Goal: Task Accomplishment & Management: Complete application form

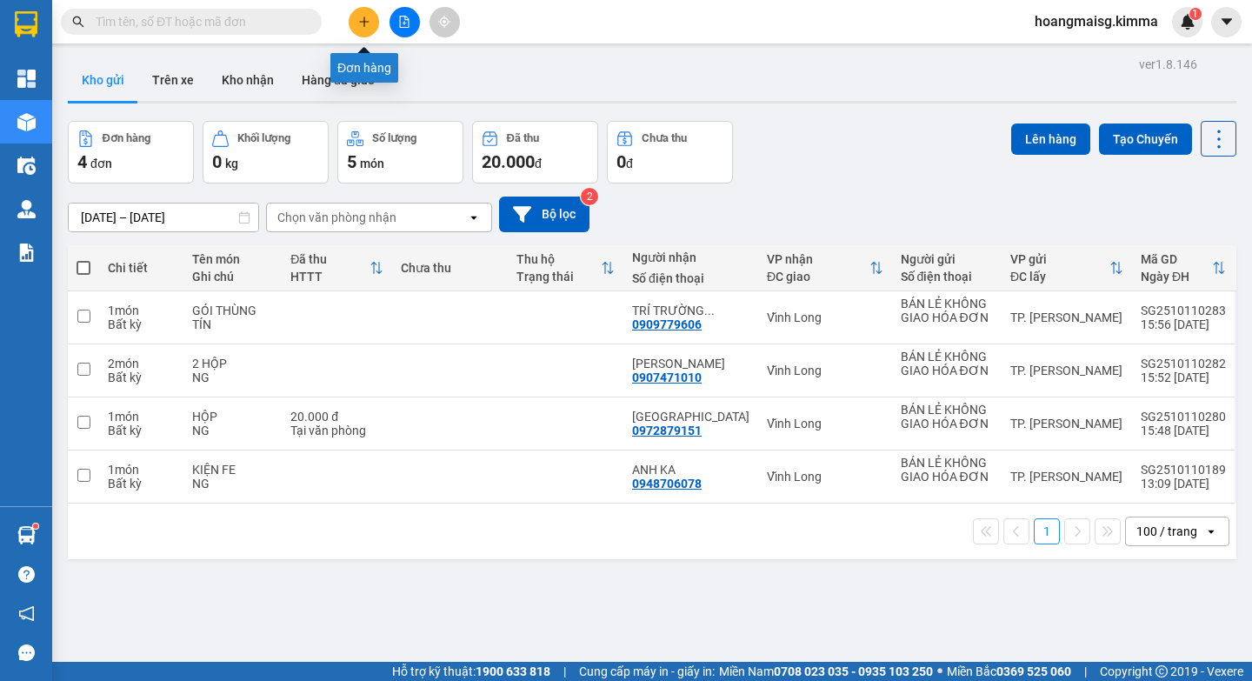
click at [358, 18] on icon "plus" at bounding box center [364, 22] width 12 height 12
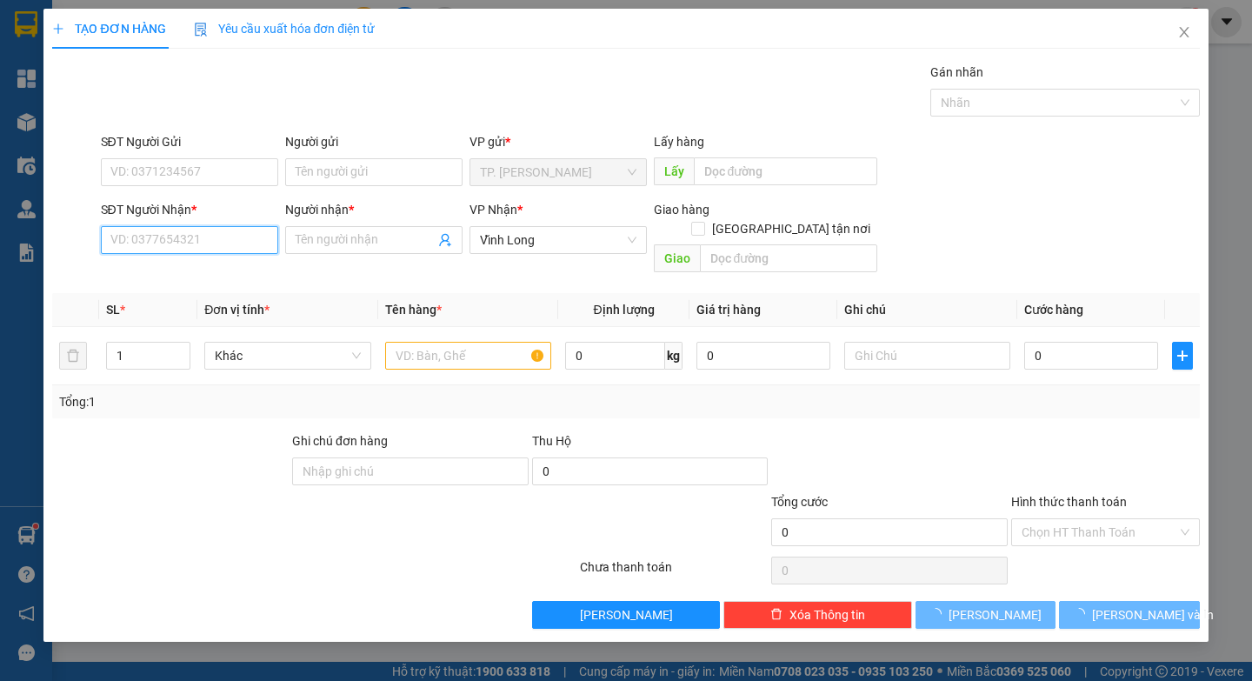
click at [255, 238] on input "SĐT Người Nhận *" at bounding box center [189, 240] width 177 height 28
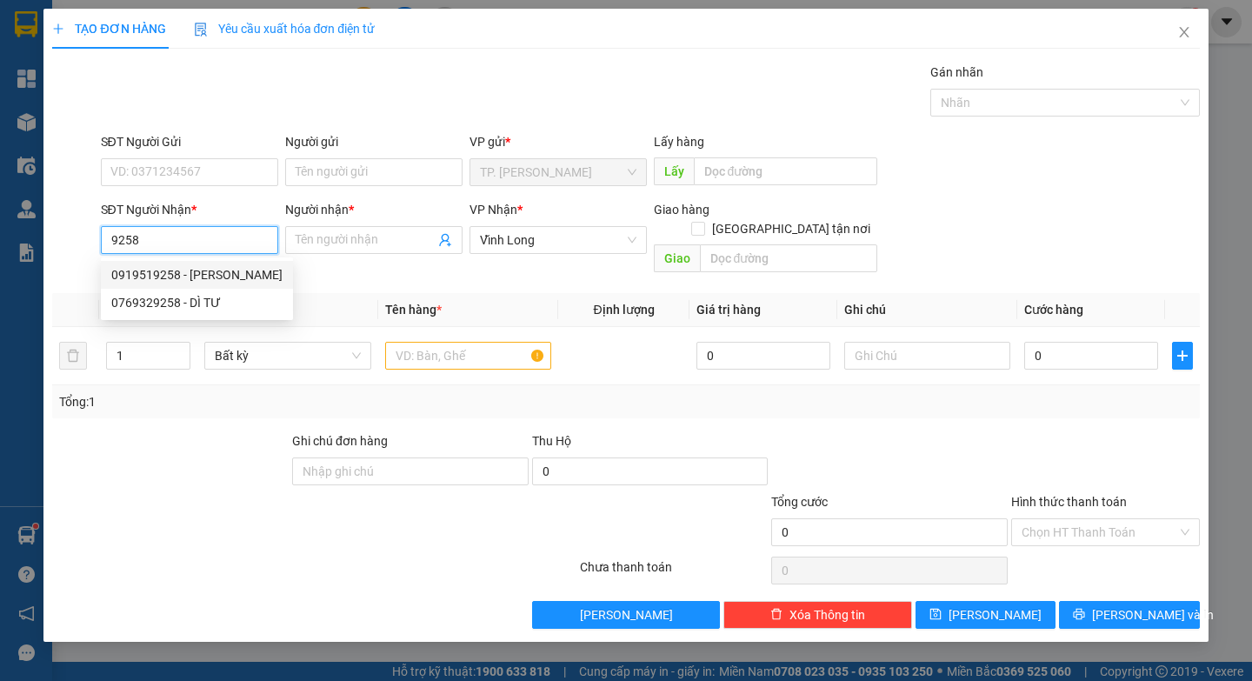
drag, startPoint x: 238, startPoint y: 267, endPoint x: 287, endPoint y: 293, distance: 55.3
click at [238, 270] on div "0919519258 - [PERSON_NAME]" at bounding box center [196, 274] width 171 height 19
type input "0919519258"
type input "[PERSON_NAME]"
type input "0919519258"
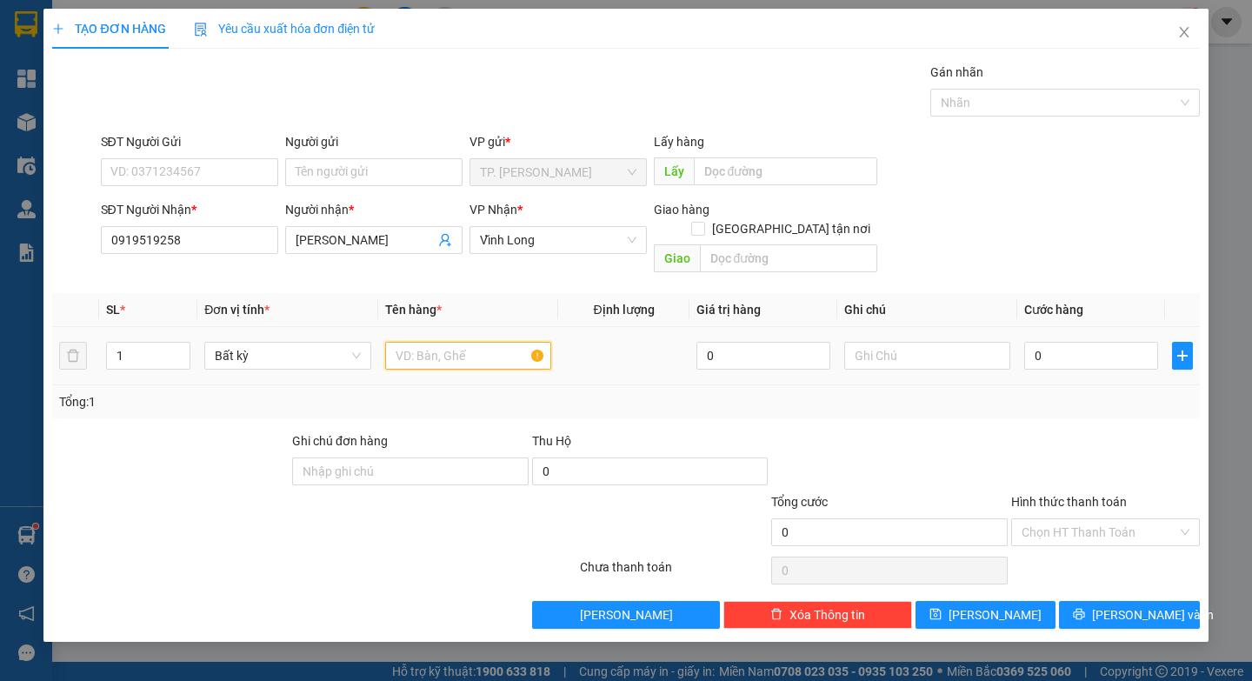
click at [427, 342] on input "text" at bounding box center [468, 356] width 166 height 28
paste input "ÓI"
paste input "Đ"
paste input "Á"
paste input "Ó"
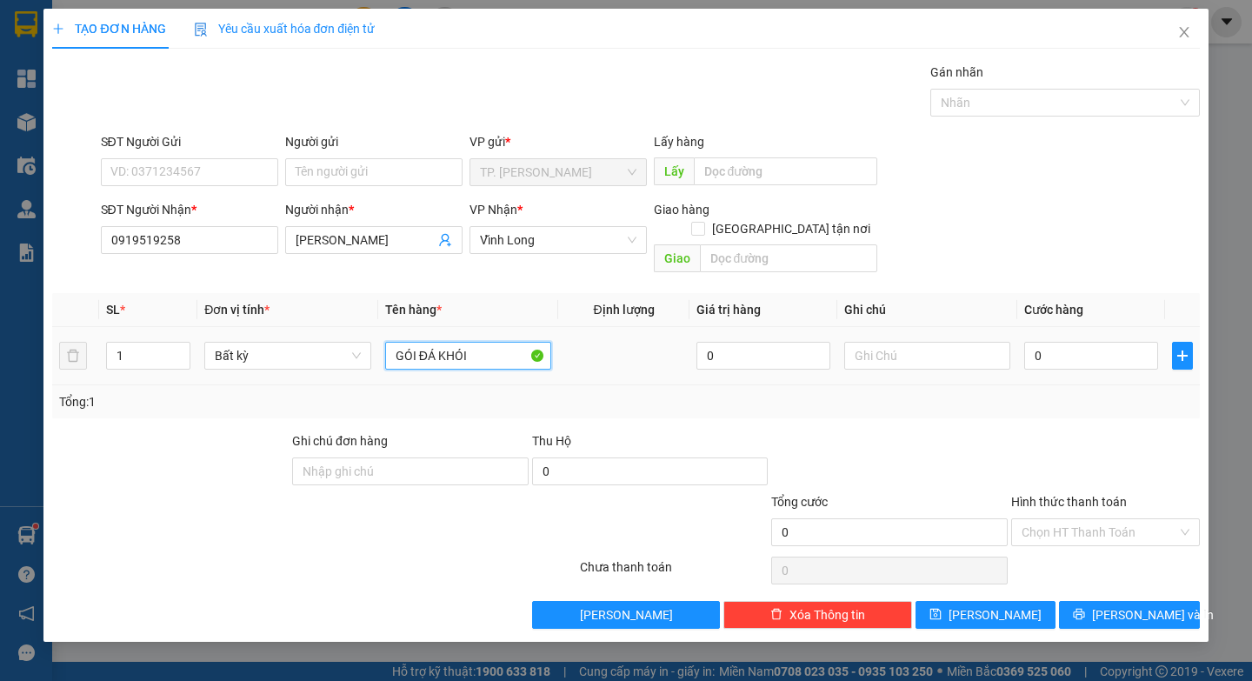
type input "GÓI ĐÁ KHÓI"
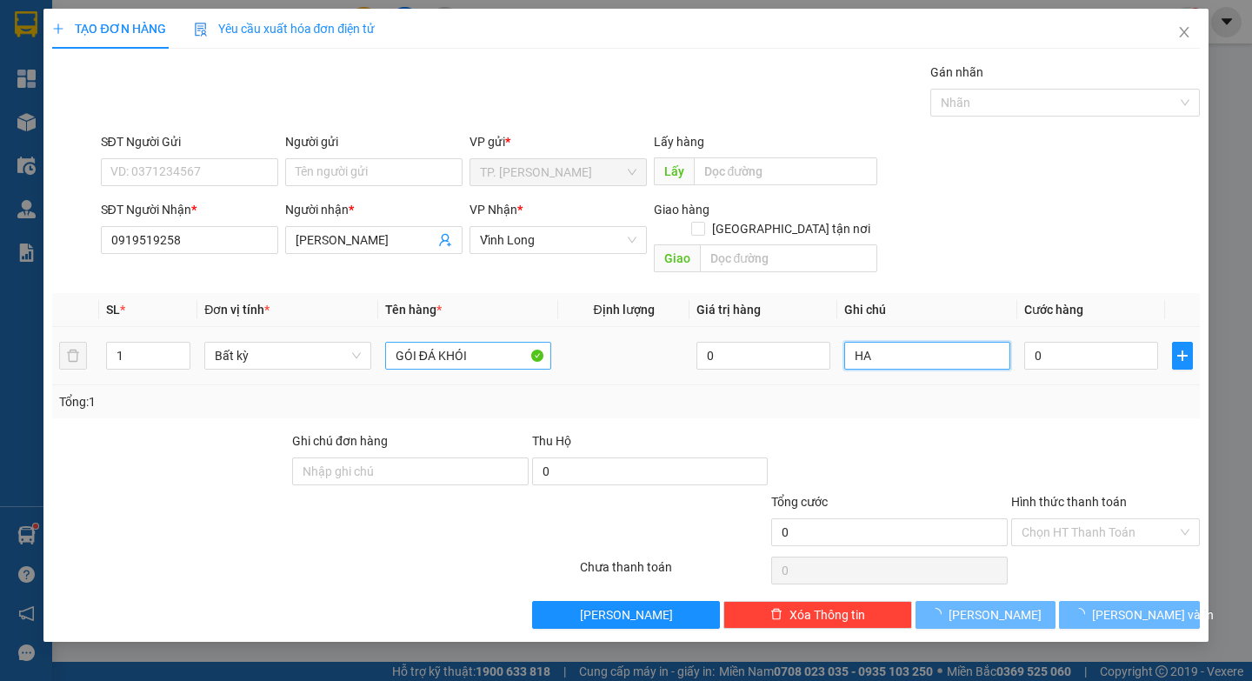
paste input "E"
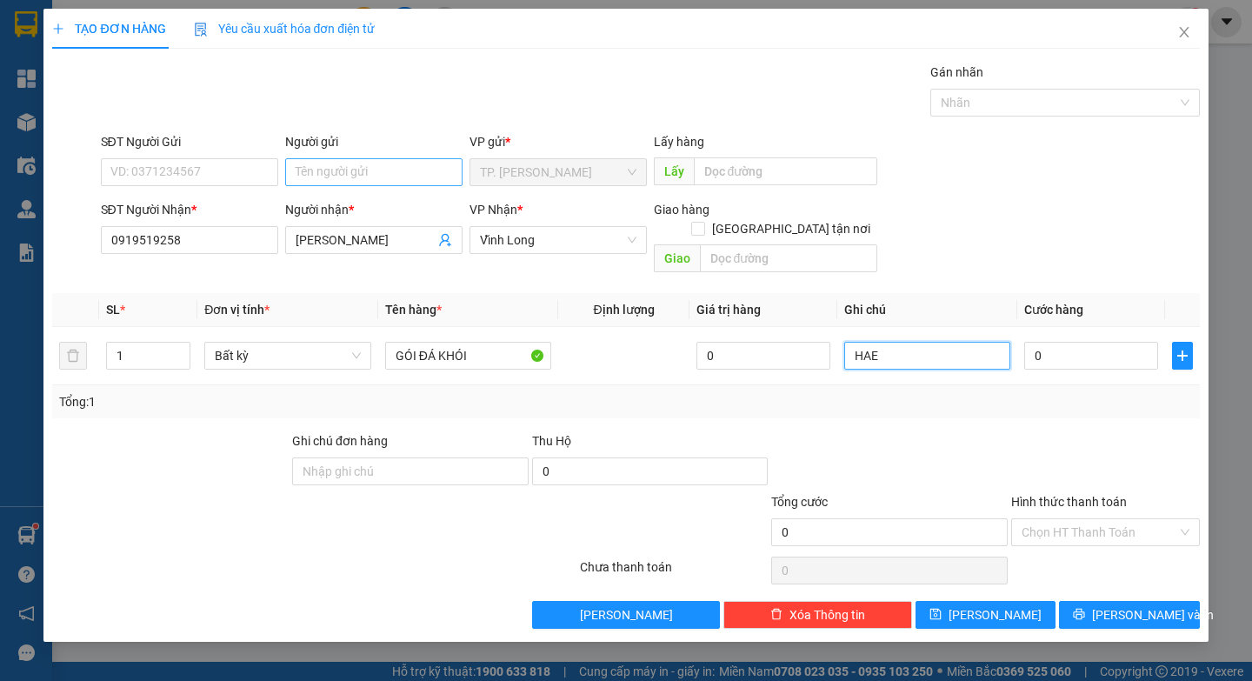
type input "HAE"
click at [384, 177] on input "Người gửi" at bounding box center [373, 172] width 177 height 28
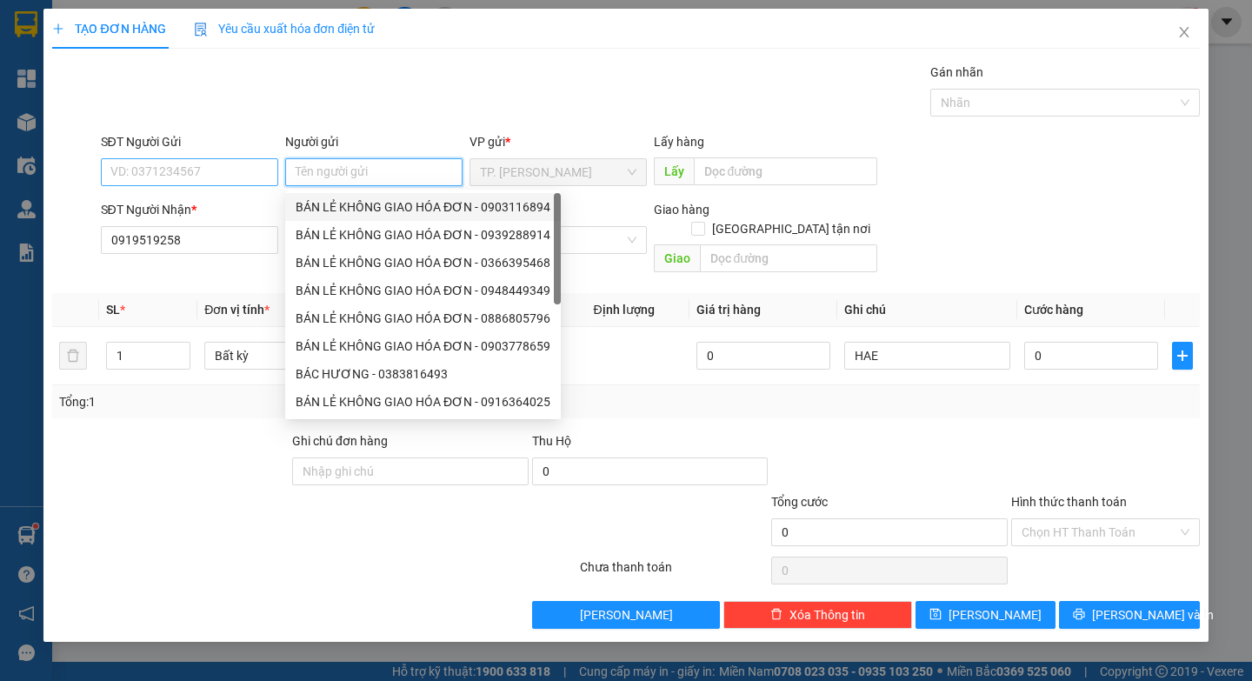
drag, startPoint x: 403, startPoint y: 206, endPoint x: 209, endPoint y: 185, distance: 195.1
click at [397, 207] on div "BÁN LẺ KHÔNG GIAO HÓA ĐƠN - 0903116894" at bounding box center [423, 206] width 255 height 19
type input "0903116894"
type input "BÁN LẺ KHÔNG GIAO HÓA ĐƠN"
drag, startPoint x: 206, startPoint y: 170, endPoint x: 0, endPoint y: 175, distance: 206.2
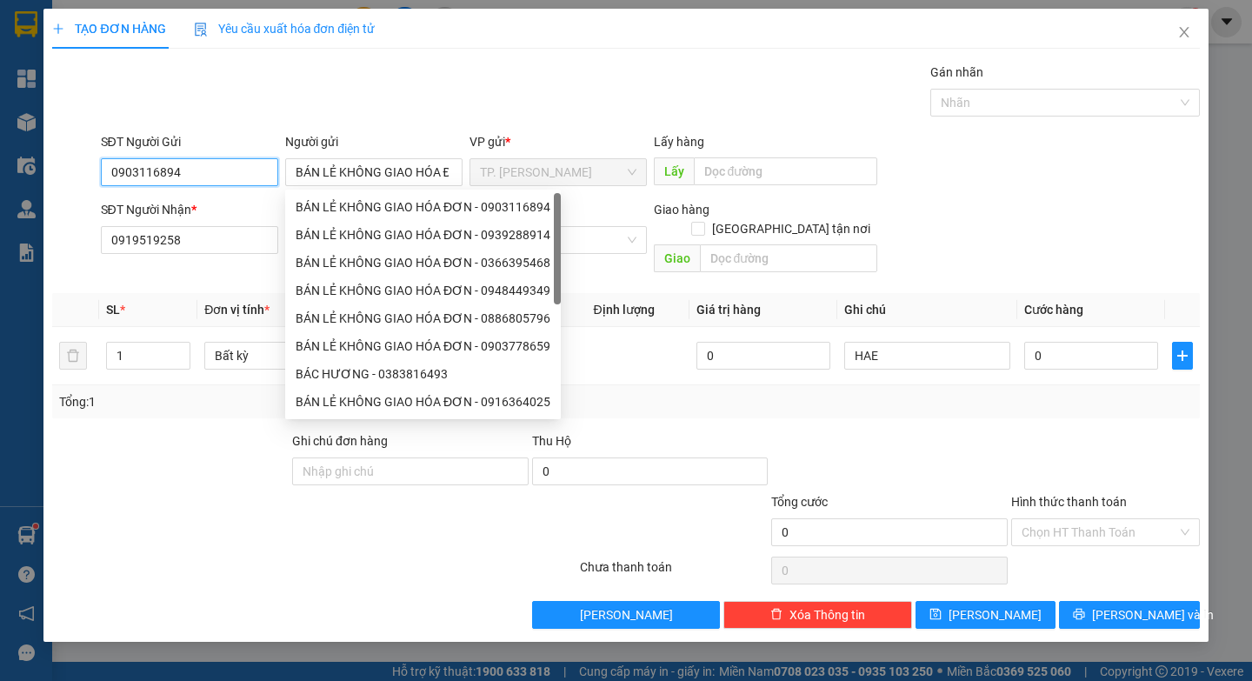
click at [0, 169] on div "TẠO ĐƠN HÀNG Yêu cầu xuất hóa đơn điện tử Transit Pickup Surcharge Ids Transit …" at bounding box center [626, 340] width 1252 height 681
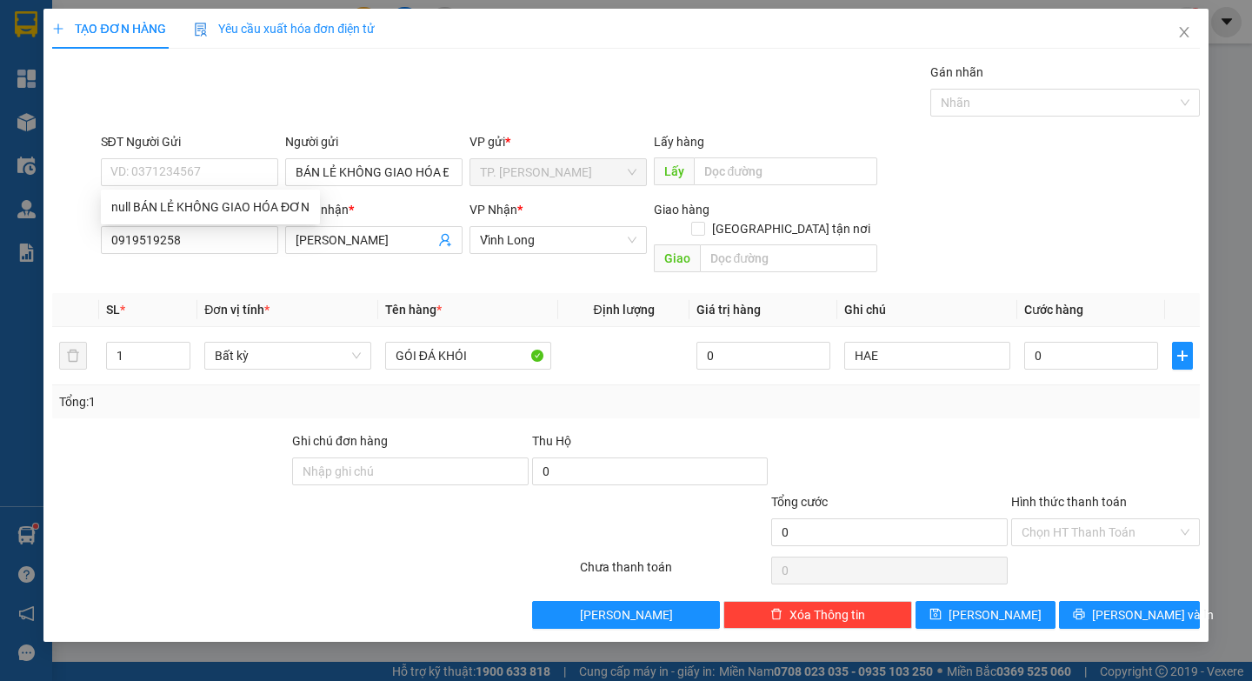
drag, startPoint x: 1113, startPoint y: 578, endPoint x: 1120, endPoint y: 584, distance: 9.2
click at [1116, 579] on div "Transit Pickup Surcharge Ids Transit Deliver Surcharge Ids Transit Deliver Surc…" at bounding box center [625, 346] width 1147 height 566
click at [1120, 601] on button "[PERSON_NAME] và In" at bounding box center [1129, 615] width 140 height 28
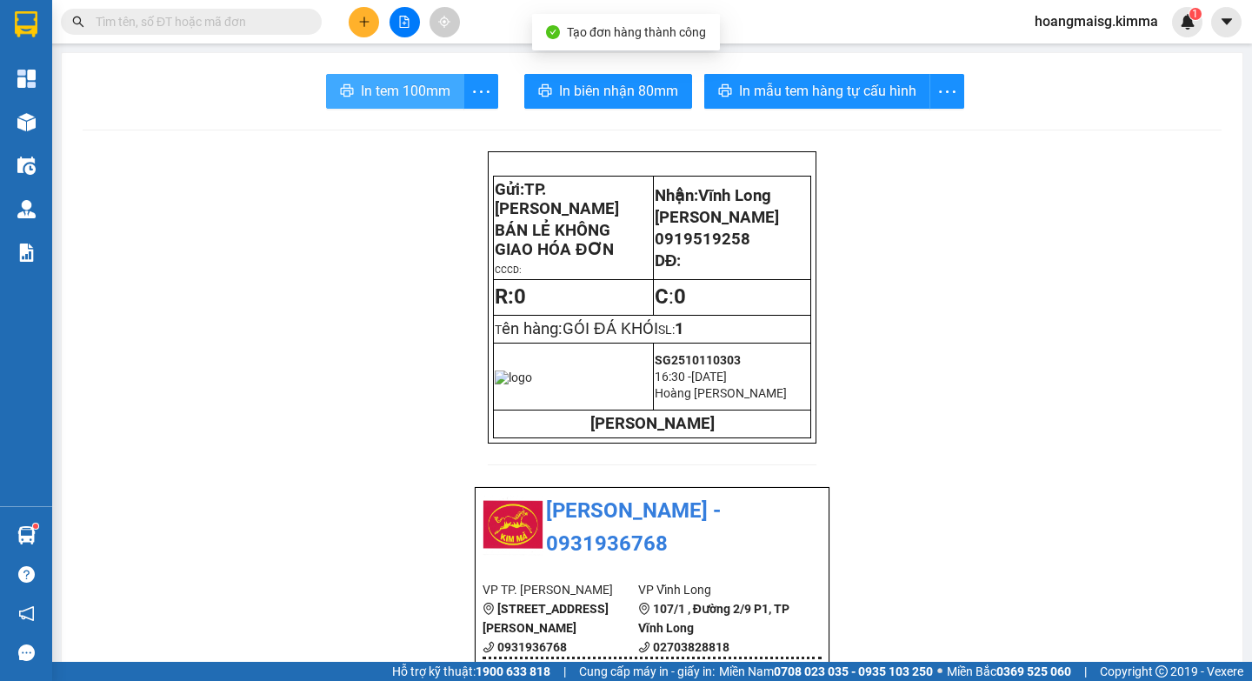
click at [394, 94] on span "In tem 100mm" at bounding box center [406, 91] width 90 height 22
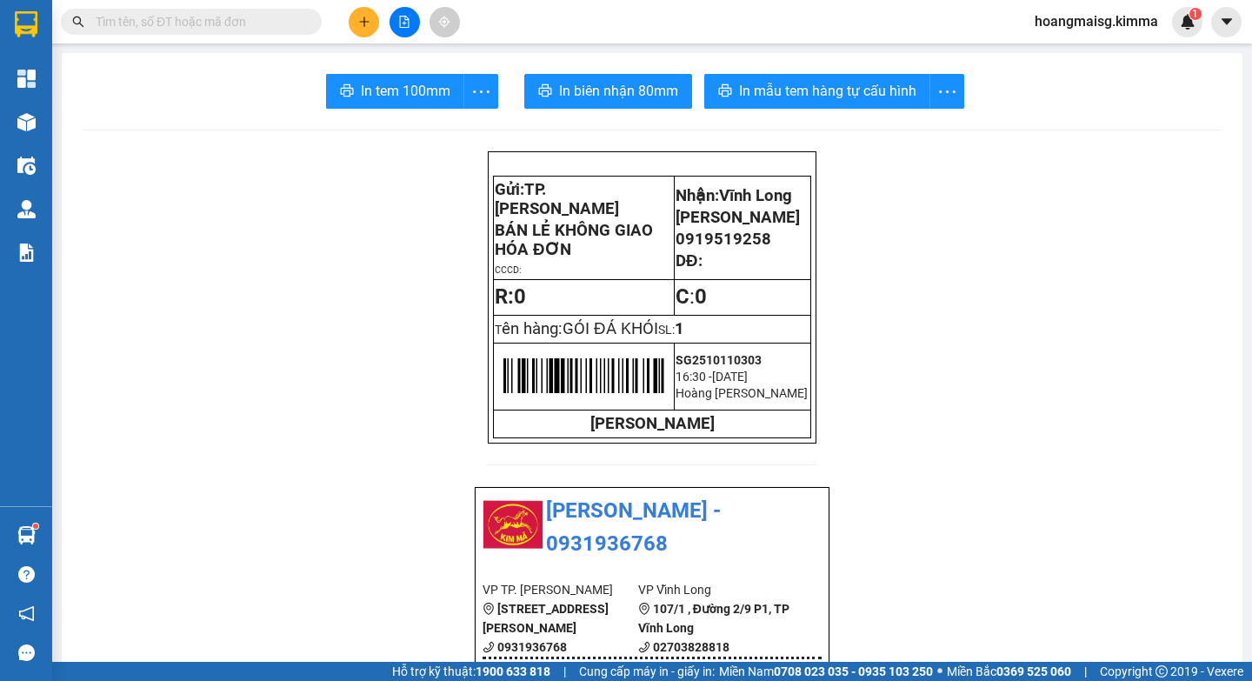
click at [262, 28] on input "text" at bounding box center [198, 21] width 205 height 19
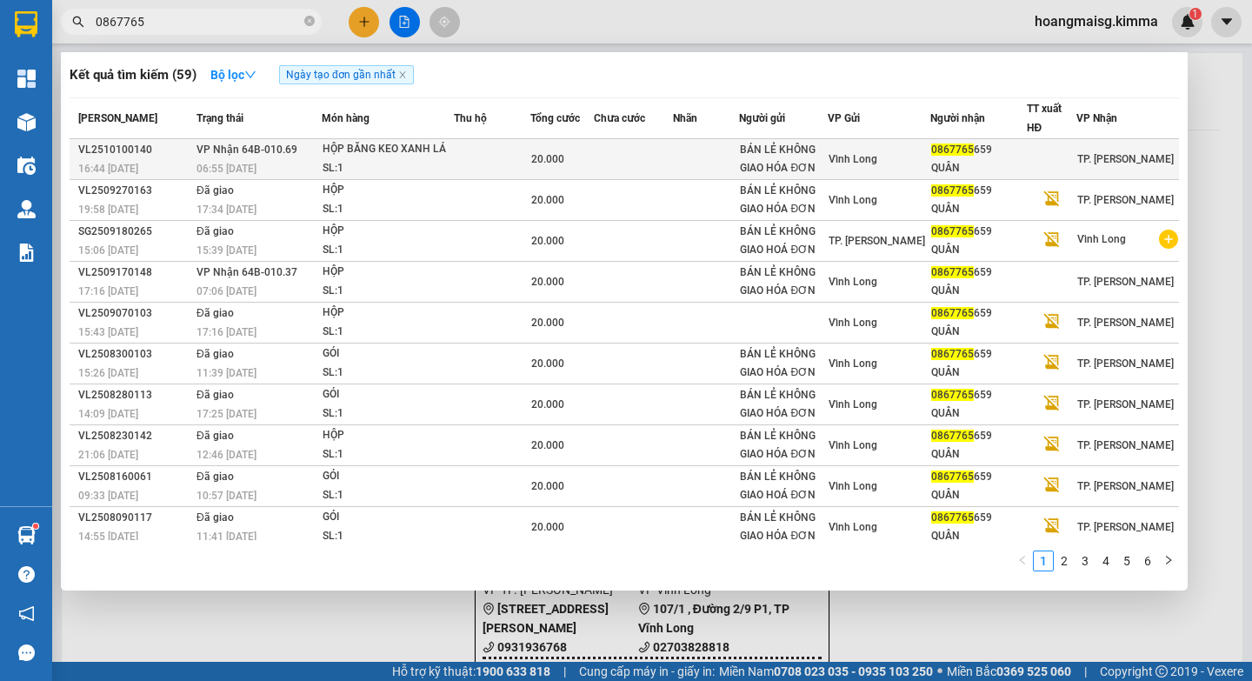
type input "0867765"
click at [635, 157] on td at bounding box center [633, 159] width 78 height 41
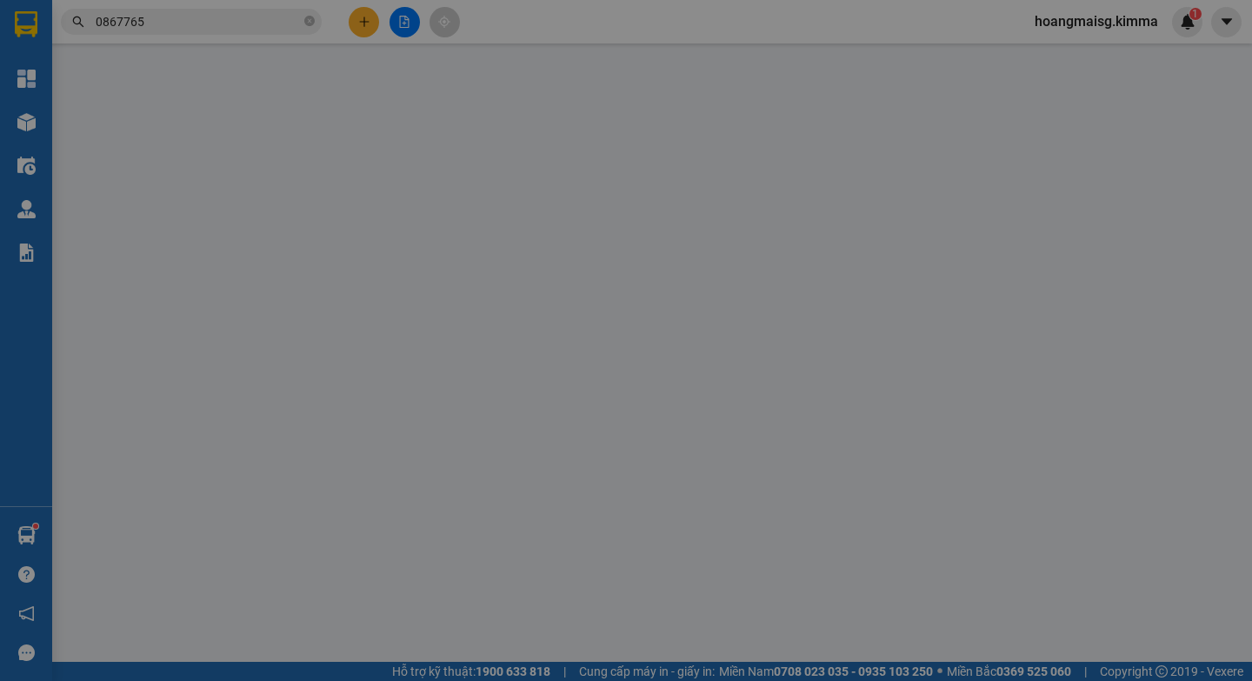
type input "BÁN LẺ KHÔNG GIAO HÓA ĐƠN"
type input "0867765659"
type input "QUÂN"
type input "20.000"
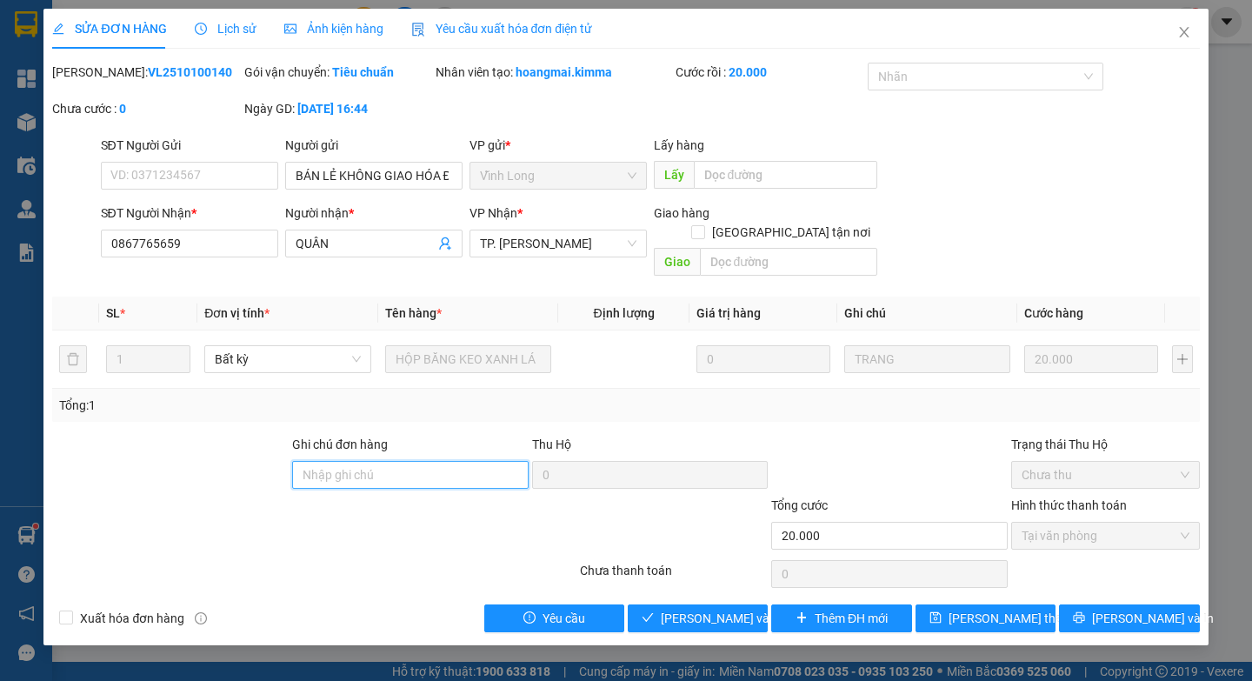
click at [446, 461] on input "Ghi chú đơn hàng" at bounding box center [410, 475] width 237 height 28
type input "HAE G"
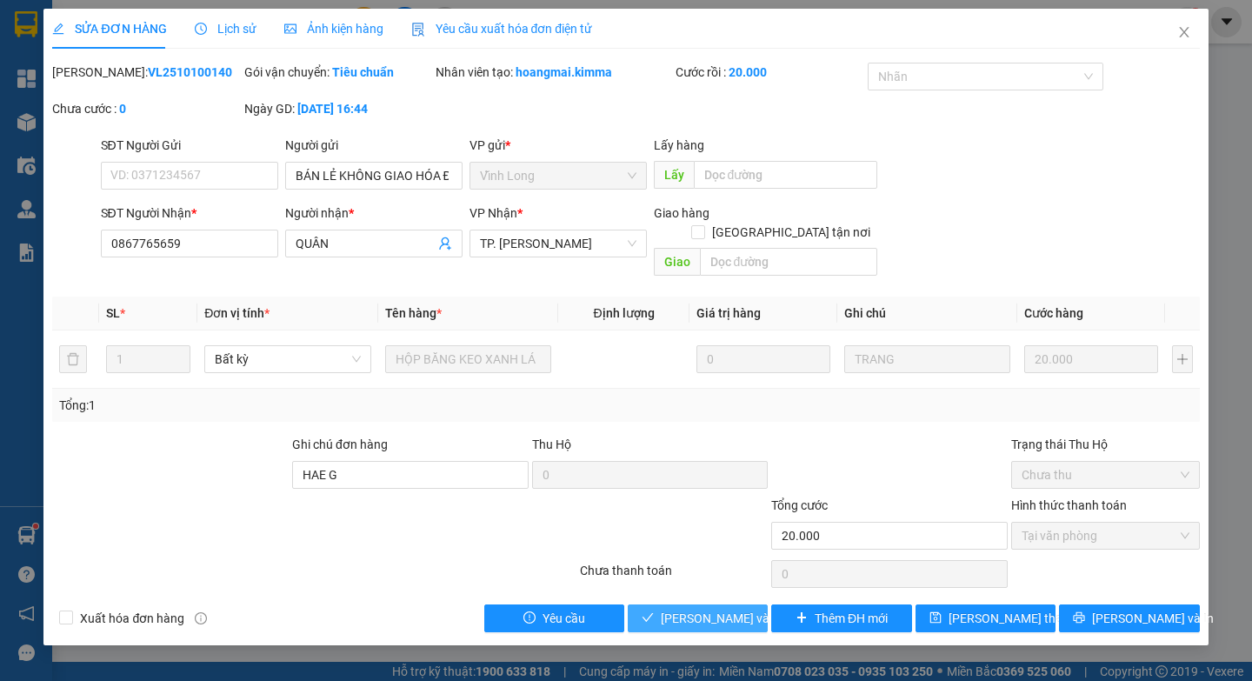
click at [698, 611] on button "[PERSON_NAME] và Giao hàng" at bounding box center [698, 618] width 140 height 28
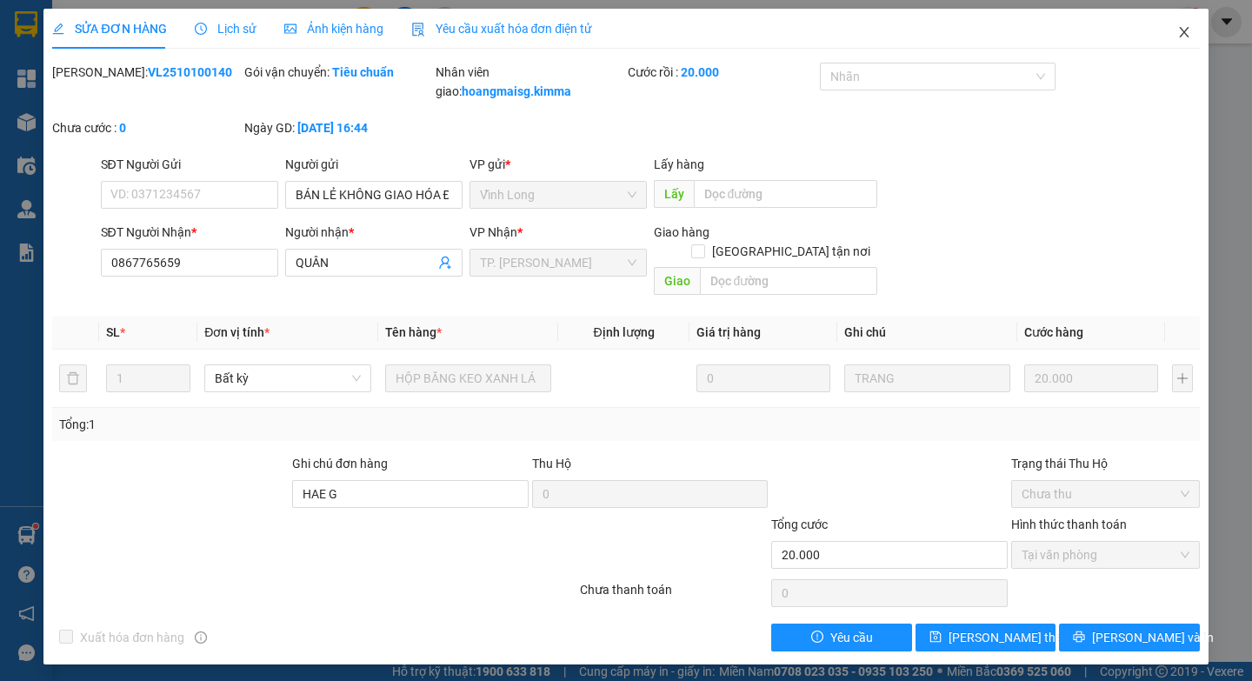
click at [1188, 30] on icon "close" at bounding box center [1185, 32] width 14 height 14
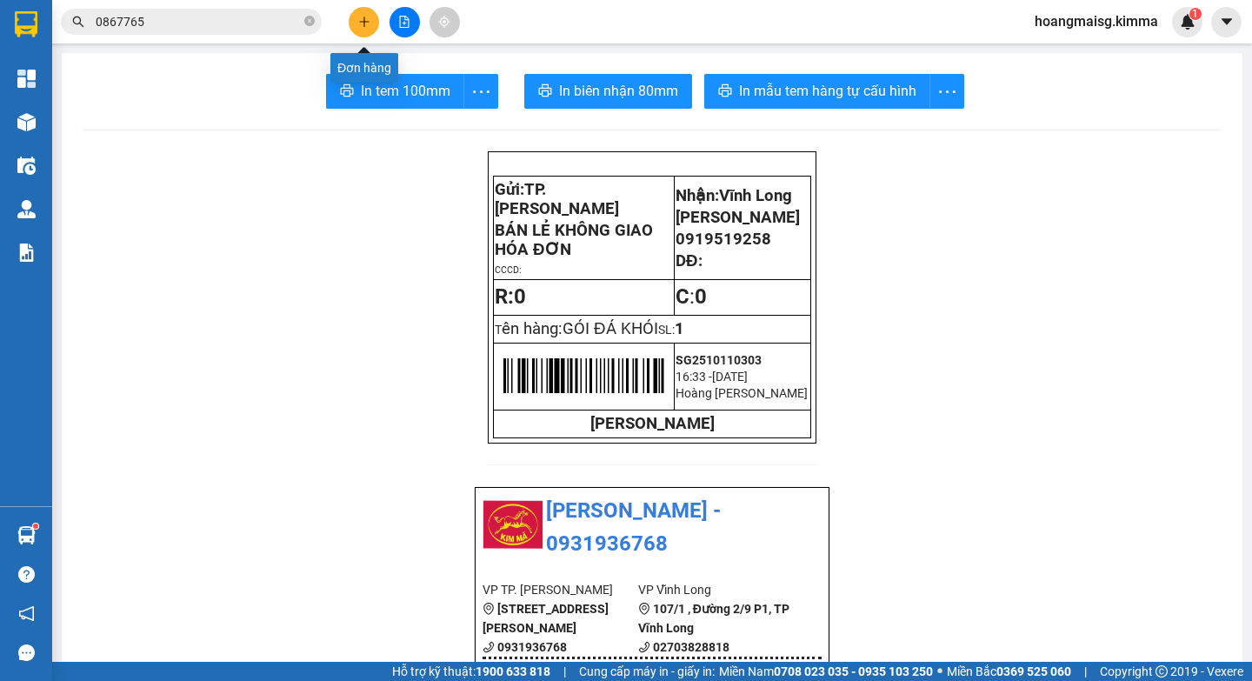
click at [358, 23] on icon "plus" at bounding box center [364, 22] width 12 height 12
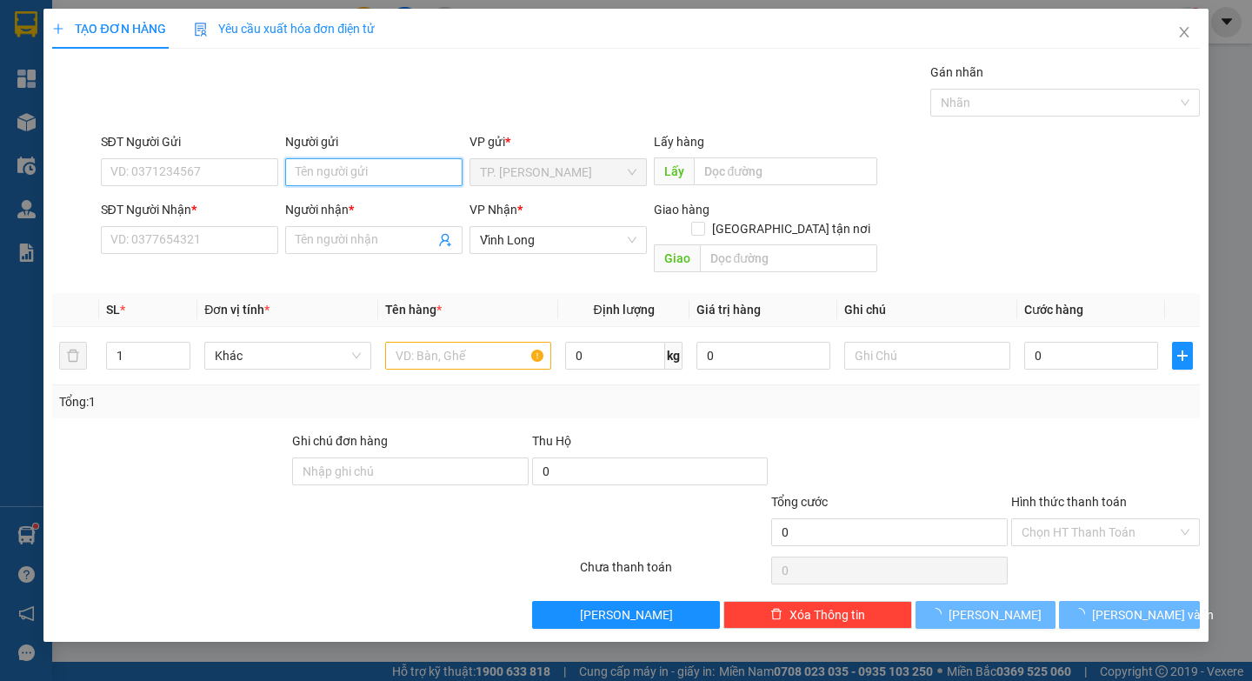
click at [349, 176] on input "Người gửi" at bounding box center [373, 172] width 177 height 28
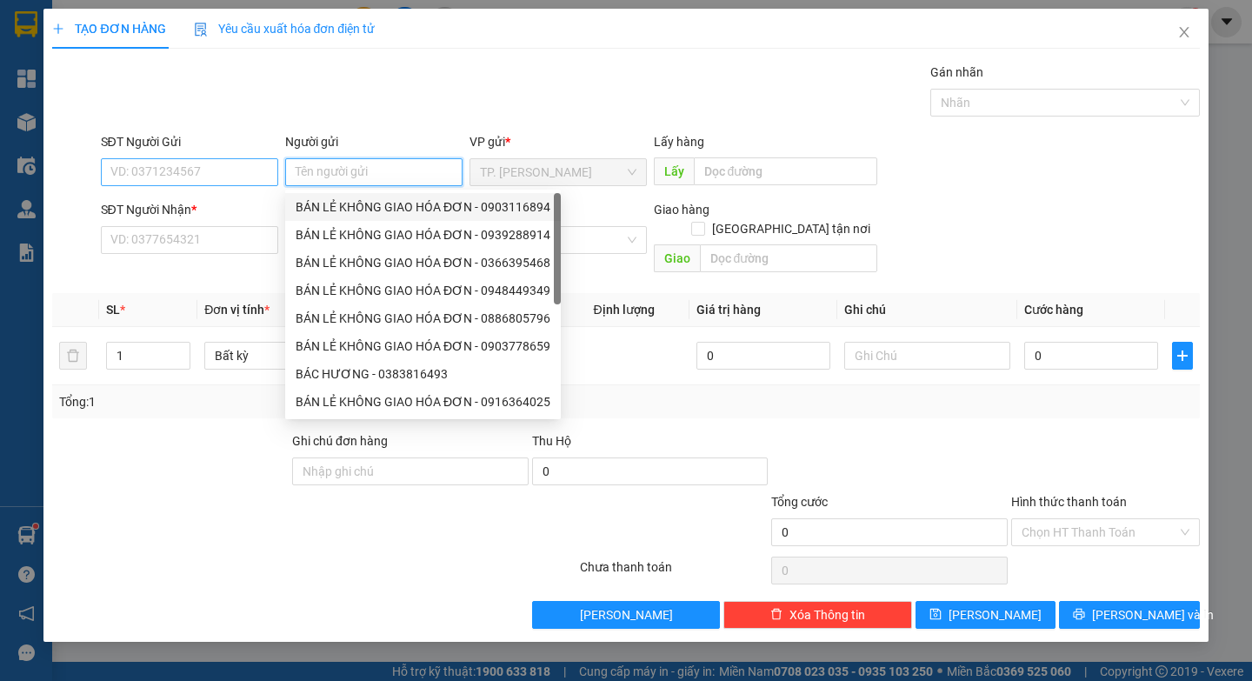
drag, startPoint x: 398, startPoint y: 209, endPoint x: 244, endPoint y: 178, distance: 157.8
click at [397, 208] on div "BÁN LẺ KHÔNG GIAO HÓA ĐƠN - 0903116894" at bounding box center [423, 206] width 255 height 19
type input "0903116894"
type input "BÁN LẺ KHÔNG GIAO HÓA ĐƠN"
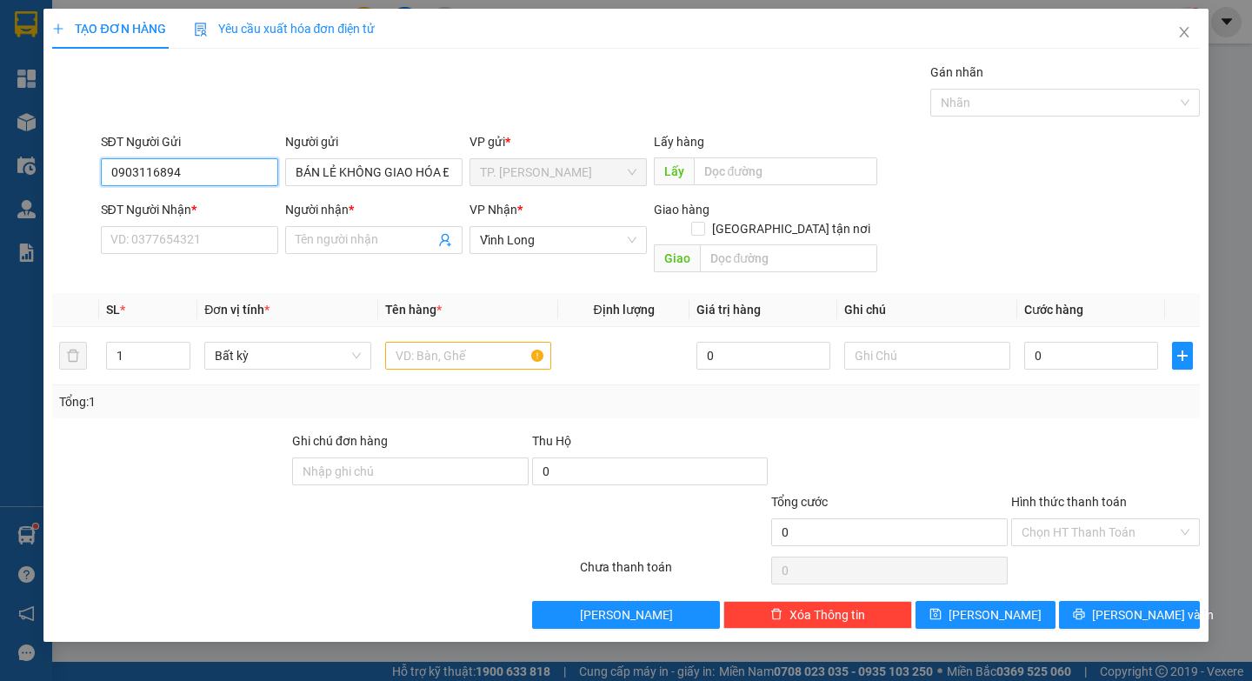
drag, startPoint x: 244, startPoint y: 178, endPoint x: 0, endPoint y: 163, distance: 244.0
click at [0, 163] on div "TẠO ĐƠN HÀNG Yêu cầu xuất hóa đơn điện tử Transit Pickup Surcharge Ids Transit …" at bounding box center [626, 340] width 1252 height 681
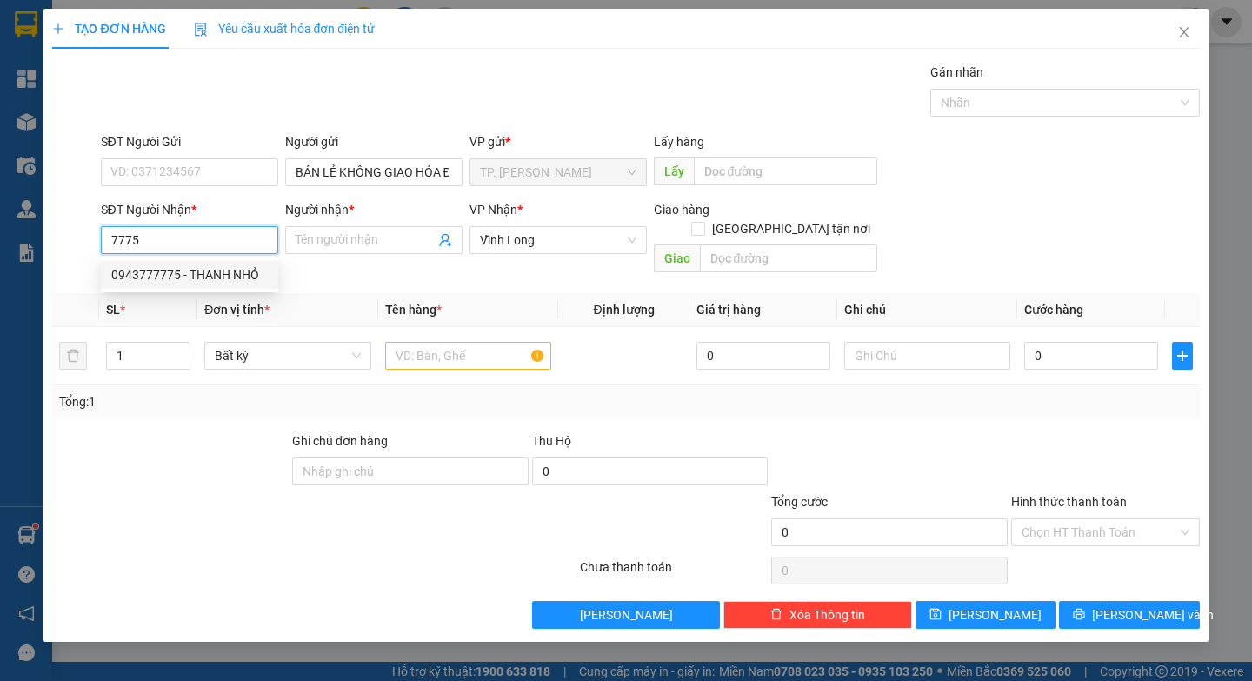
click at [224, 274] on div "0943777775 - THANH NHỎ" at bounding box center [189, 274] width 157 height 19
type input "0943777775"
type input "THANH NHỎ"
type input "0943777775"
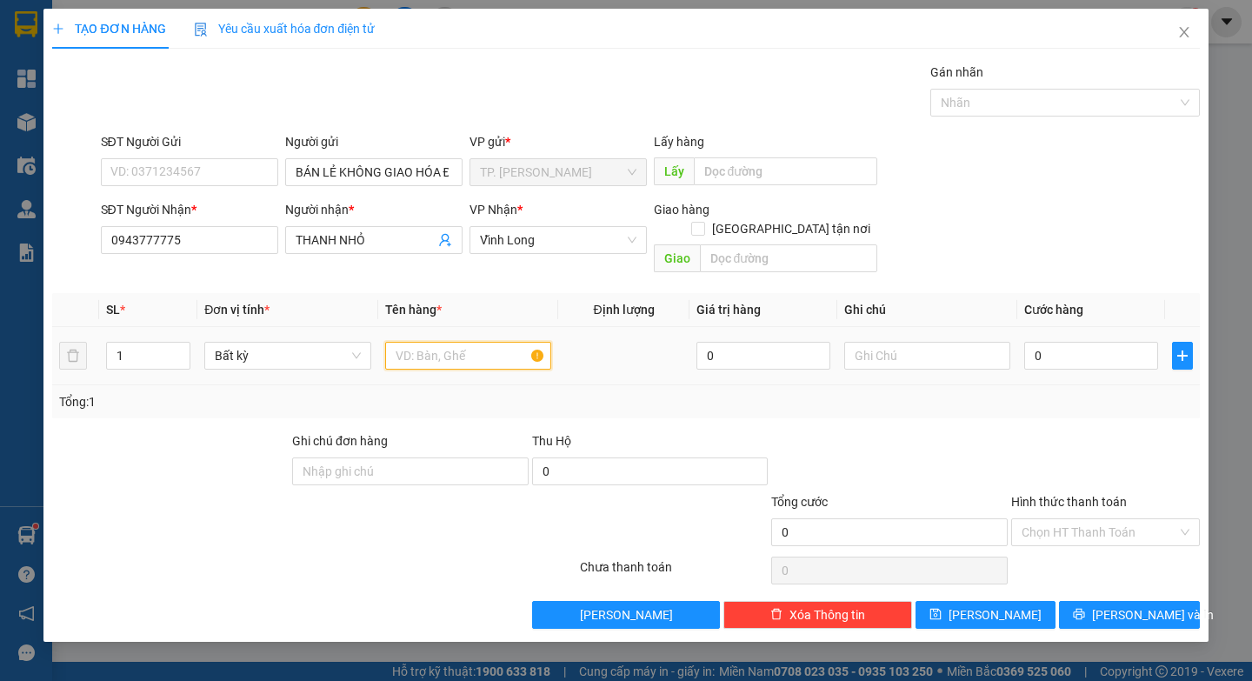
click at [422, 342] on input "text" at bounding box center [468, 356] width 166 height 28
paste input "ÓI"
paste input "À"
type input "GÓI KEO VÀNG"
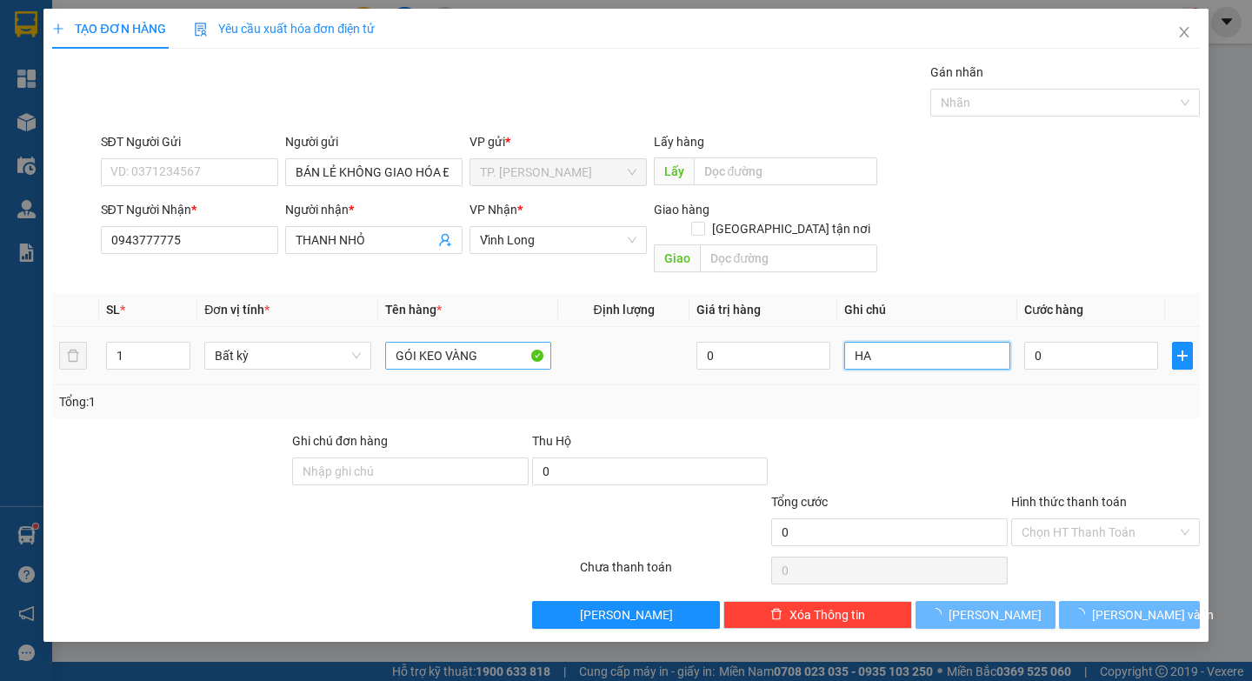
paste input "E"
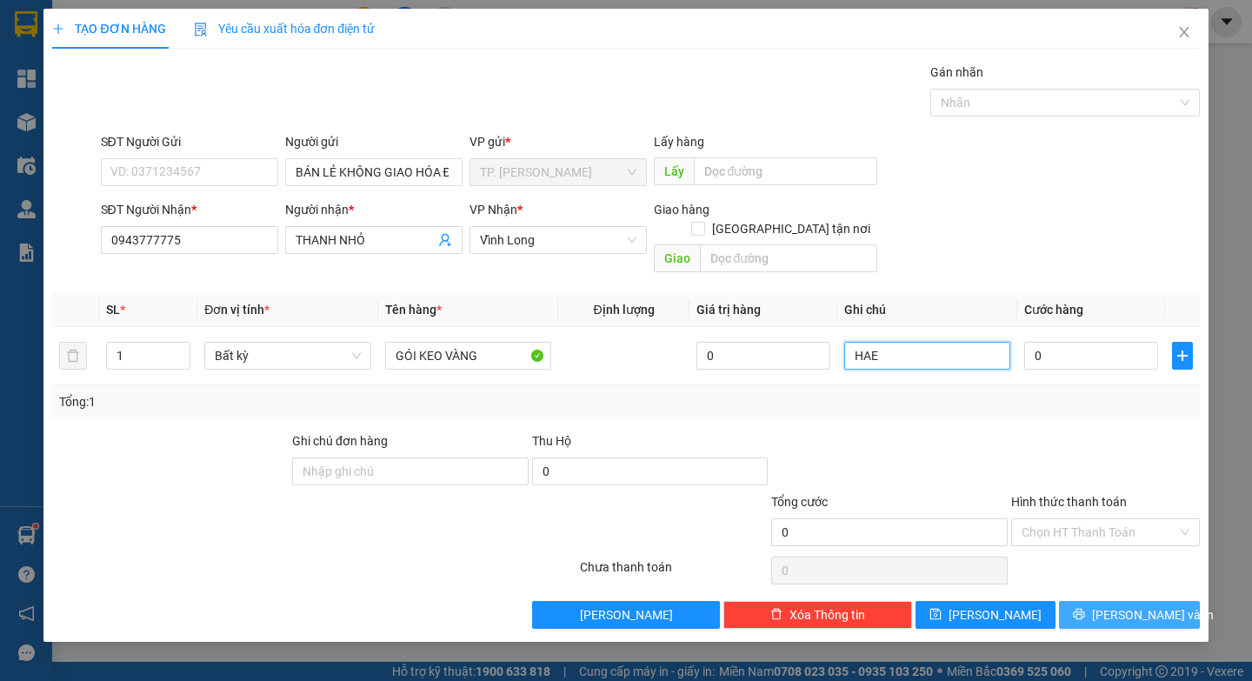
type input "HAE"
click at [1096, 603] on button "[PERSON_NAME] và In" at bounding box center [1129, 615] width 140 height 28
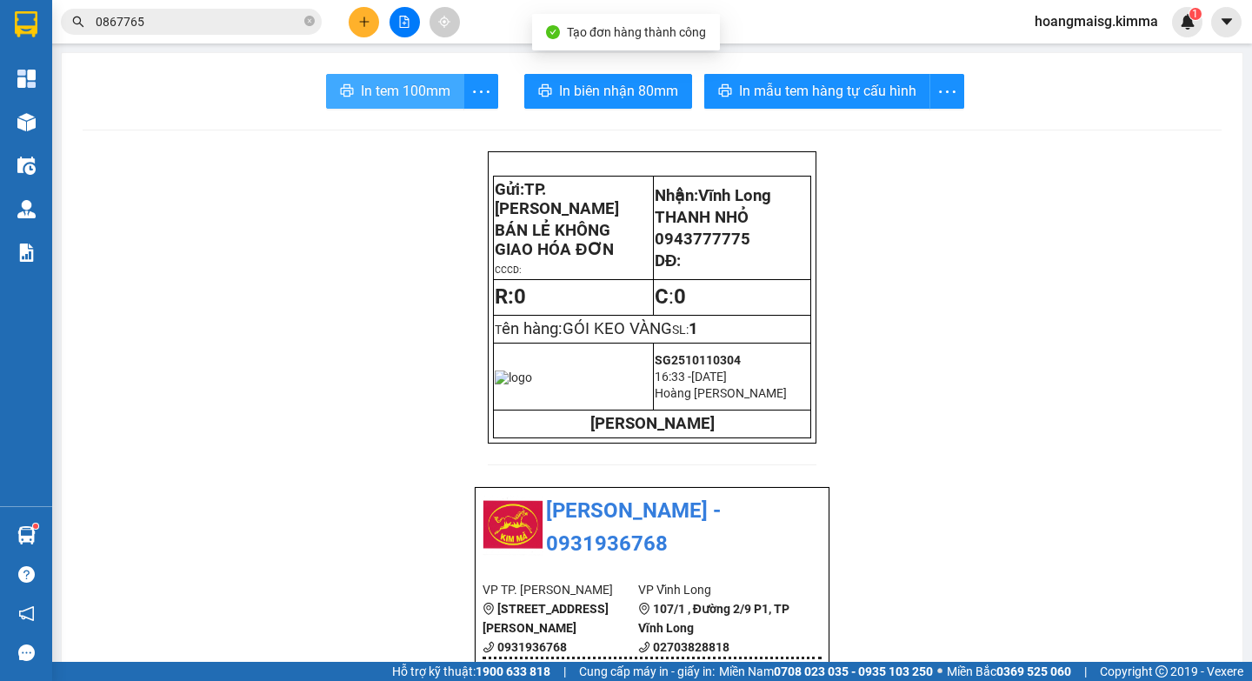
click at [372, 93] on span "In tem 100mm" at bounding box center [406, 91] width 90 height 22
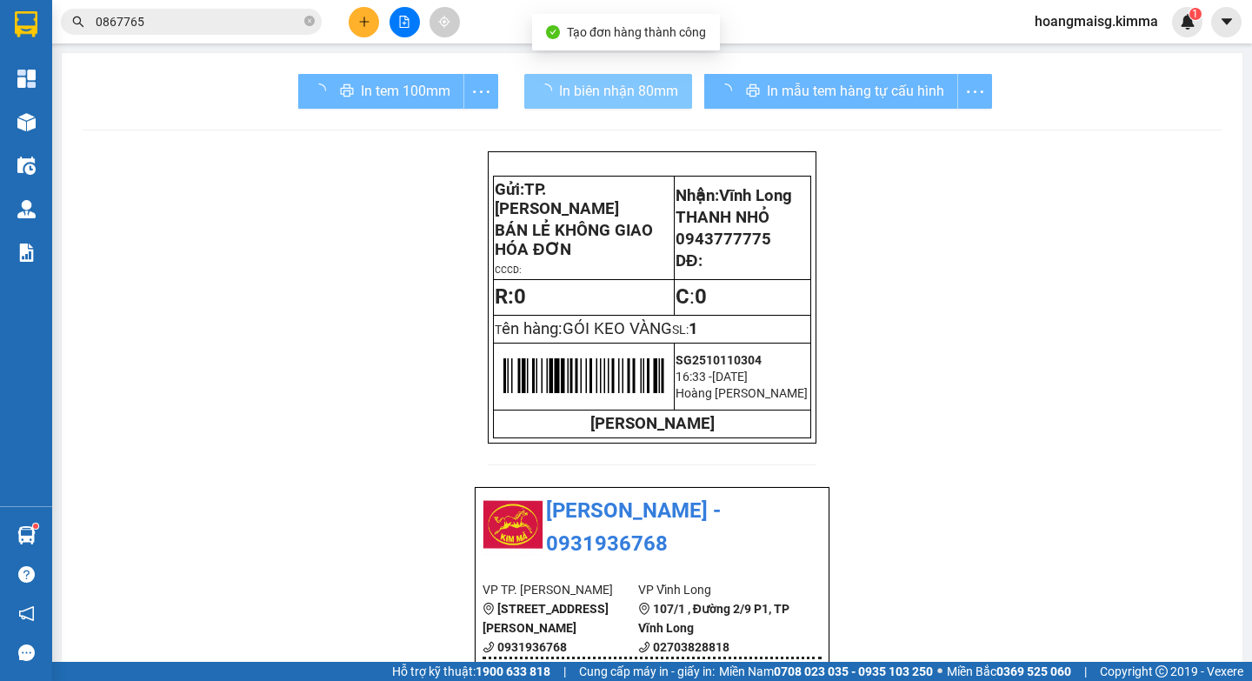
click at [620, 84] on span "In biên nhận 80mm" at bounding box center [618, 91] width 119 height 22
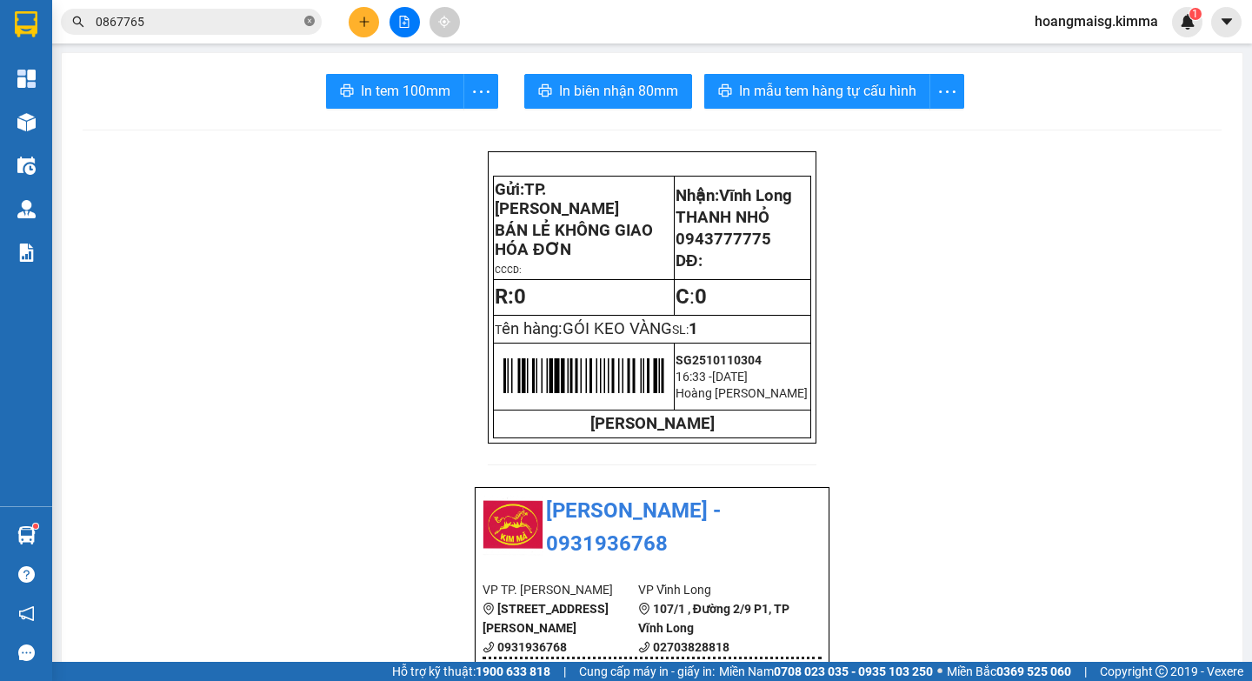
click at [311, 25] on icon "close-circle" at bounding box center [309, 21] width 10 height 10
click at [402, 26] on icon "file-add" at bounding box center [404, 22] width 12 height 12
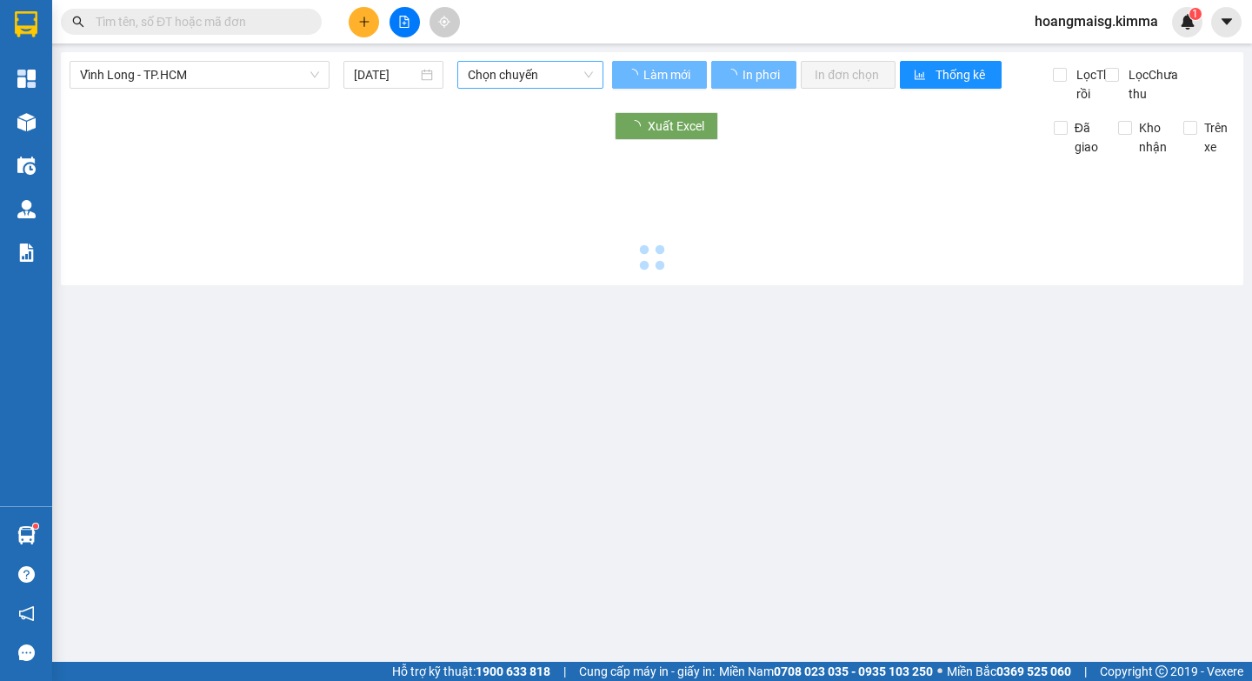
click at [513, 81] on span "Chọn chuyến" at bounding box center [530, 75] width 125 height 26
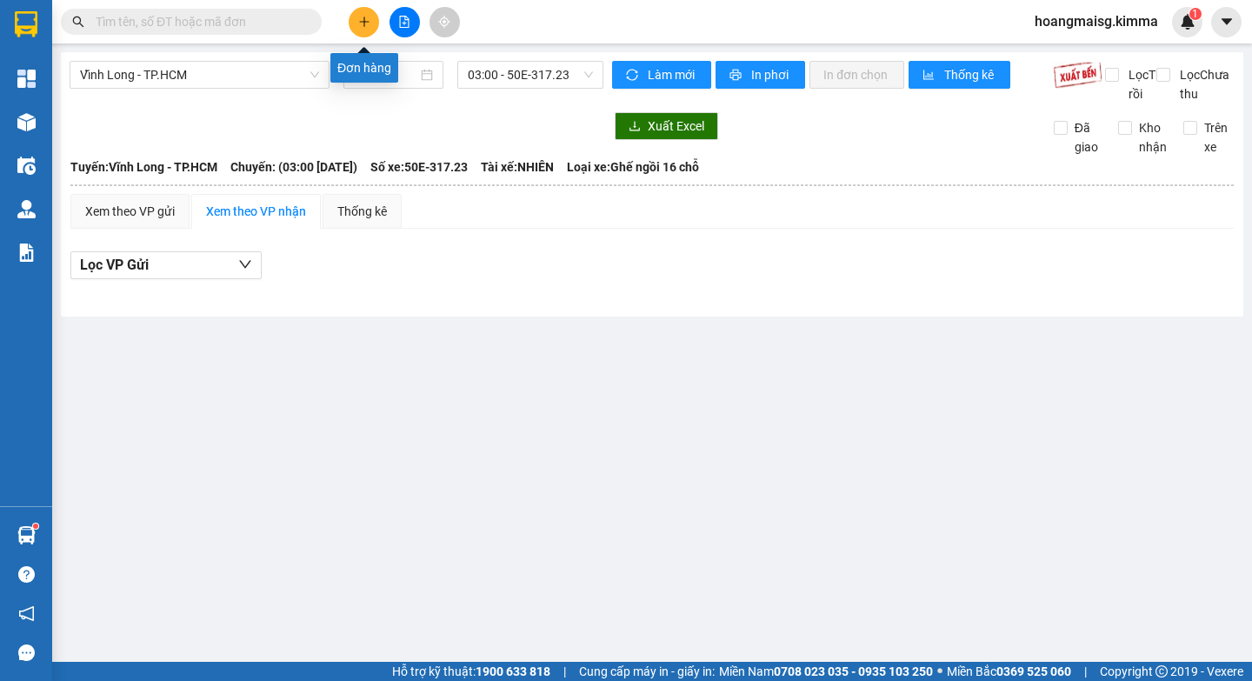
click at [360, 23] on icon "plus" at bounding box center [364, 22] width 12 height 12
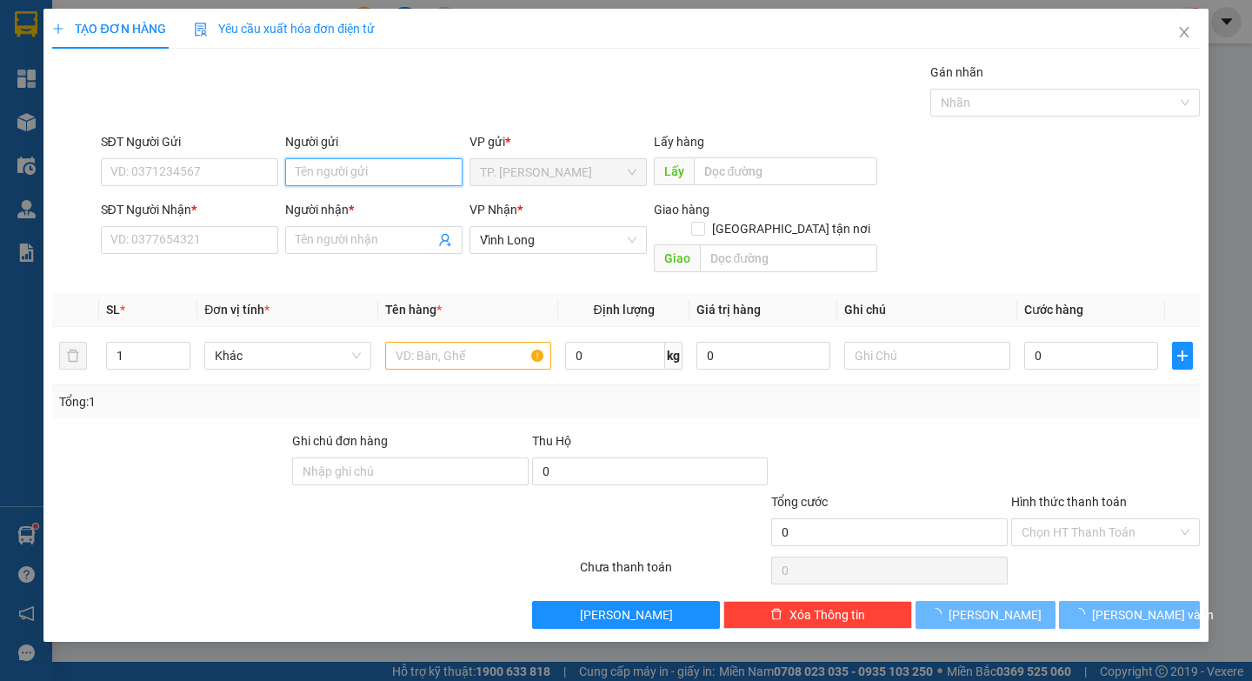
click at [332, 170] on input "Người gửi" at bounding box center [373, 172] width 177 height 28
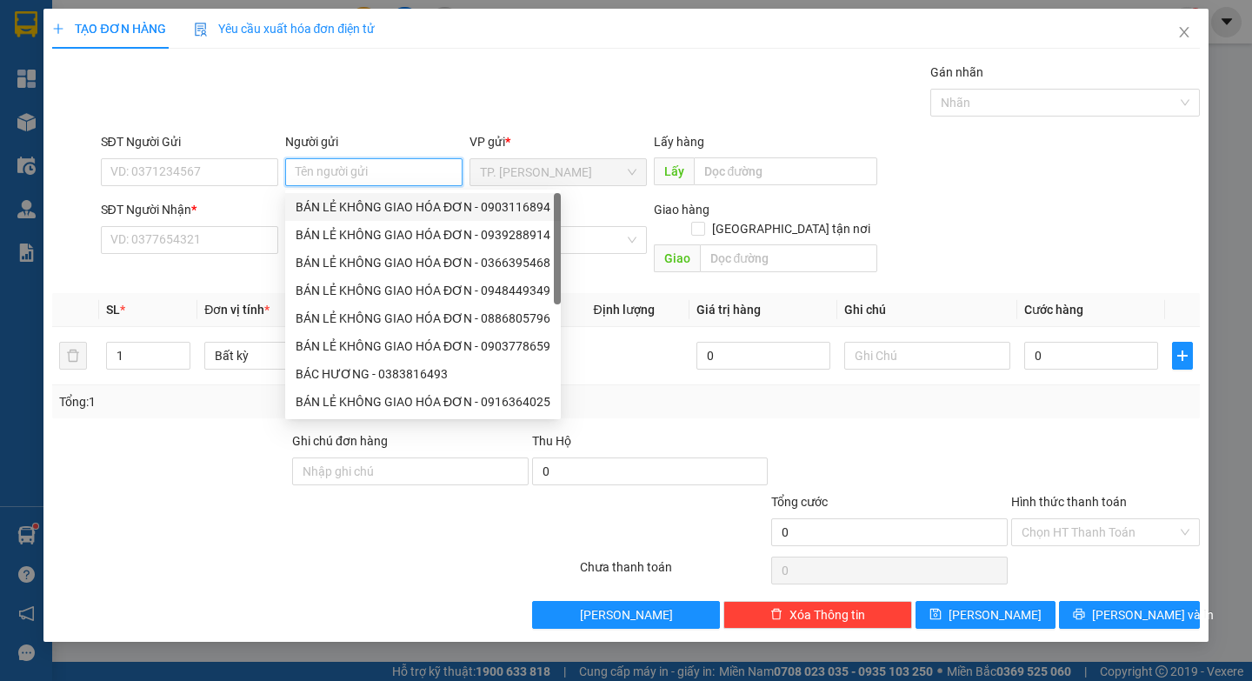
click at [412, 207] on div "BÁN LẺ KHÔNG GIAO HÓA ĐƠN - 0903116894" at bounding box center [423, 206] width 255 height 19
type input "0903116894"
type input "BÁN LẺ KHÔNG GIAO HÓA ĐƠN"
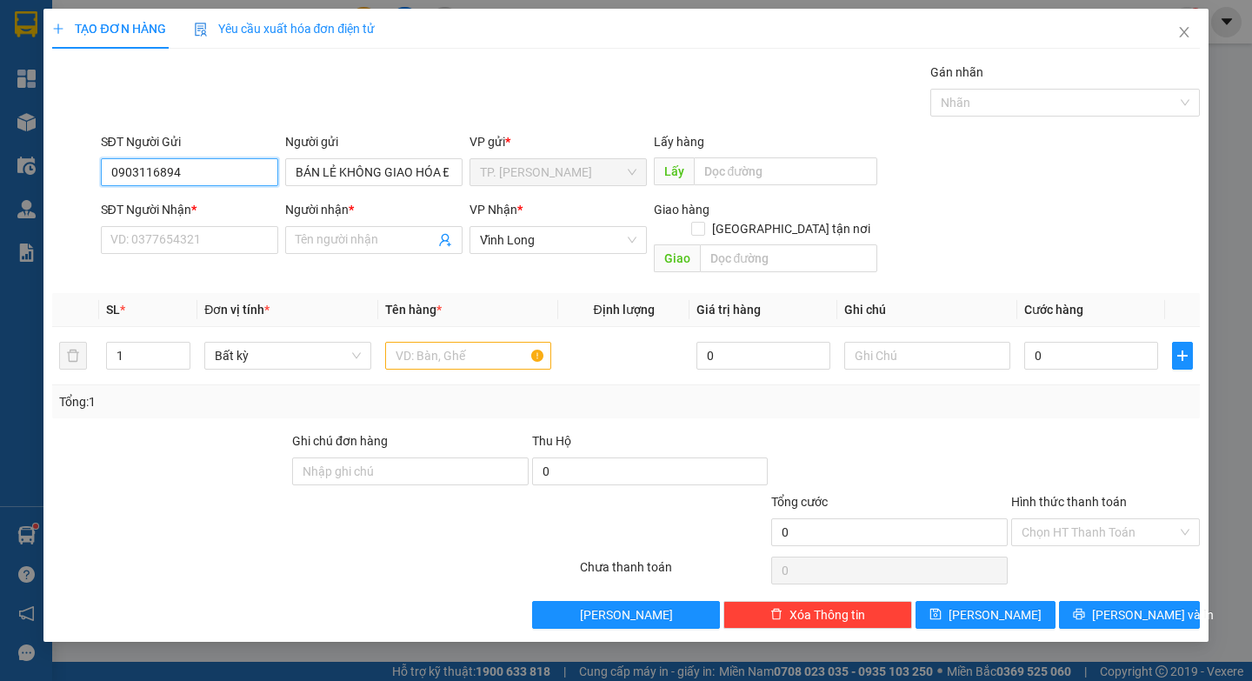
drag, startPoint x: 230, startPoint y: 171, endPoint x: 0, endPoint y: 171, distance: 229.6
click at [0, 170] on div "TẠO ĐƠN HÀNG Yêu cầu xuất hóa đơn điện tử Transit Pickup Surcharge Ids Transit …" at bounding box center [626, 340] width 1252 height 681
click at [177, 249] on input "SĐT Người Nhận *" at bounding box center [189, 240] width 177 height 28
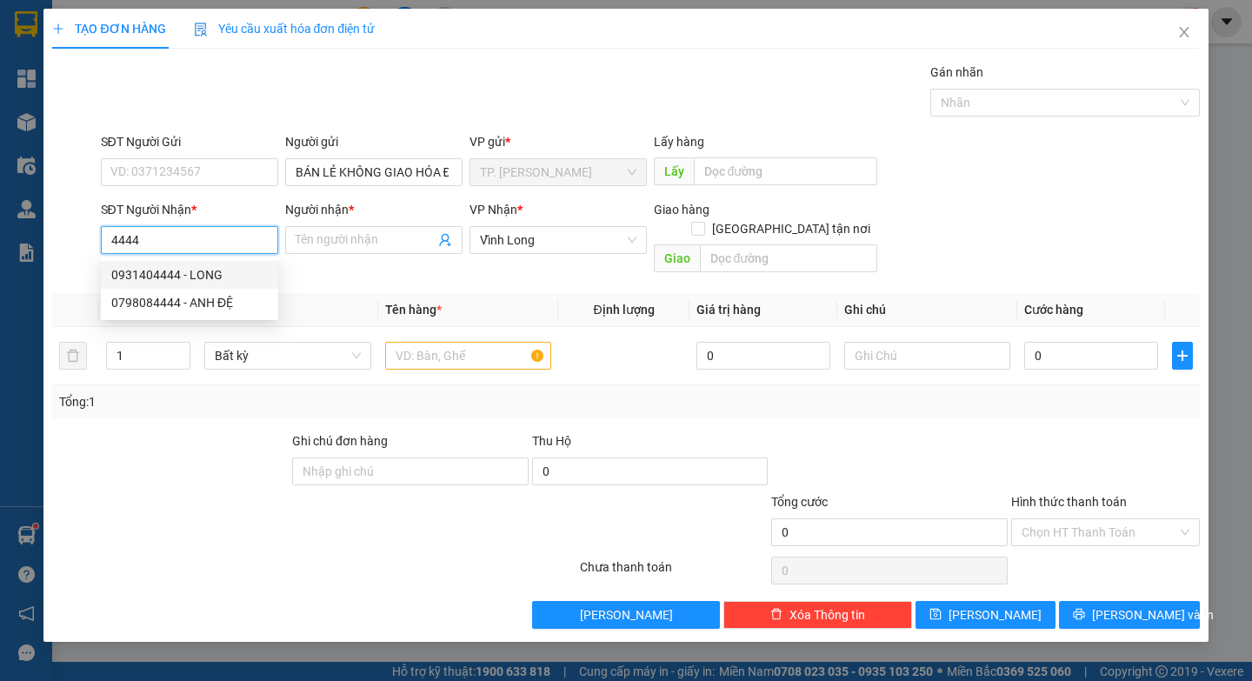
click at [218, 277] on div "0931404444 - LONG" at bounding box center [189, 274] width 157 height 19
type input "0931404444"
type input "LONG"
type input "0931404444"
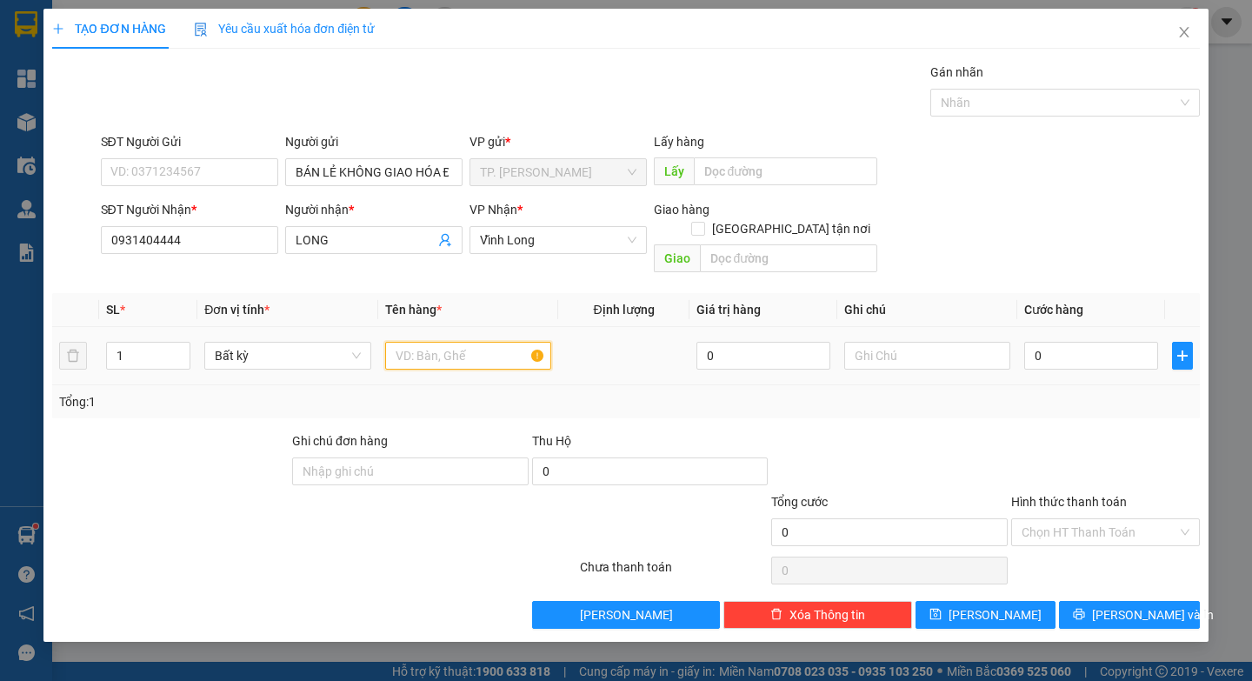
click at [441, 342] on input "text" at bounding box center [468, 356] width 166 height 28
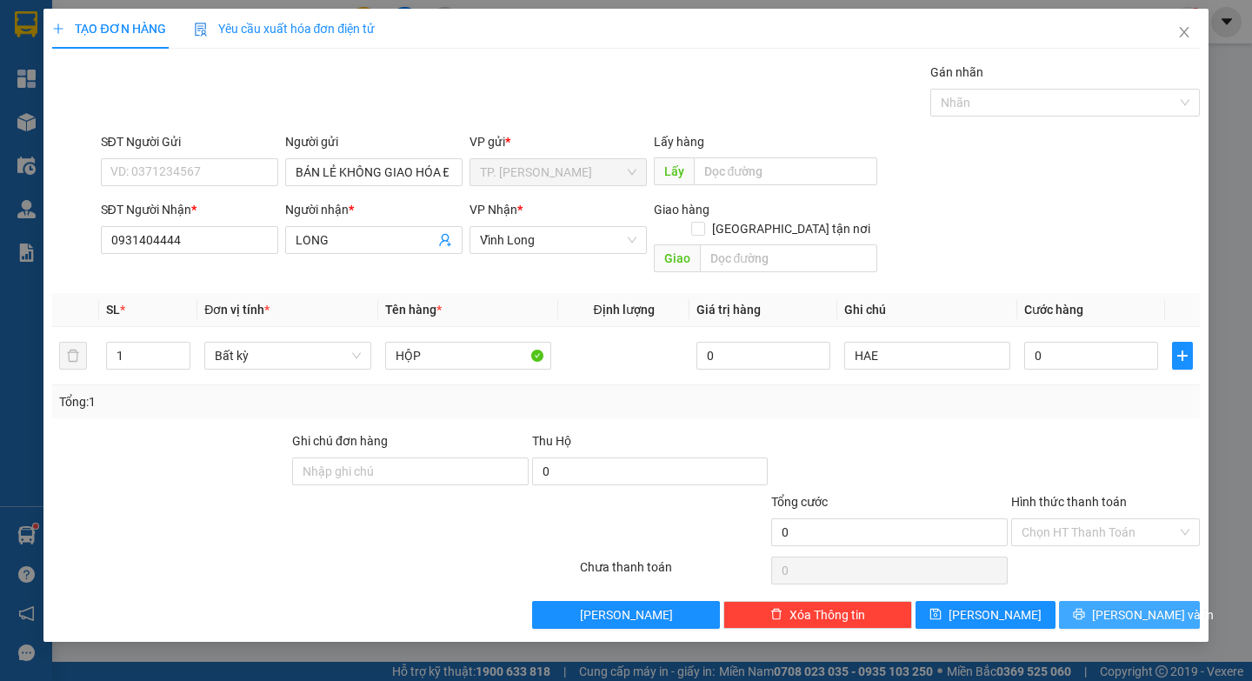
click at [1122, 605] on span "[PERSON_NAME] và In" at bounding box center [1153, 614] width 122 height 19
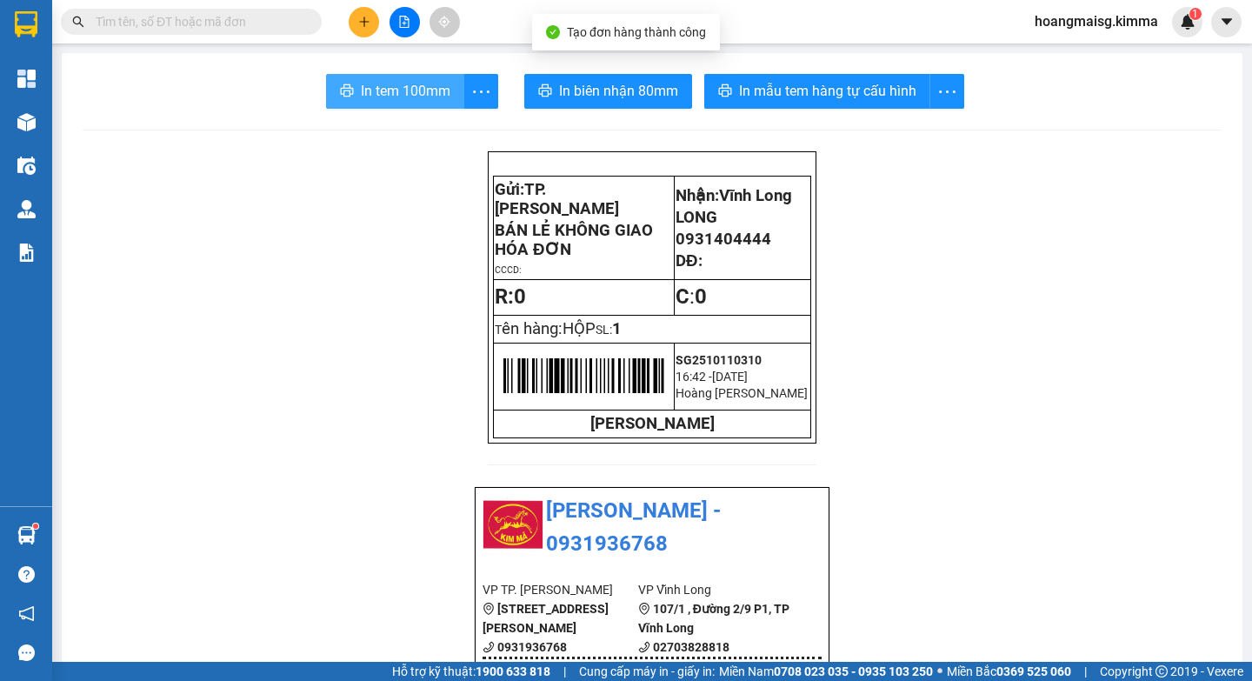
click at [373, 97] on span "In tem 100mm" at bounding box center [406, 91] width 90 height 22
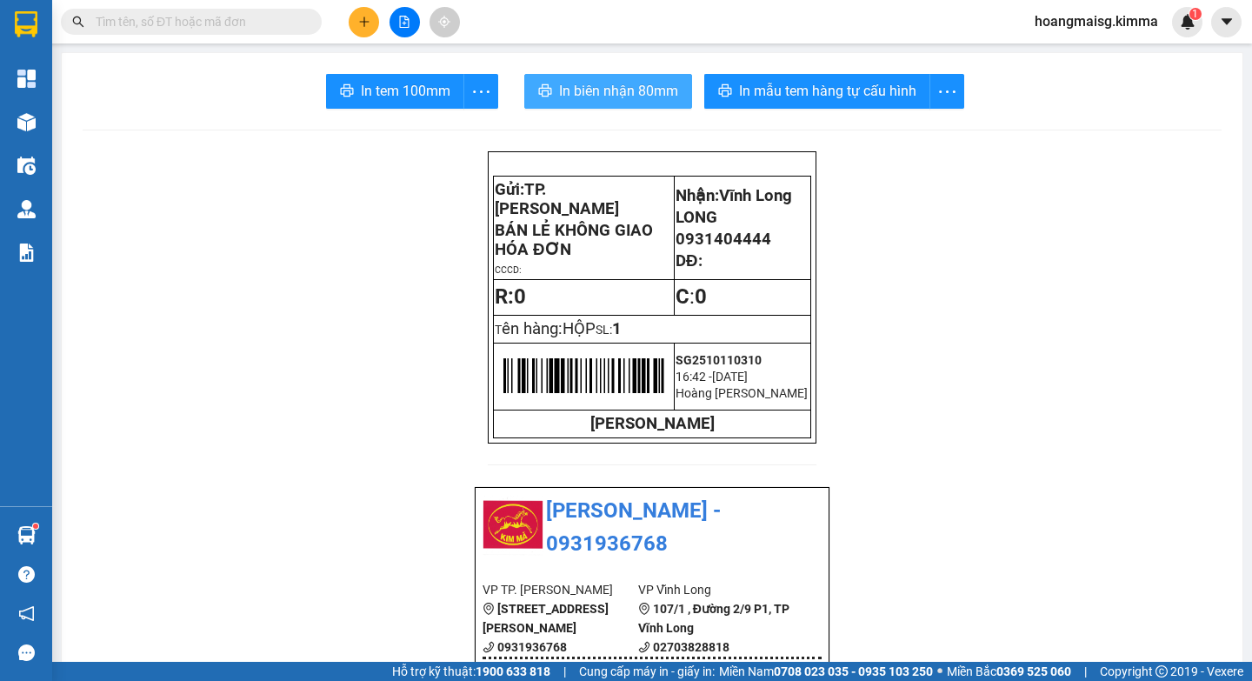
click at [617, 94] on span "In biên nhận 80mm" at bounding box center [618, 91] width 119 height 22
click at [394, 96] on div "In tem 100mm" at bounding box center [412, 91] width 172 height 35
click at [394, 96] on span "In tem 100mm" at bounding box center [406, 91] width 90 height 22
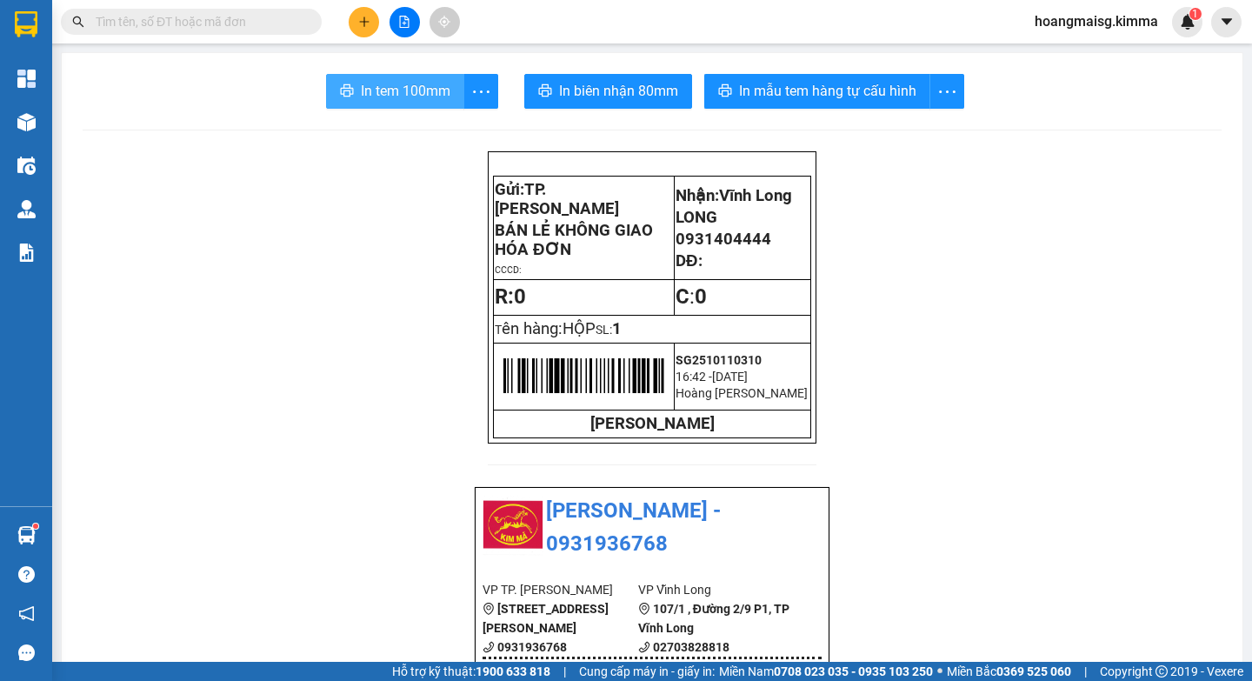
click at [398, 92] on span "In tem 100mm" at bounding box center [406, 91] width 90 height 22
click at [291, 23] on input "text" at bounding box center [198, 21] width 205 height 19
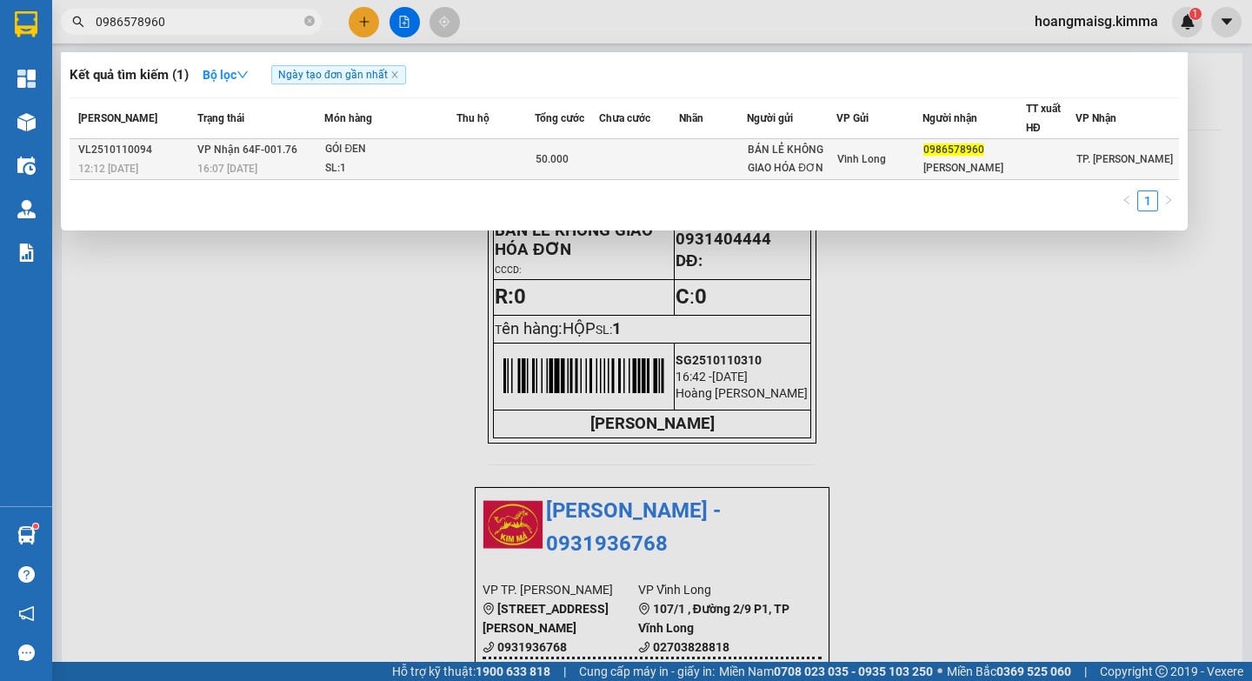
type input "0986578960"
click at [632, 157] on td at bounding box center [639, 159] width 80 height 41
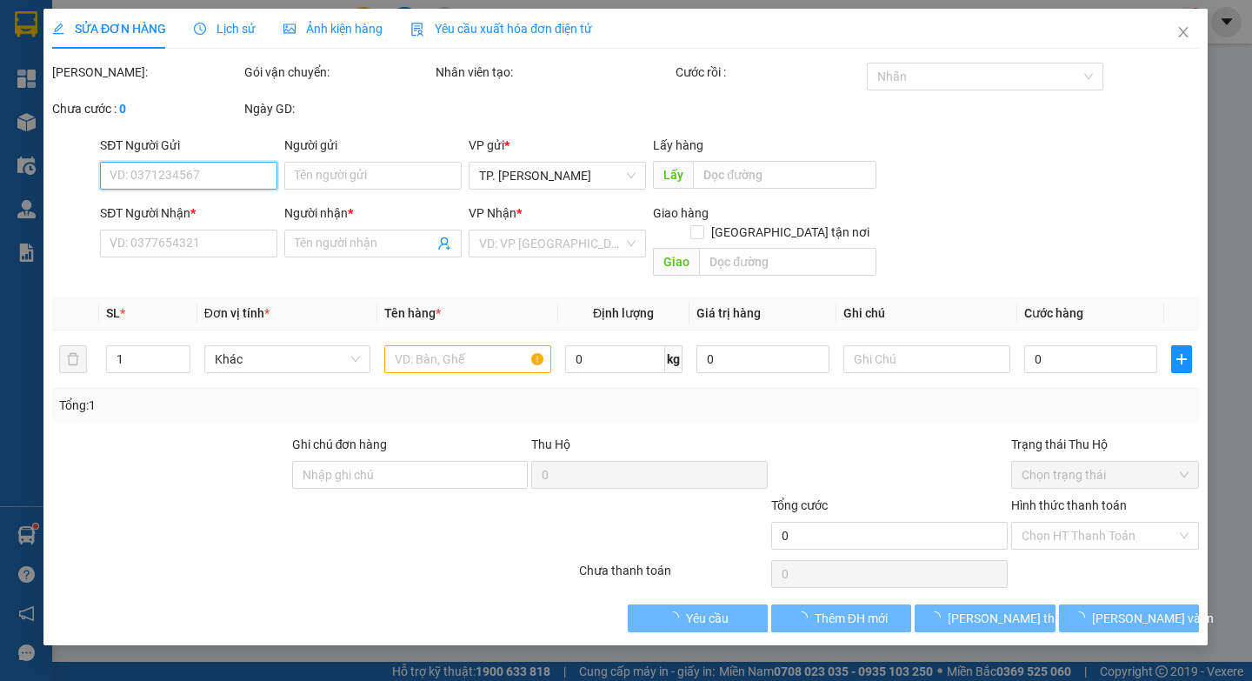
type input "BÁN LẺ KHÔNG GIAO HÓA ĐƠN"
type input "0986578960"
type input "[PERSON_NAME]"
type input "50.000"
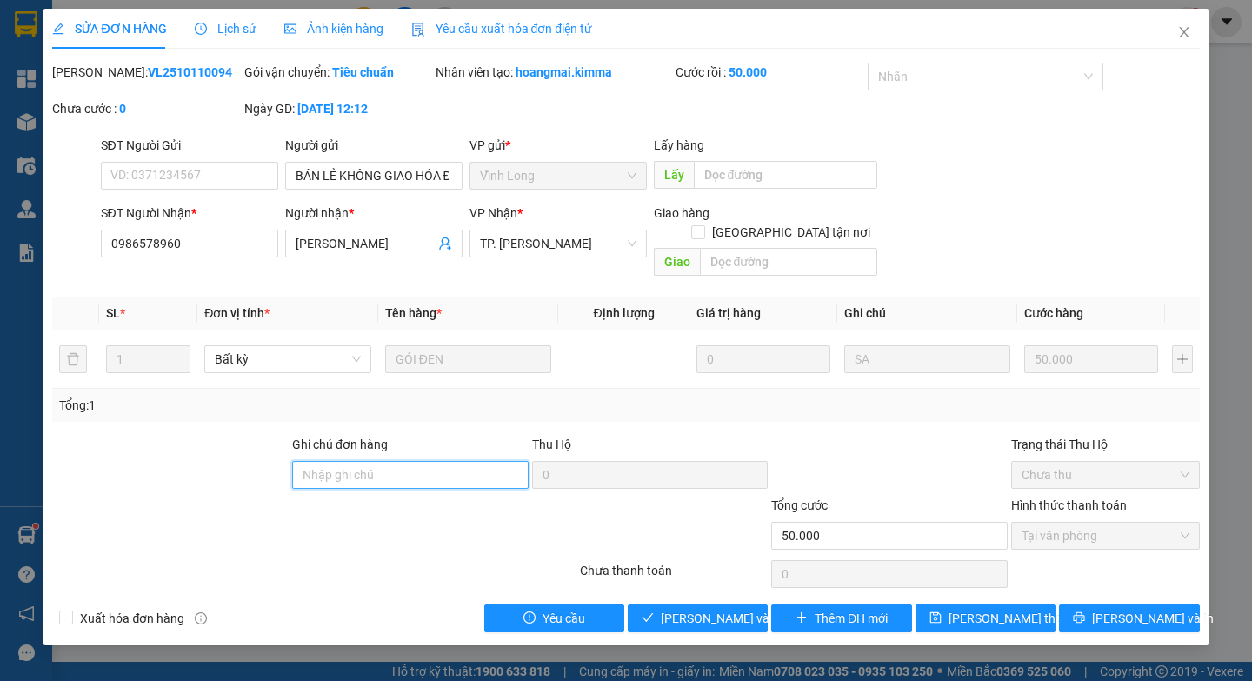
click at [412, 461] on input "Ghi chú đơn hàng" at bounding box center [410, 475] width 237 height 28
type input "HAE G"
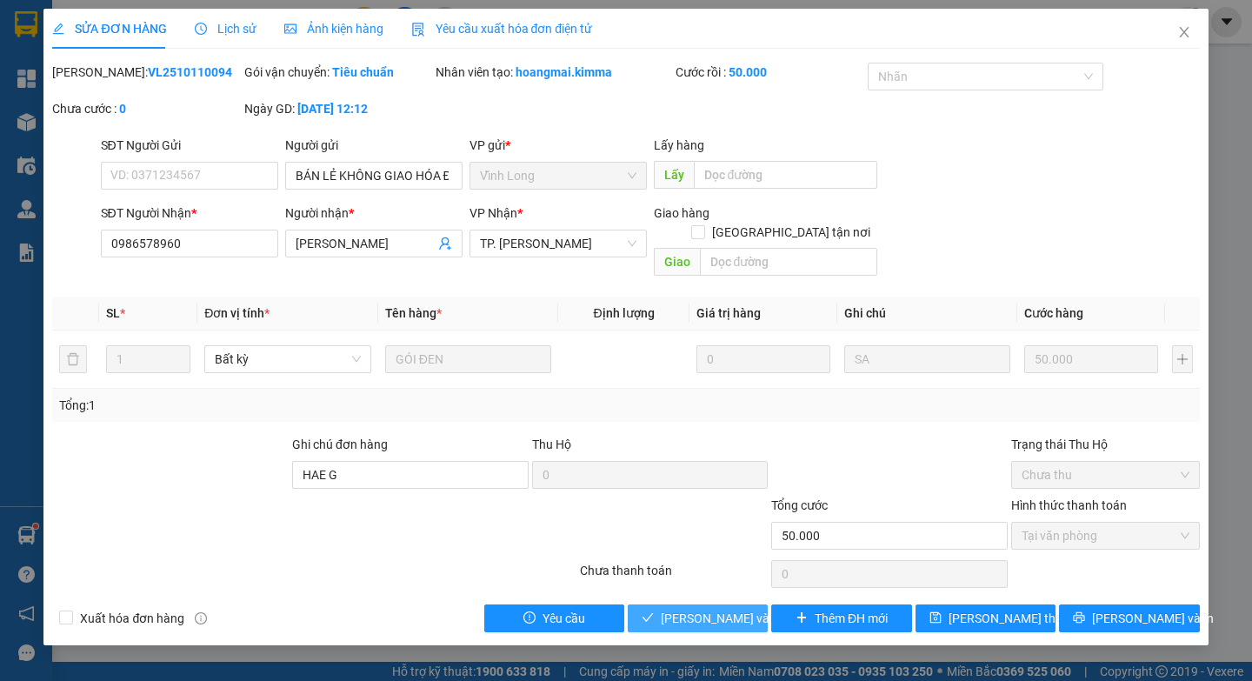
click at [691, 609] on span "[PERSON_NAME] và Giao hàng" at bounding box center [744, 618] width 167 height 19
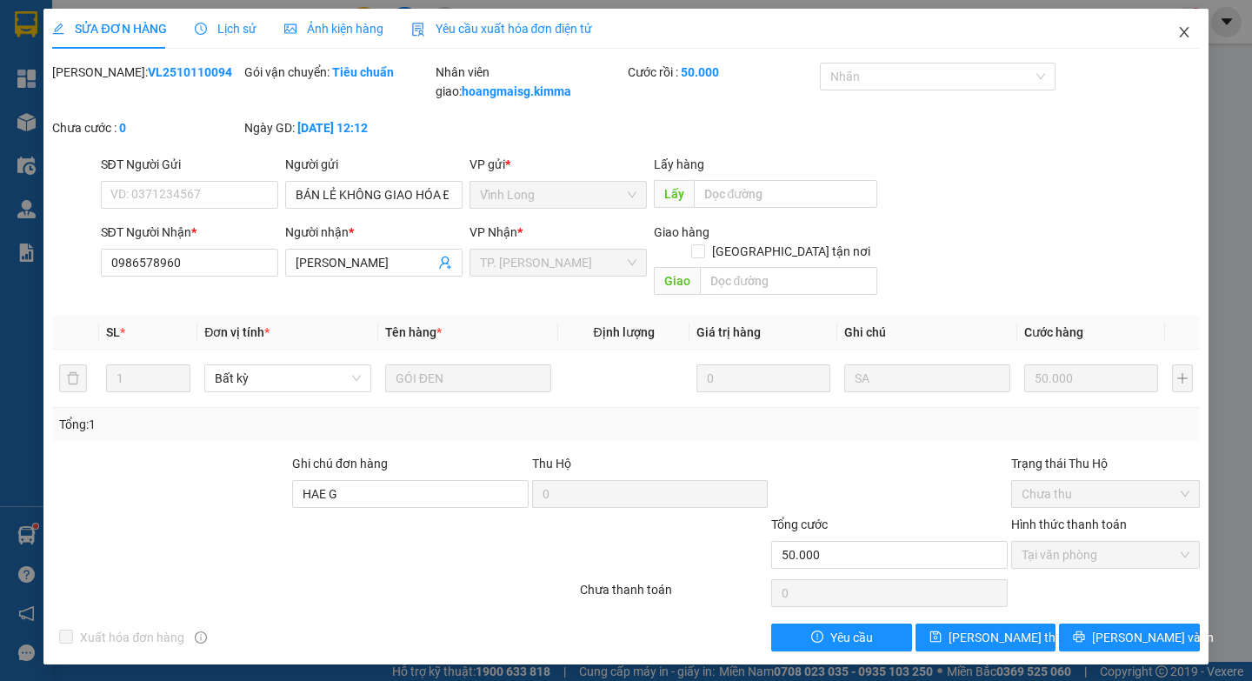
click at [1181, 22] on span "Close" at bounding box center [1184, 33] width 49 height 49
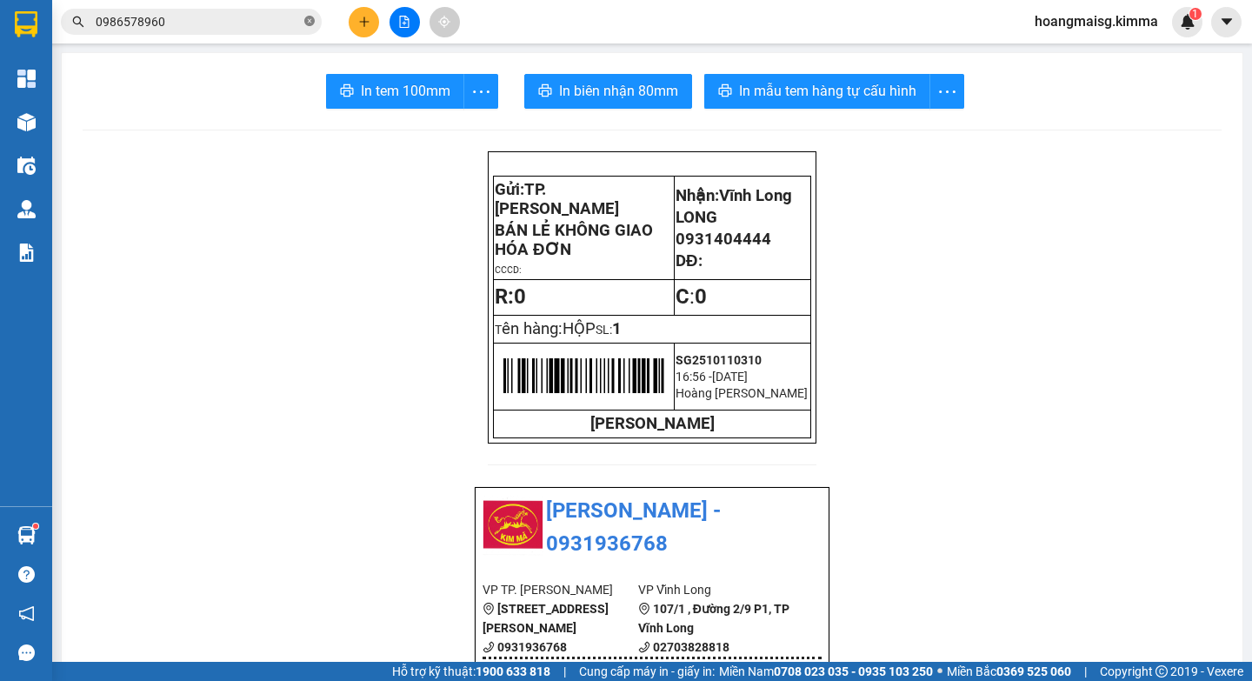
click at [314, 23] on icon "close-circle" at bounding box center [309, 21] width 10 height 10
click at [358, 22] on icon "plus" at bounding box center [364, 22] width 12 height 12
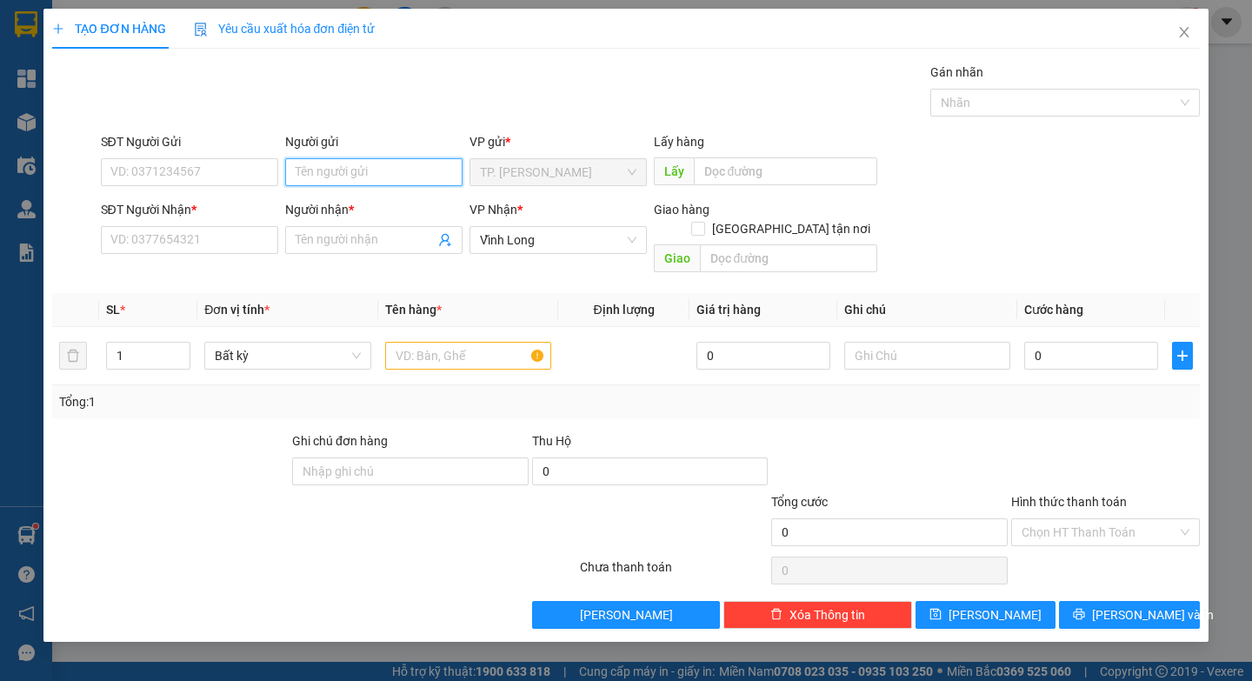
click at [332, 169] on input "Người gửi" at bounding box center [373, 172] width 177 height 28
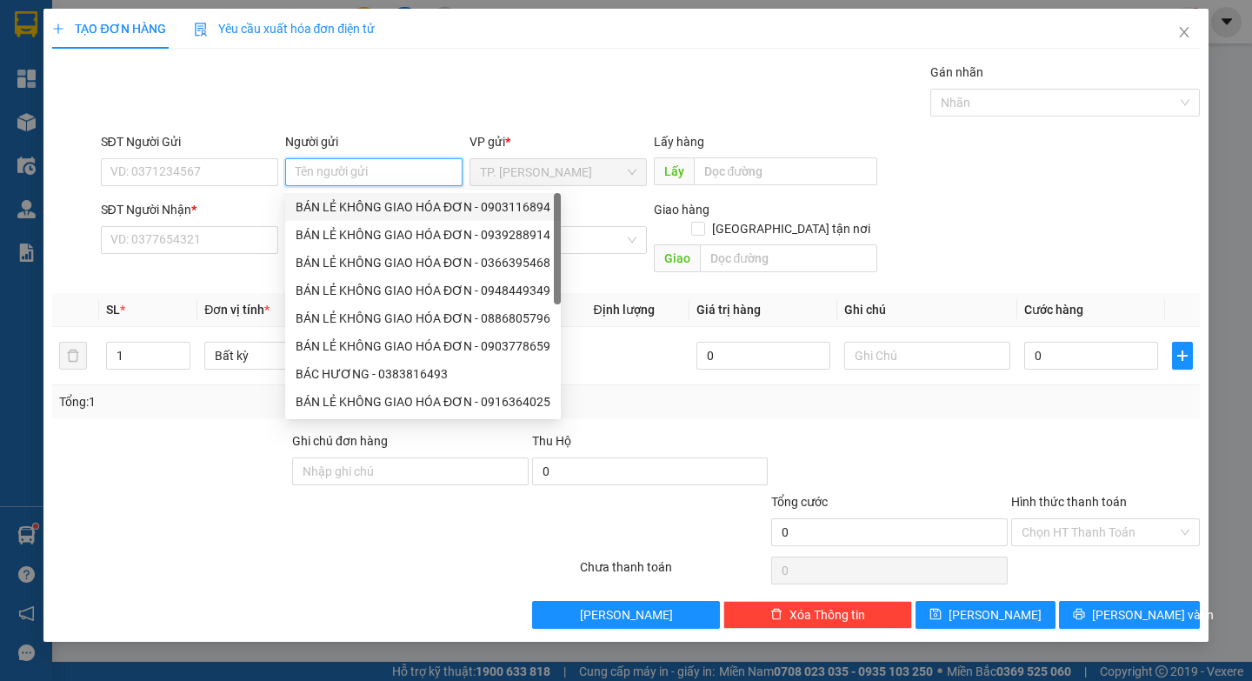
drag, startPoint x: 442, startPoint y: 202, endPoint x: 282, endPoint y: 182, distance: 161.3
click at [442, 203] on div "BÁN LẺ KHÔNG GIAO HÓA ĐƠN - 0903116894" at bounding box center [423, 206] width 255 height 19
type input "0903116894"
type input "BÁN LẺ KHÔNG GIAO HÓA ĐƠN"
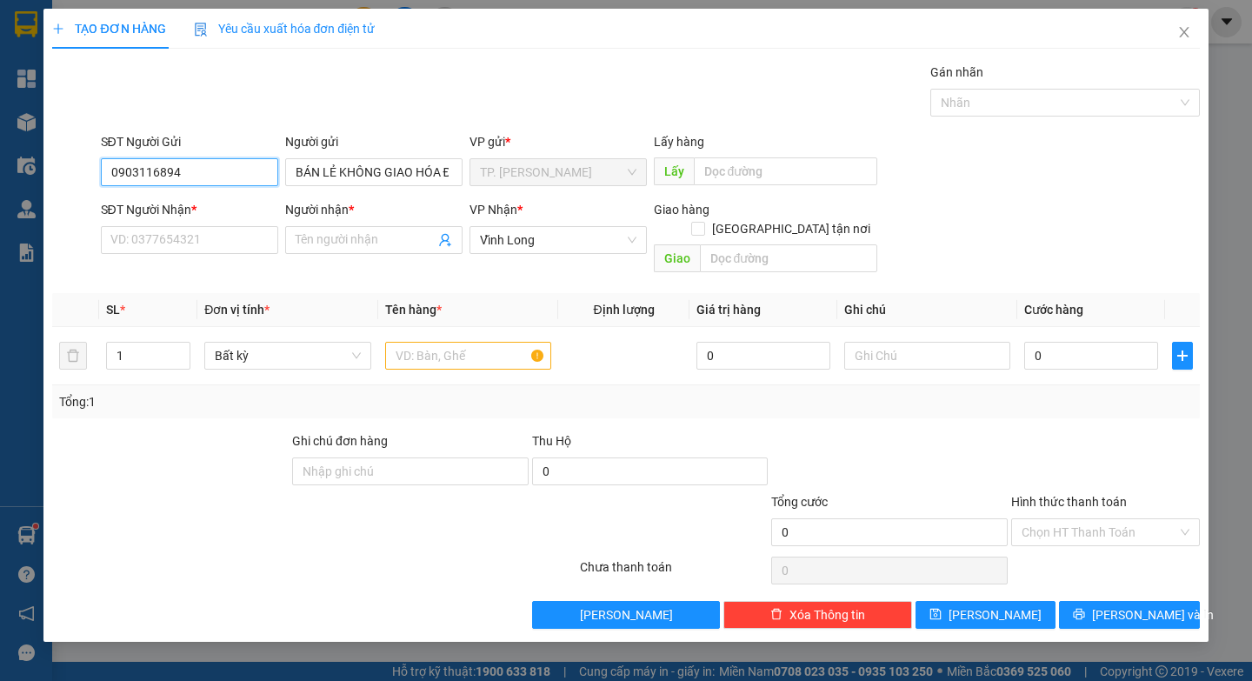
drag, startPoint x: 228, startPoint y: 173, endPoint x: 0, endPoint y: 184, distance: 228.1
click at [0, 182] on div "TẠO ĐƠN HÀNG Yêu cầu xuất hóa đơn điện tử Transit Pickup Surcharge Ids Transit …" at bounding box center [626, 340] width 1252 height 681
click at [157, 244] on input "SĐT Người Nhận *" at bounding box center [189, 240] width 177 height 28
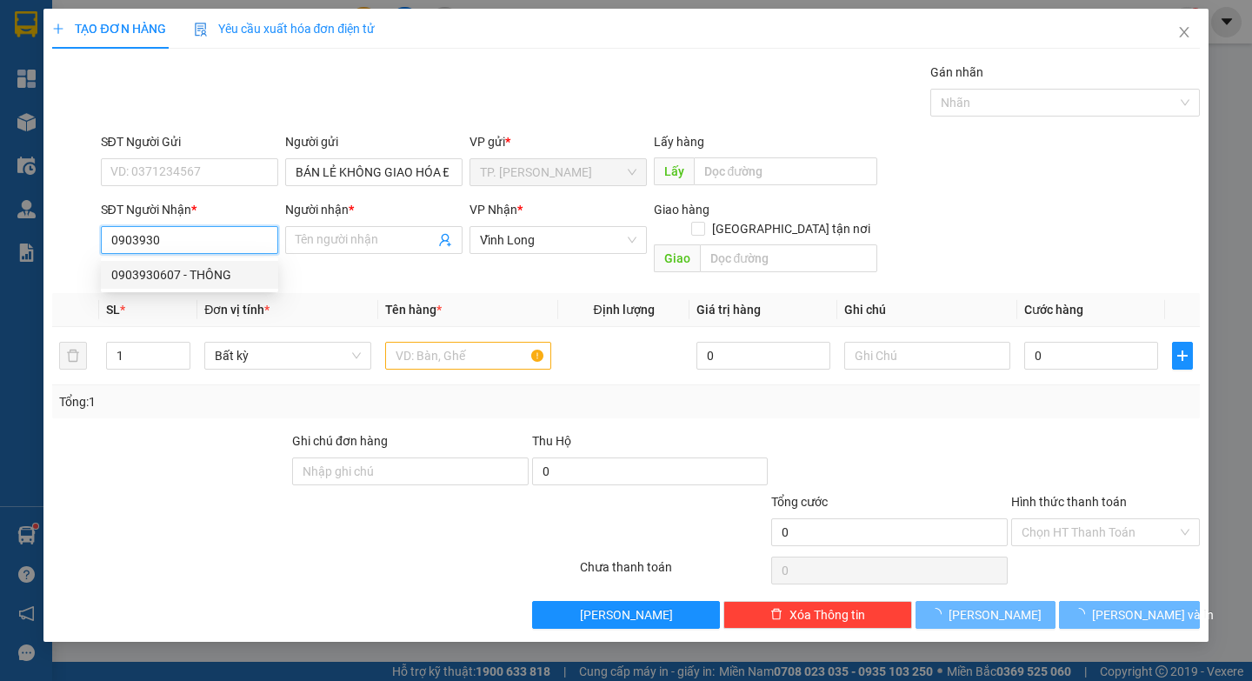
type input "0903930607"
type input "THÔNG"
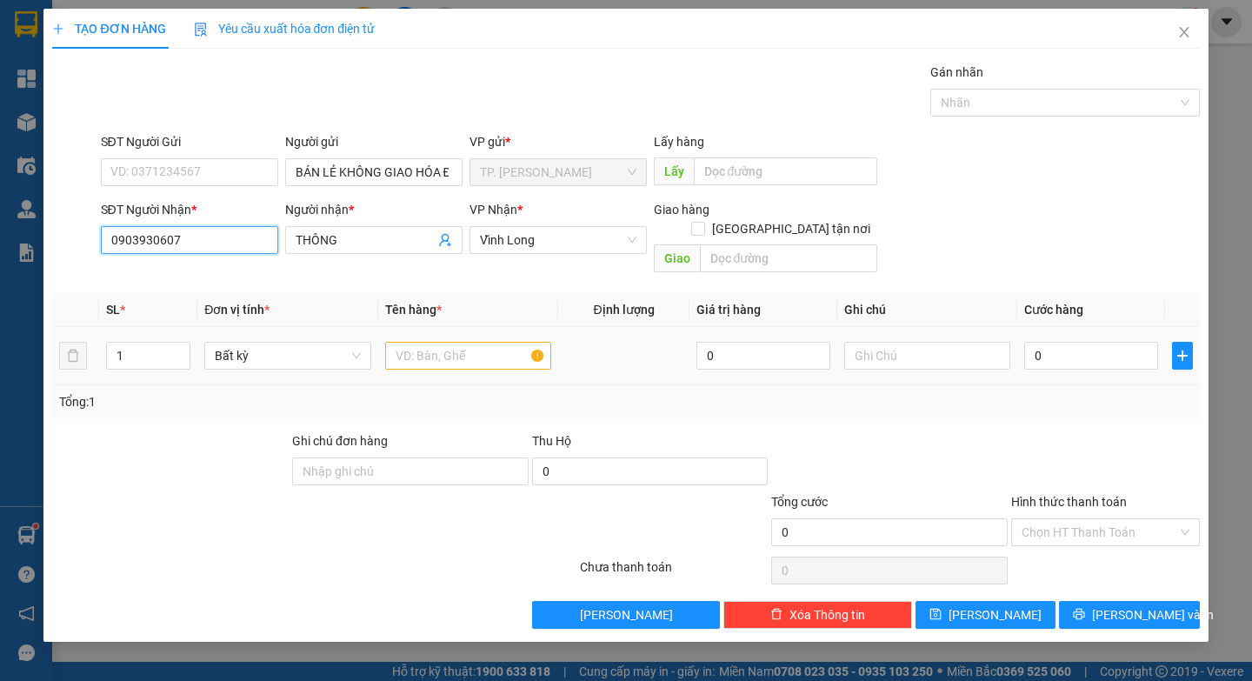
type input "0903930607"
click at [504, 344] on input "text" at bounding box center [468, 356] width 166 height 28
paste input "Ỏ"
type input "VỎ XE"
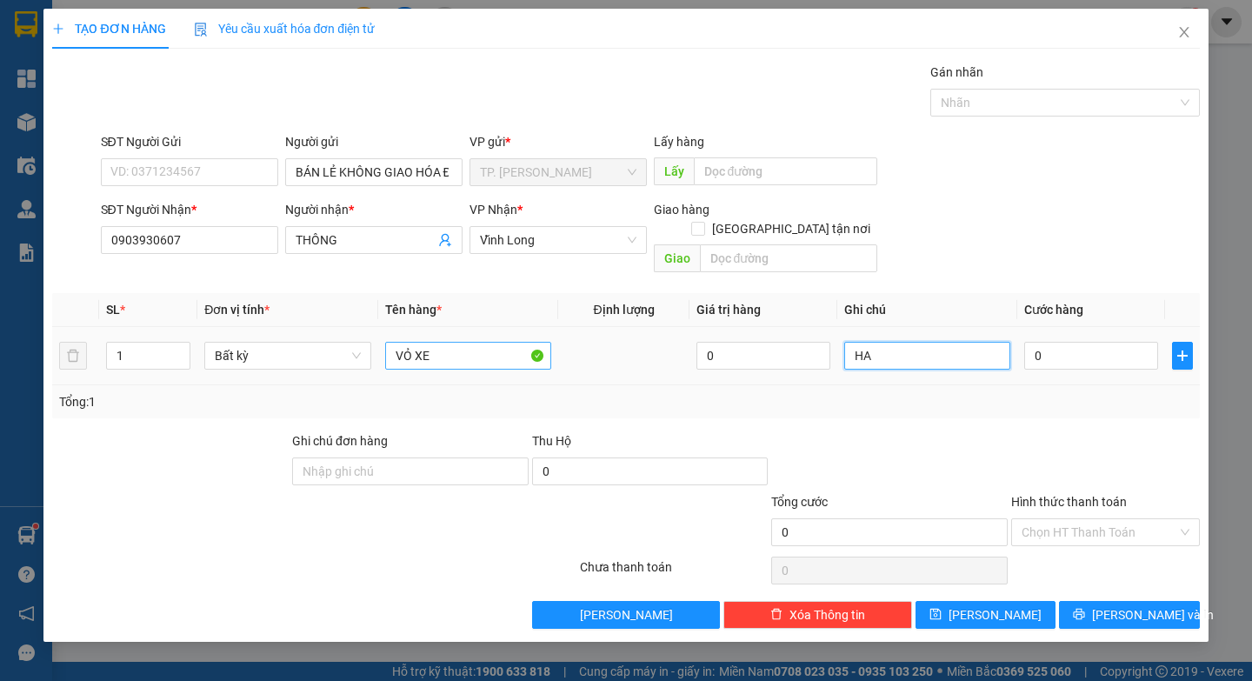
paste input "E"
type input "HAE"
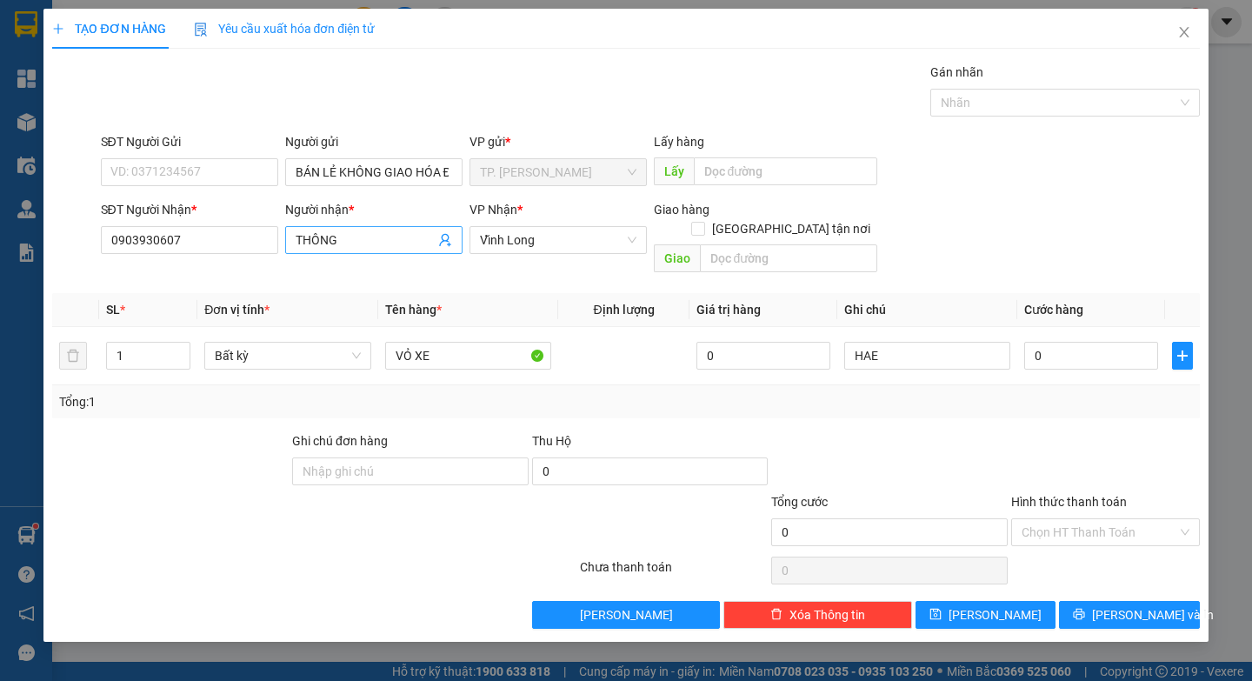
click at [374, 249] on input "THÔNG" at bounding box center [365, 239] width 139 height 19
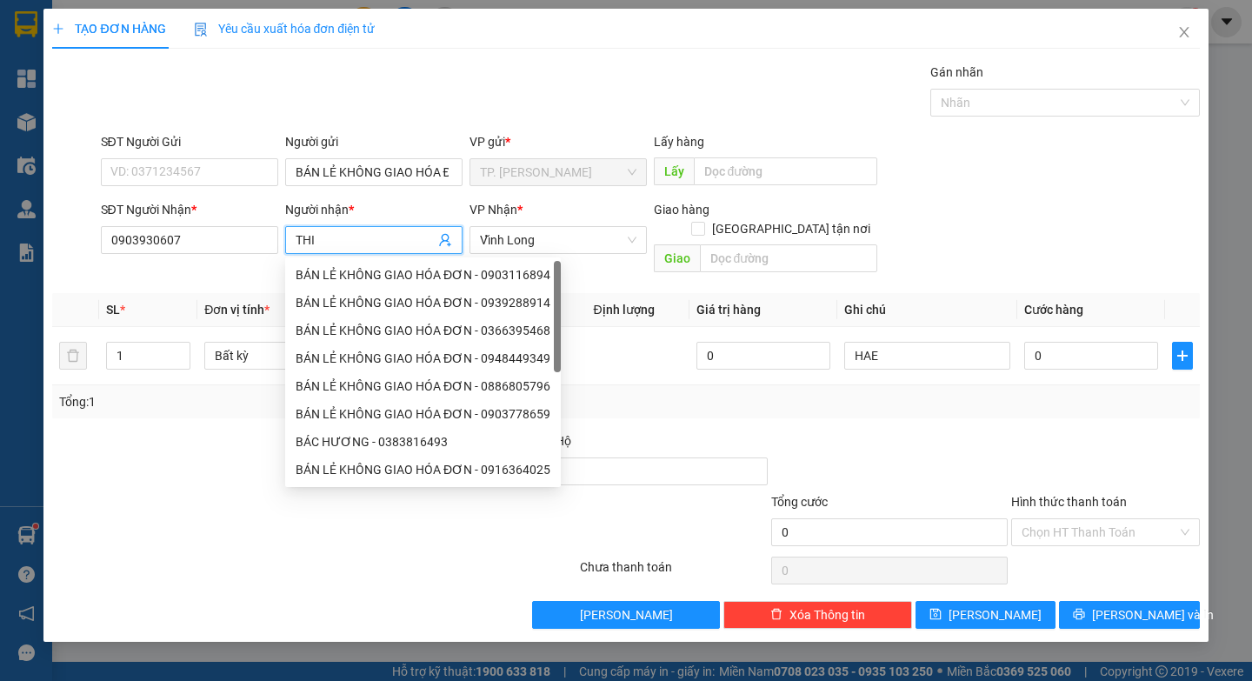
paste input "Ê"
type input "THIÊN KIM"
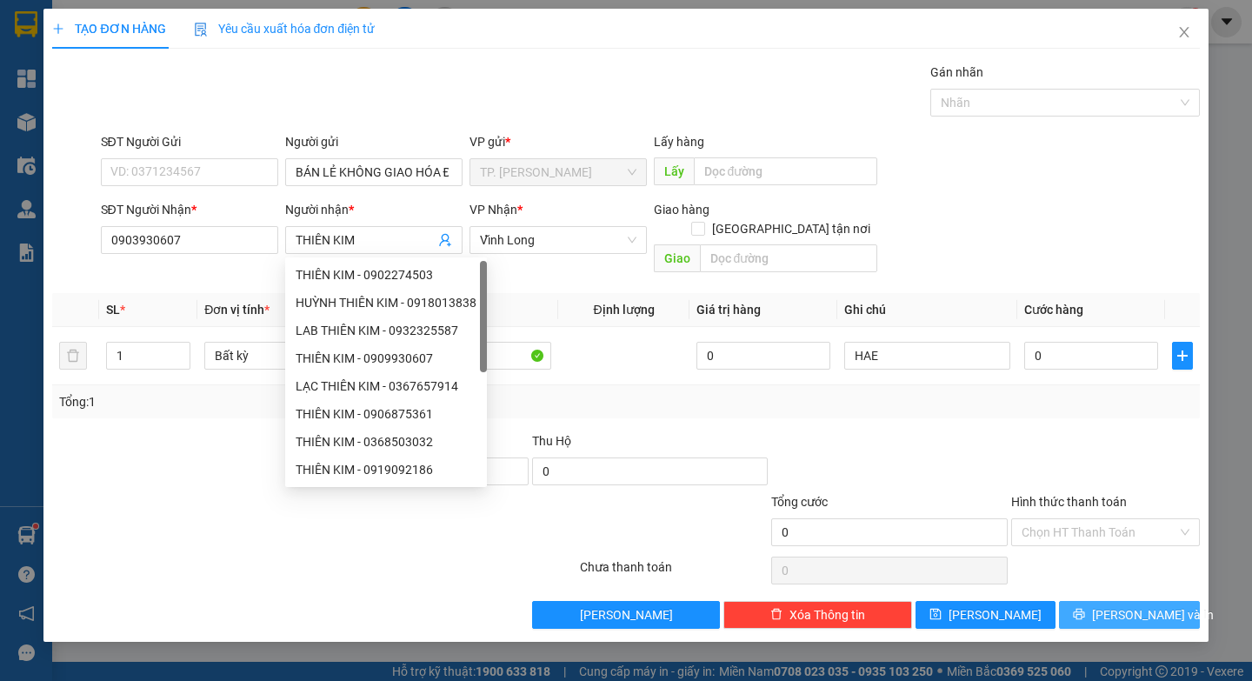
click at [1098, 601] on button "[PERSON_NAME] và In" at bounding box center [1129, 615] width 140 height 28
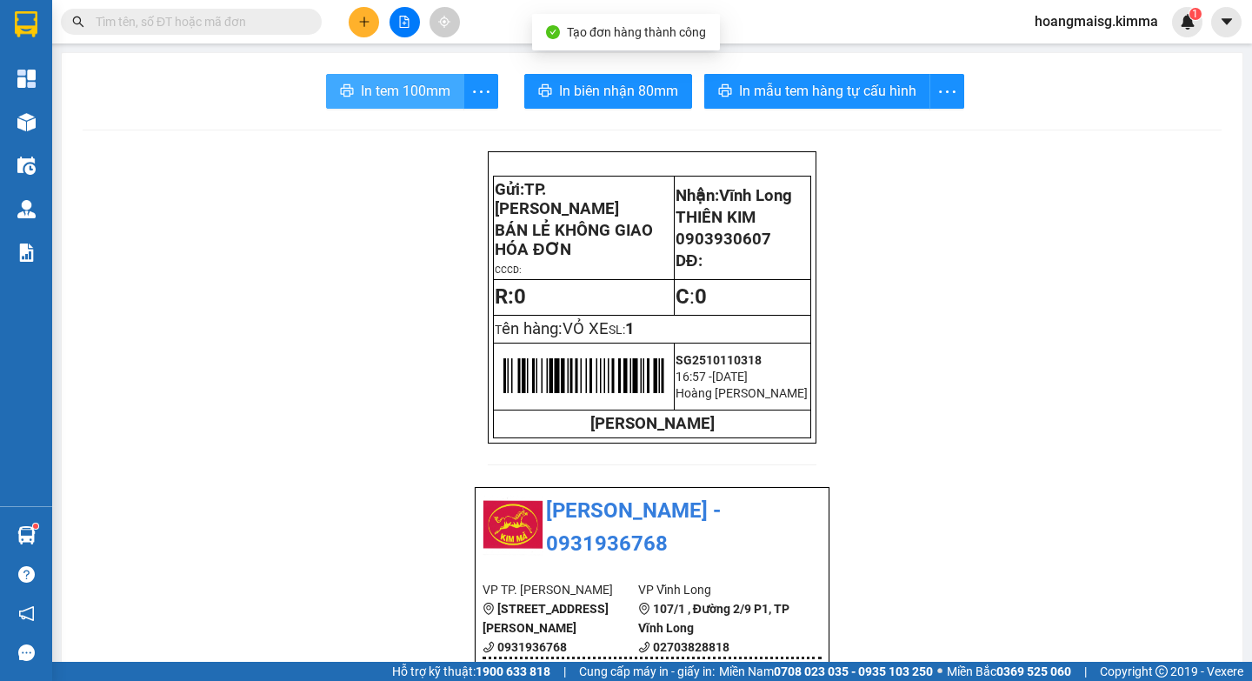
click at [361, 84] on span "In tem 100mm" at bounding box center [406, 91] width 90 height 22
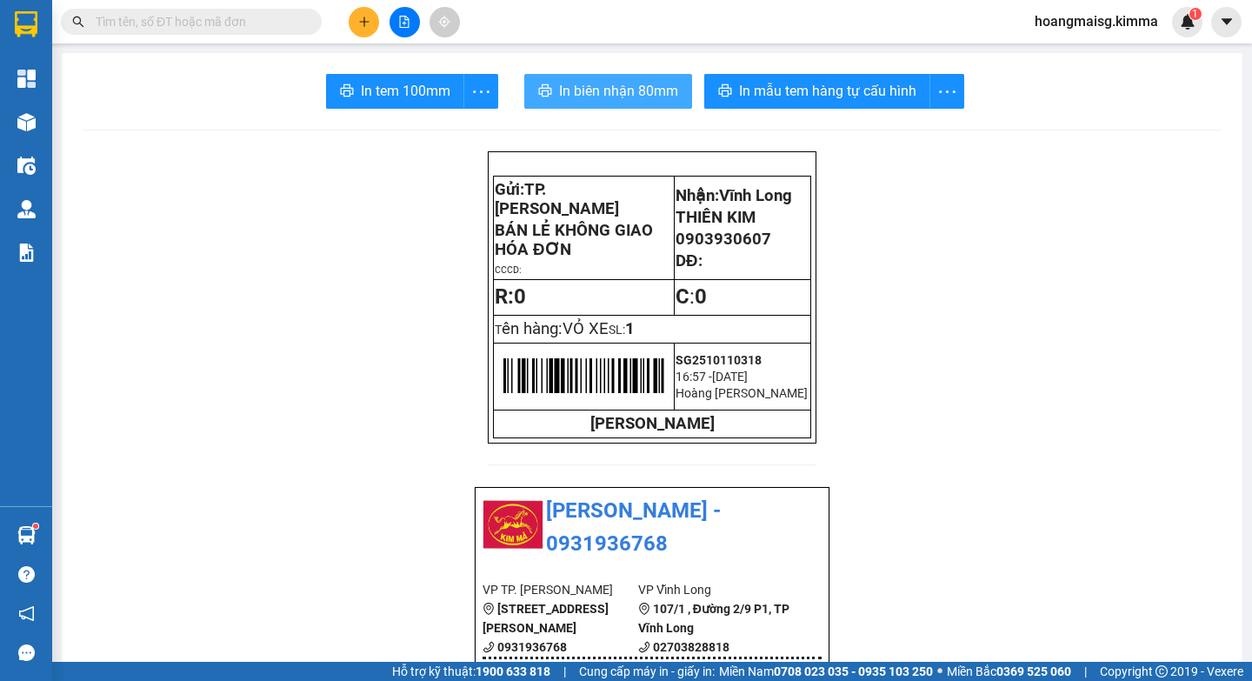
click at [587, 98] on span "In biên nhận 80mm" at bounding box center [618, 91] width 119 height 22
click at [603, 101] on span "In biên nhận 80mm" at bounding box center [618, 91] width 119 height 22
click at [374, 17] on button at bounding box center [364, 22] width 30 height 30
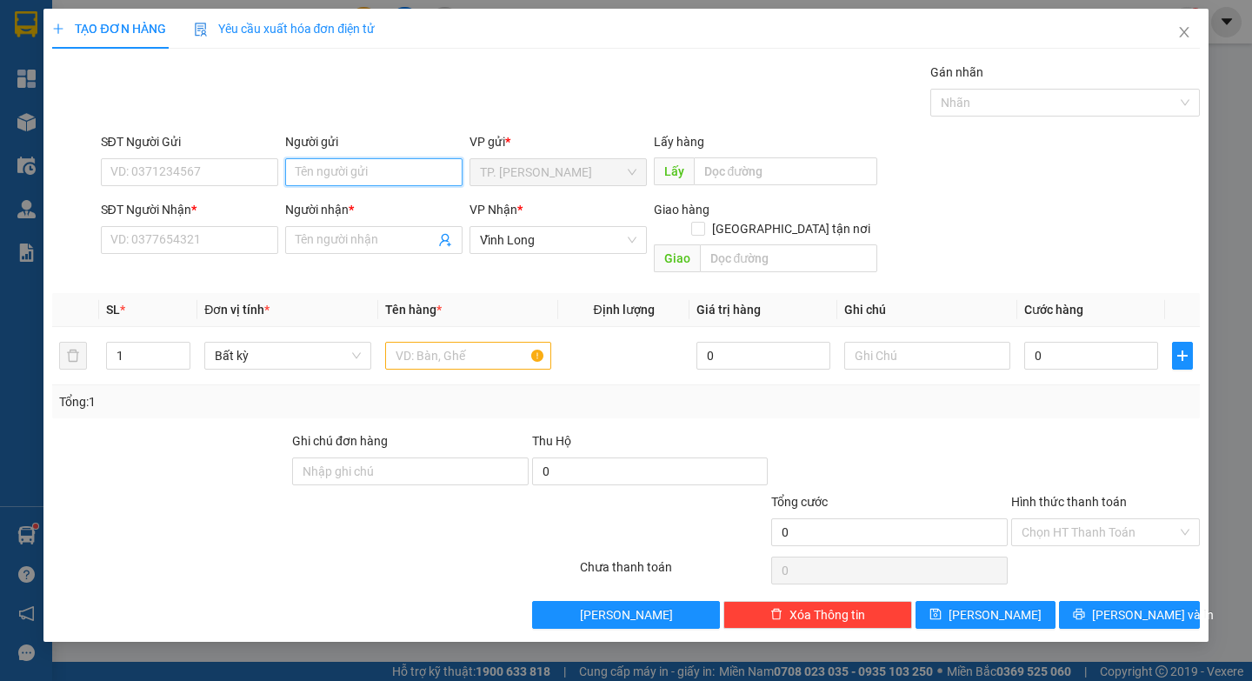
click at [377, 179] on input "Người gửi" at bounding box center [373, 172] width 177 height 28
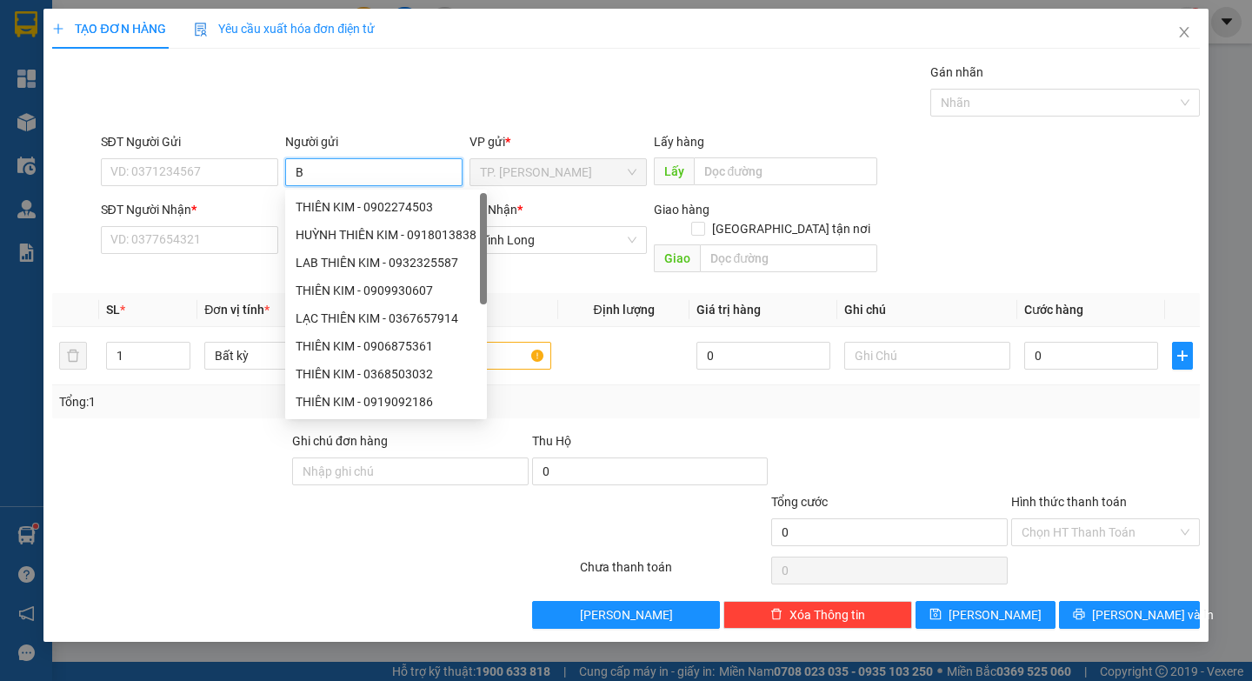
type input "BA"
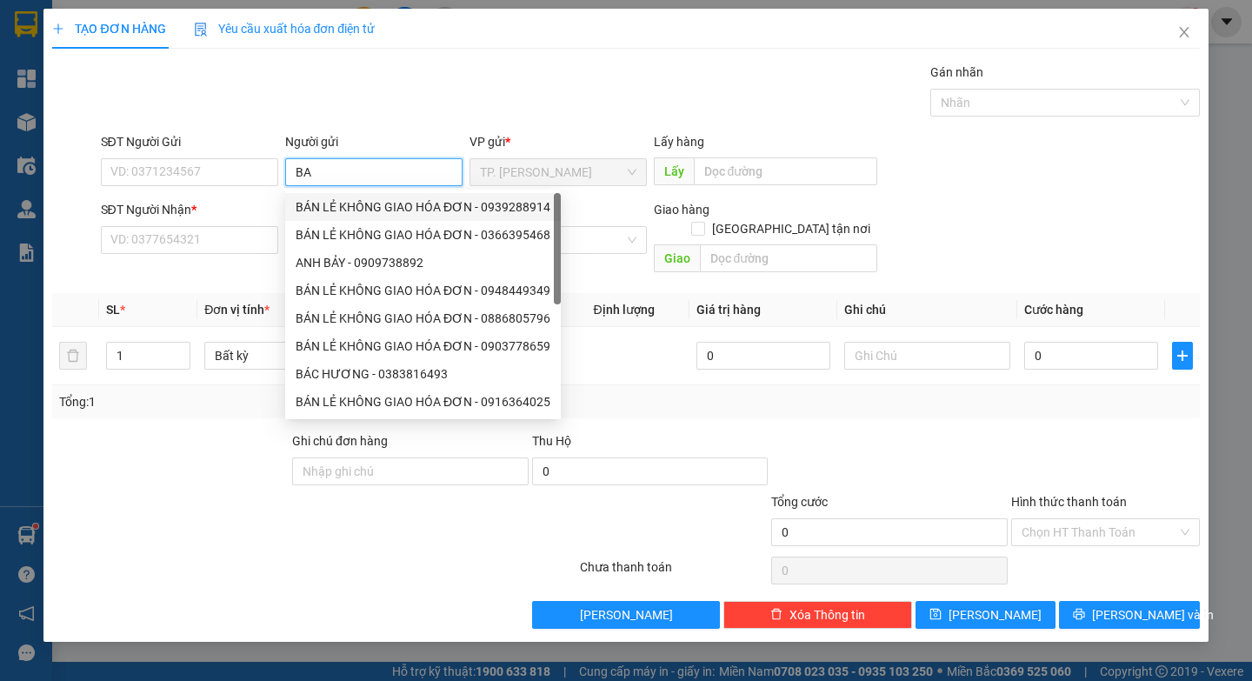
click at [379, 212] on div "BÁN LẺ KHÔNG GIAO HÓA ĐƠN - 0939288914" at bounding box center [423, 206] width 255 height 19
type input "0939288914"
type input "BÁN LẺ KHÔNG GIAO HÓA ĐƠN"
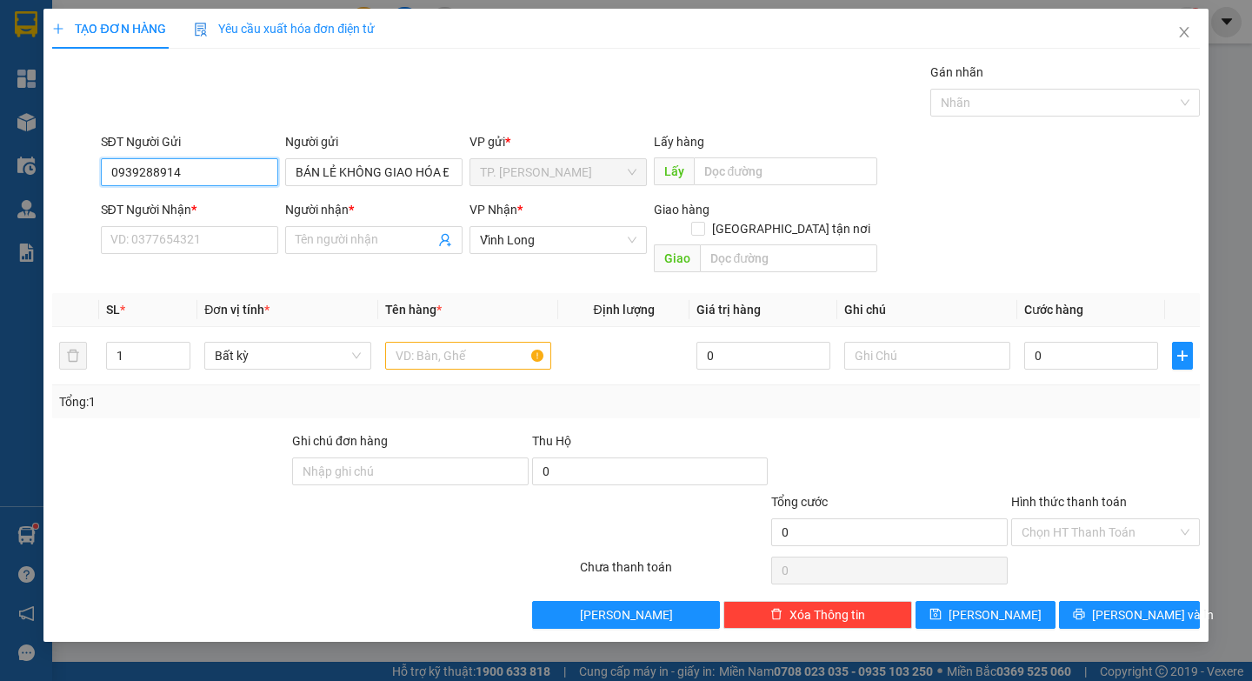
drag, startPoint x: 240, startPoint y: 167, endPoint x: 0, endPoint y: 167, distance: 240.0
click at [0, 167] on div "TẠO ĐƠN HÀNG Yêu cầu xuất hóa đơn điện tử Transit Pickup Surcharge Ids Transit …" at bounding box center [626, 340] width 1252 height 681
type input "0931404444"
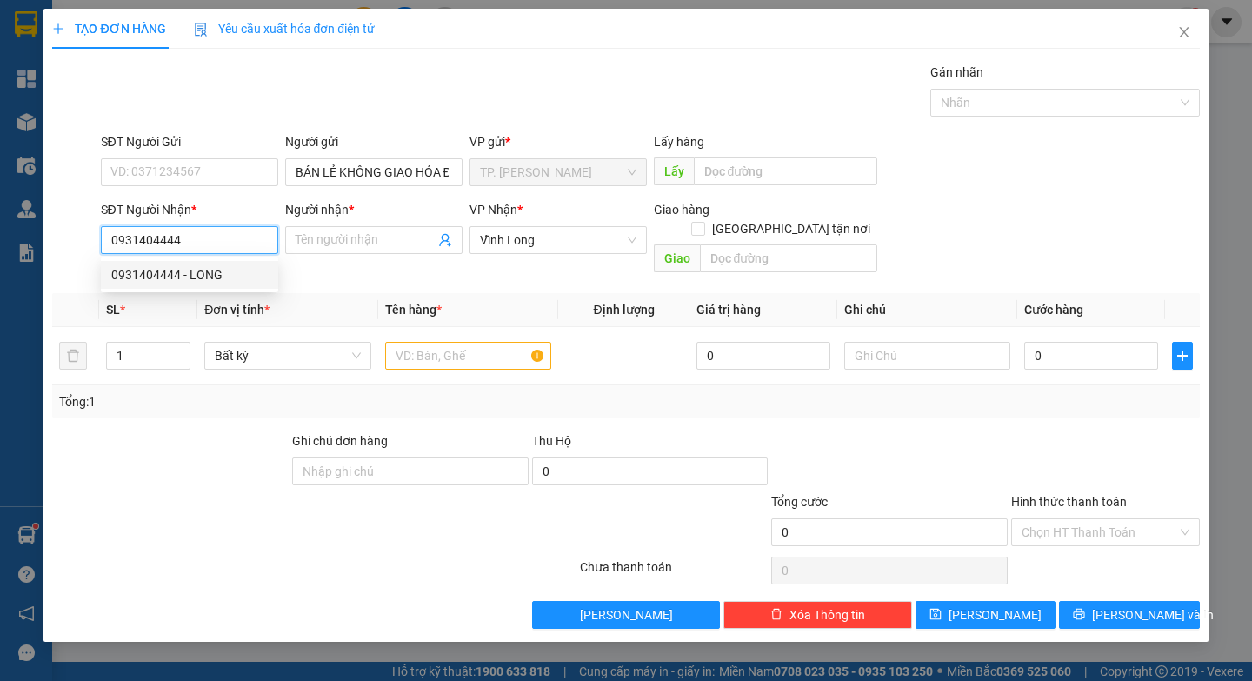
click at [234, 279] on div "0931404444 - LONG" at bounding box center [189, 274] width 157 height 19
type input "LONG"
type input "0931404444"
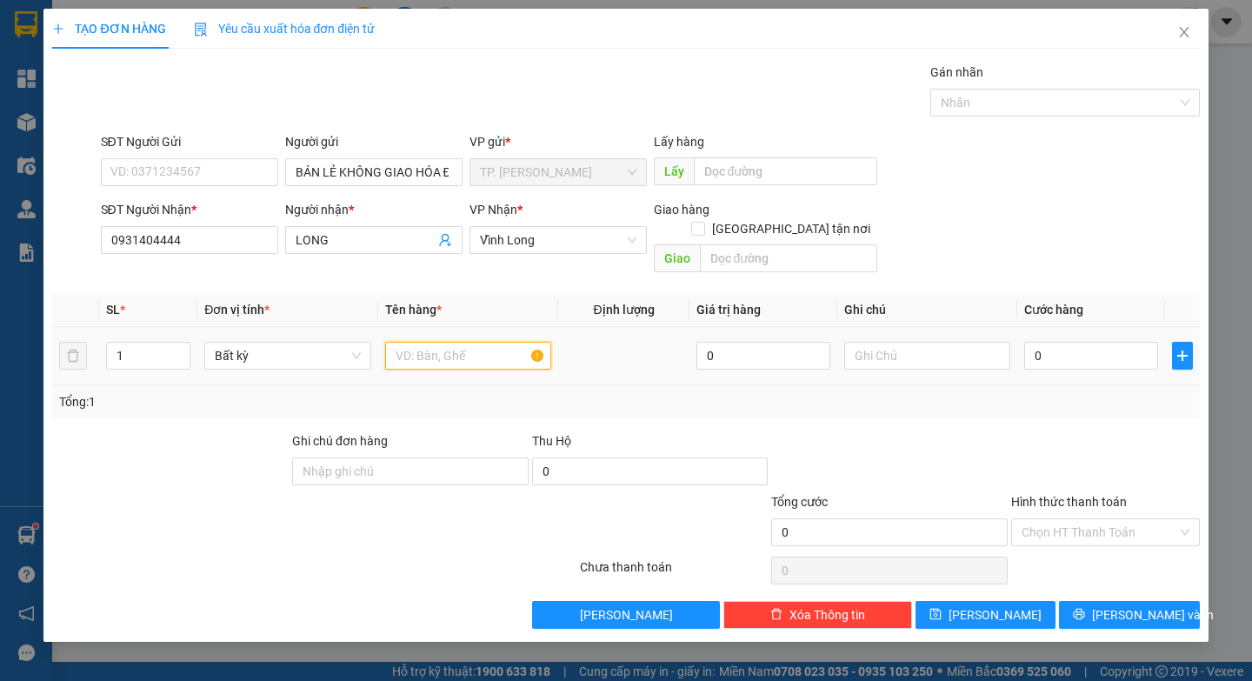
click at [473, 342] on input "text" at bounding box center [468, 356] width 166 height 28
paste input "Ô"
paste input "Ộ"
paste input "À"
type input "HỘP KEO VÀNG"
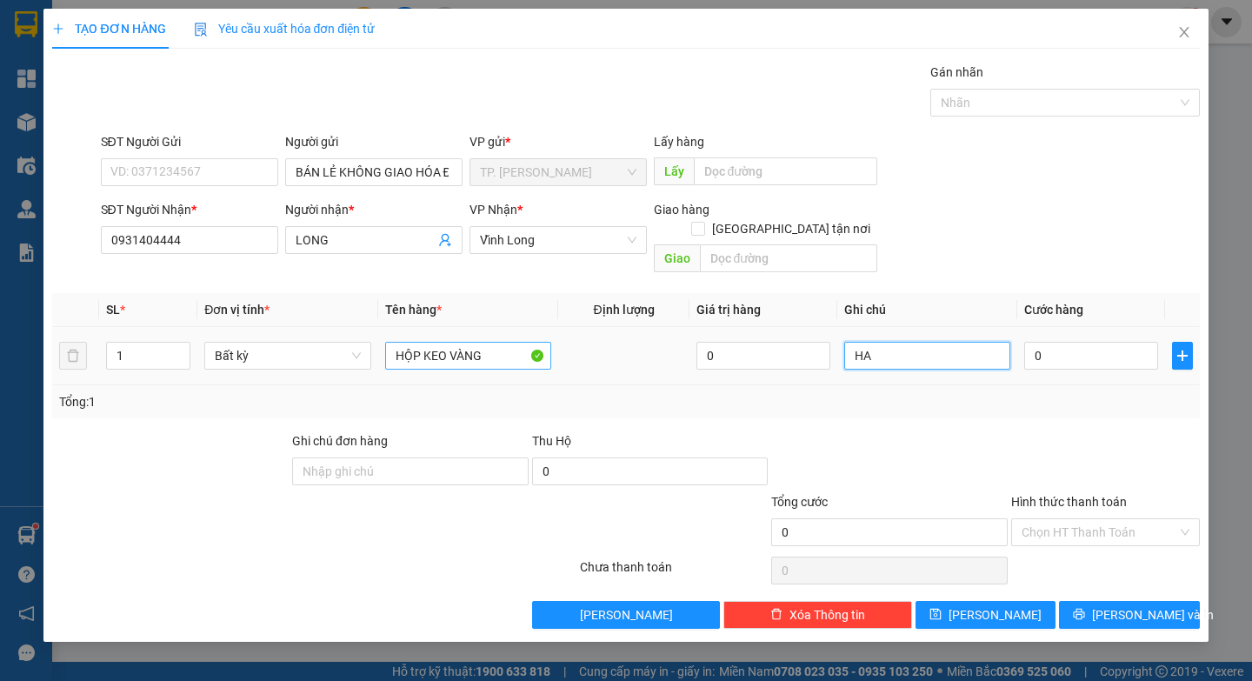
paste input "E"
type input "HAE"
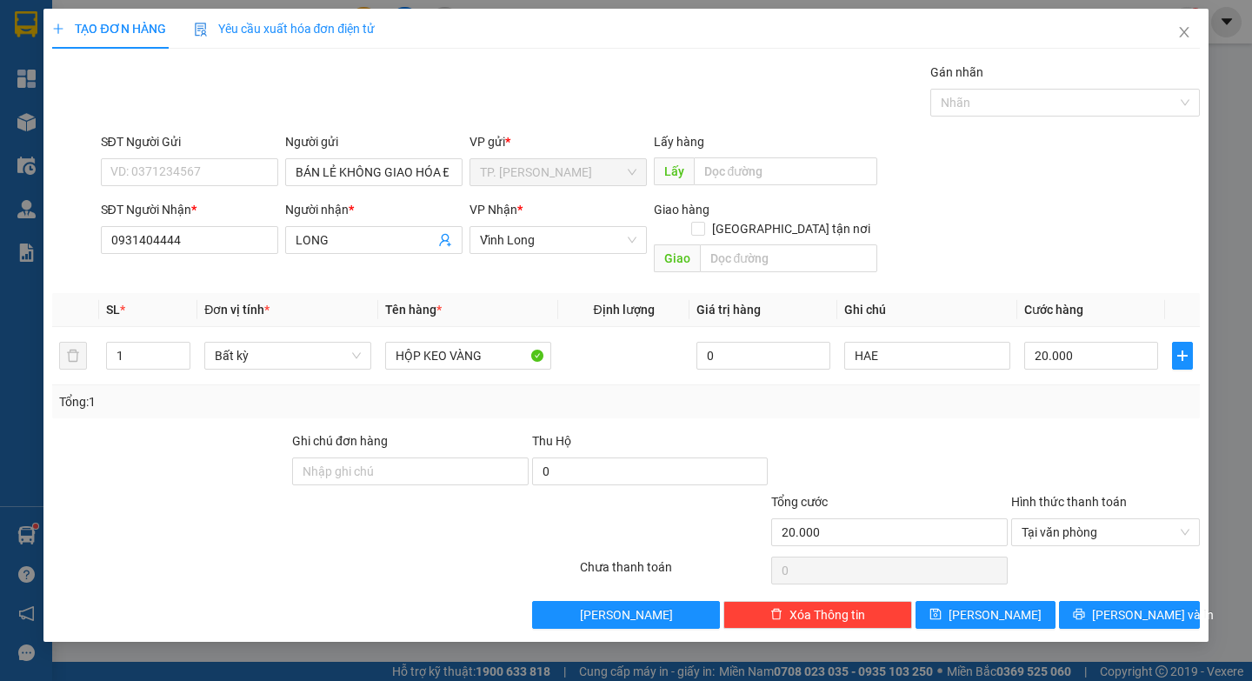
drag, startPoint x: 1118, startPoint y: 619, endPoint x: 1122, endPoint y: 606, distance: 13.5
click at [1119, 617] on div "TẠO ĐƠN HÀNG Yêu cầu xuất hóa đơn điện tử Transit Pickup Surcharge Ids Transit …" at bounding box center [625, 325] width 1165 height 633
click at [1122, 606] on button "[PERSON_NAME] và In" at bounding box center [1129, 615] width 140 height 28
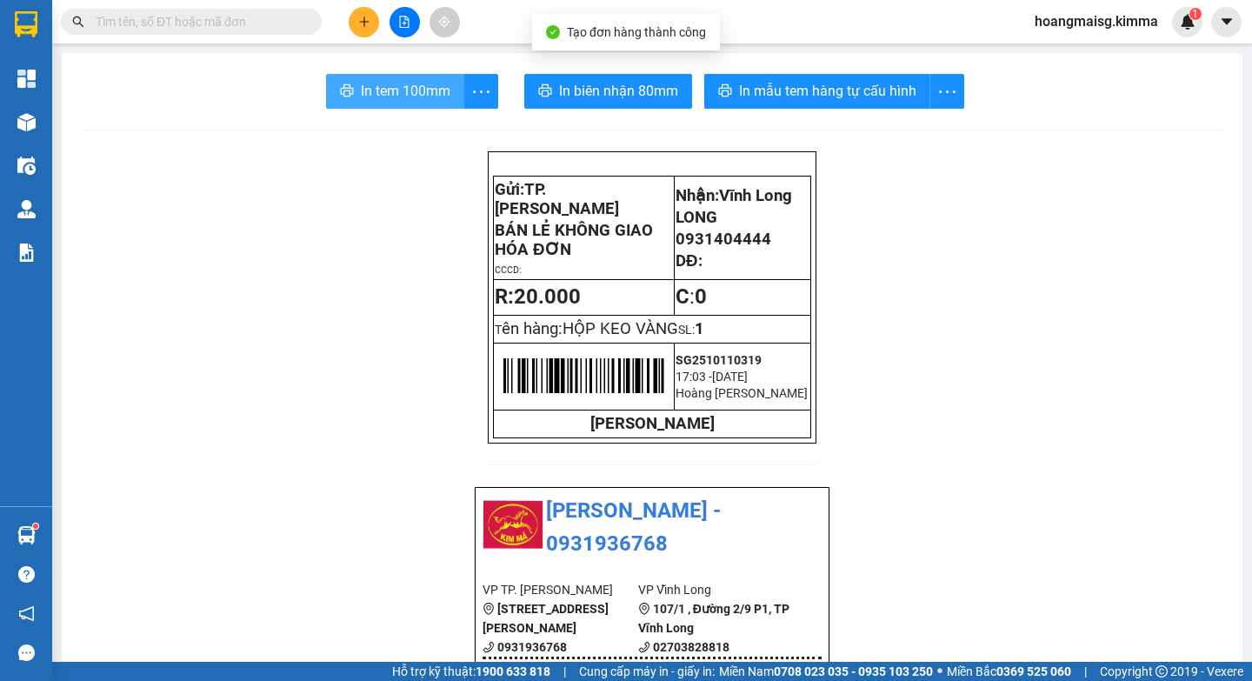
click at [399, 100] on span "In tem 100mm" at bounding box center [406, 91] width 90 height 22
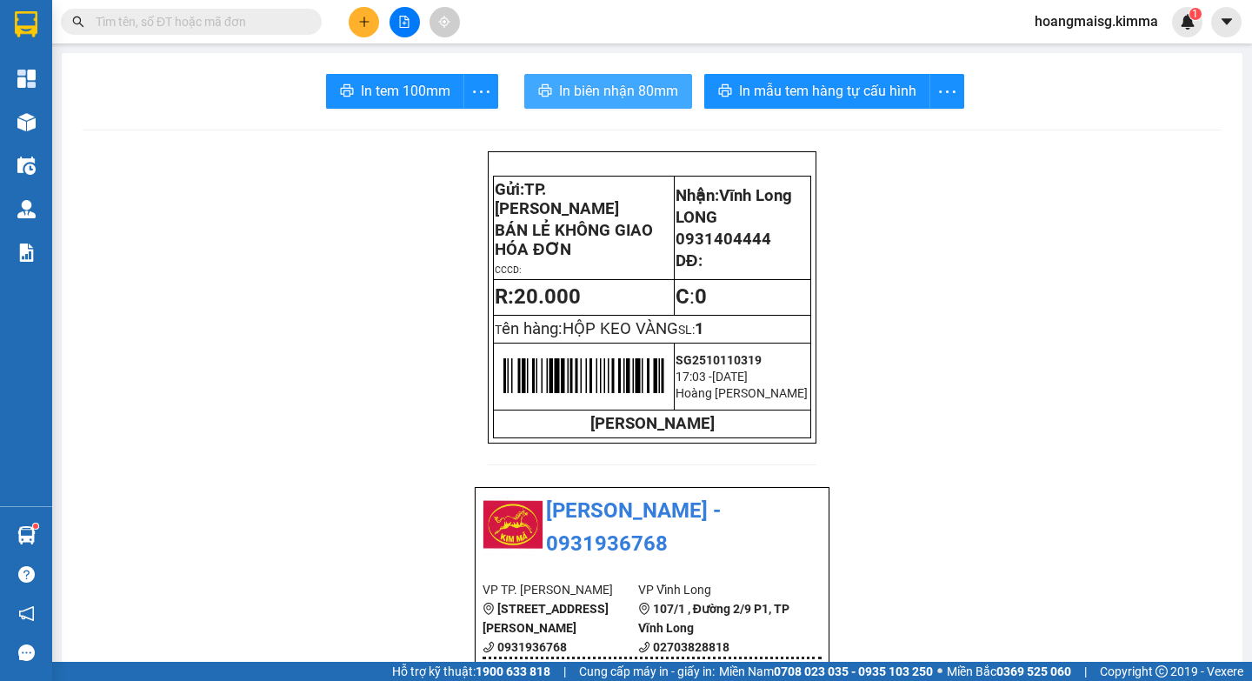
drag, startPoint x: 631, startPoint y: 99, endPoint x: 638, endPoint y: 139, distance: 40.6
click at [631, 97] on span "In biên nhận 80mm" at bounding box center [618, 91] width 119 height 22
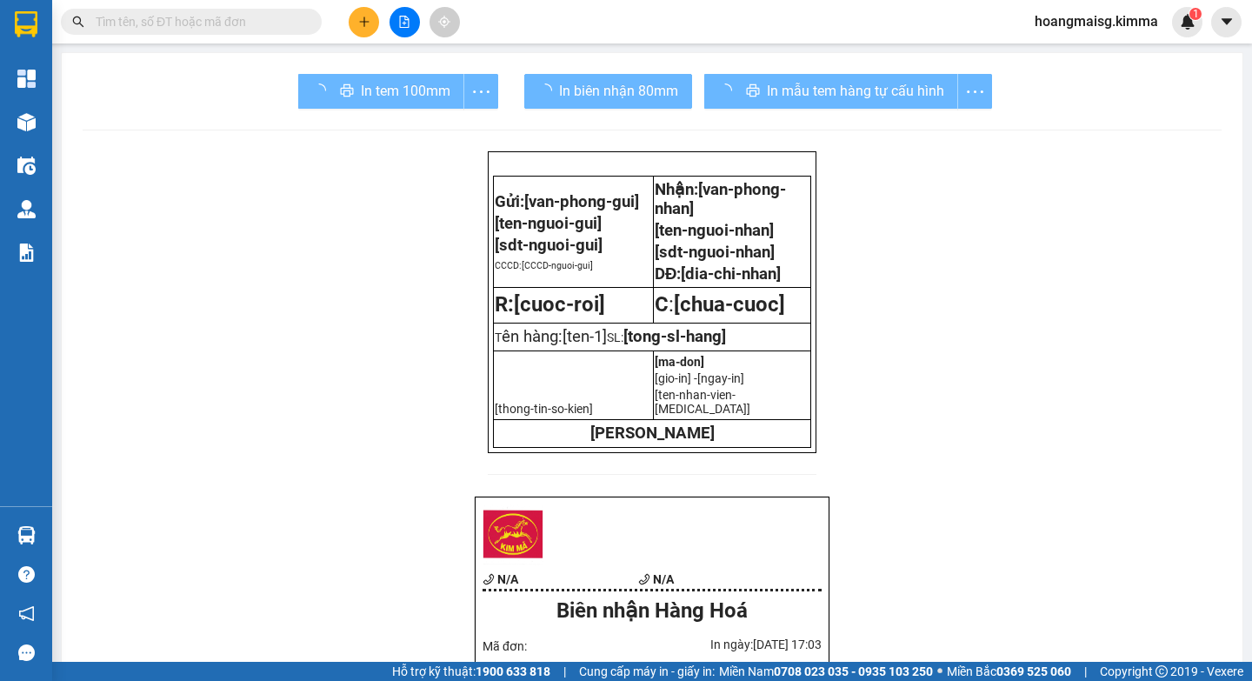
click at [370, 87] on div "In tem 100mm" at bounding box center [398, 91] width 200 height 35
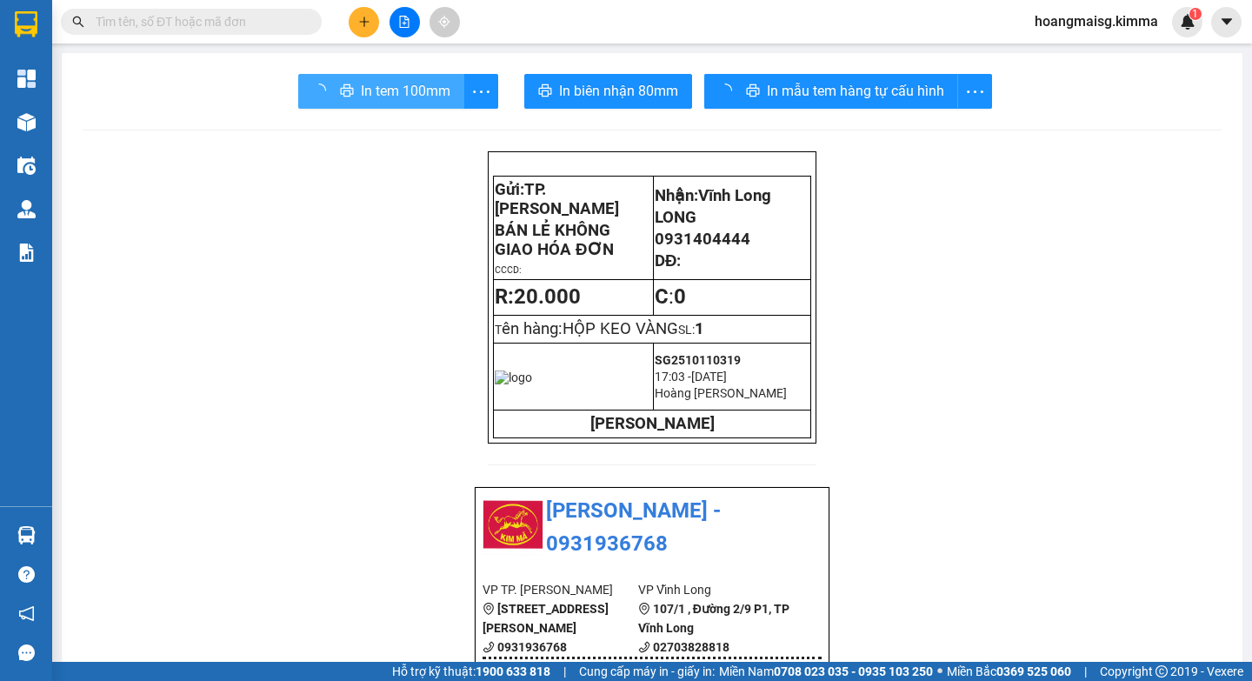
click at [370, 87] on span "In tem 100mm" at bounding box center [406, 91] width 90 height 22
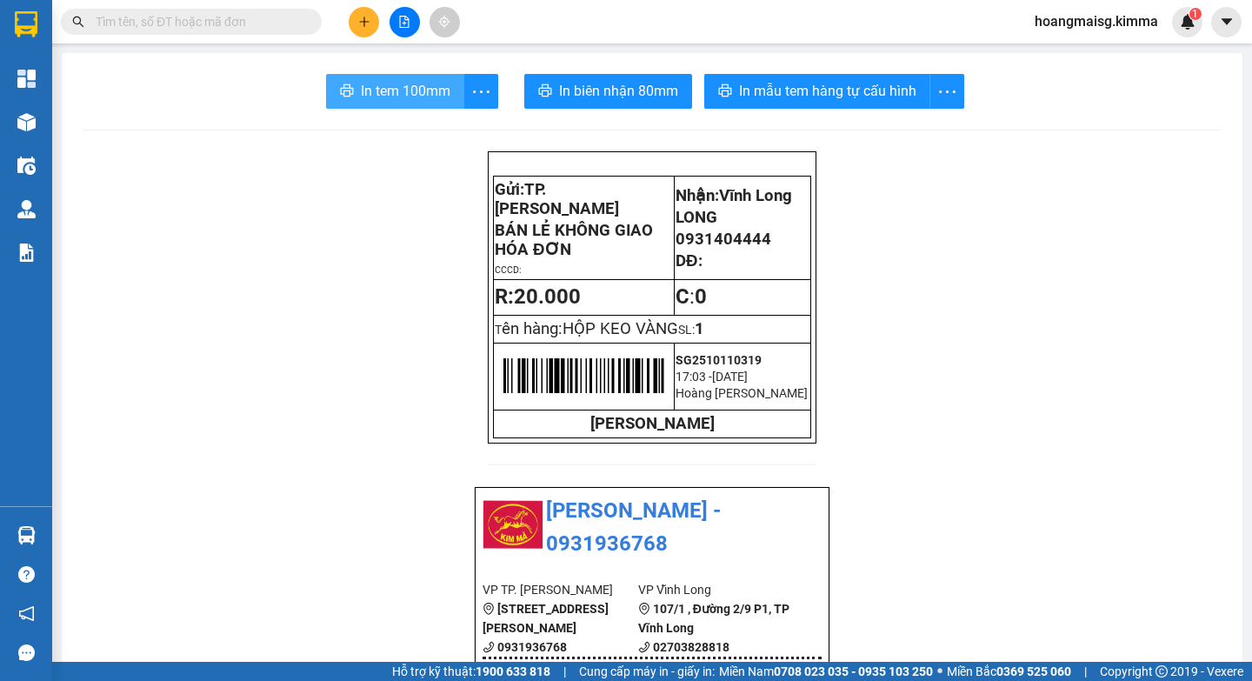
click at [370, 87] on span "In tem 100mm" at bounding box center [406, 91] width 90 height 22
click at [369, 23] on icon "plus" at bounding box center [364, 22] width 12 height 12
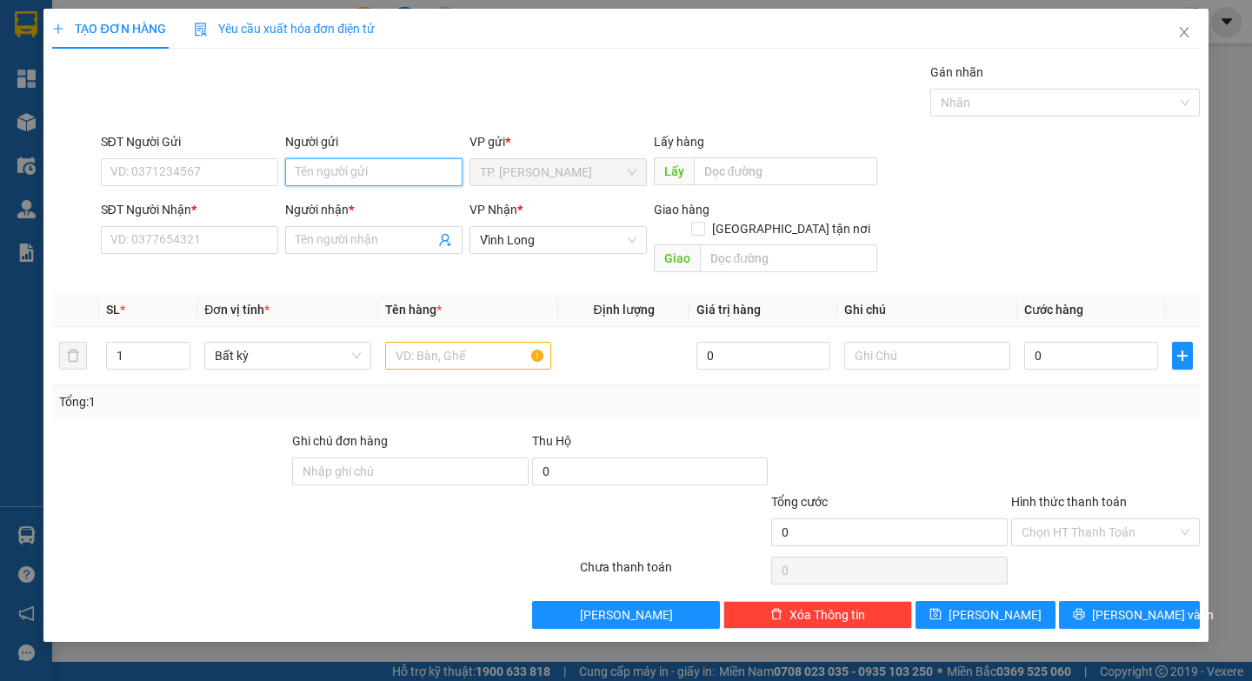
click at [352, 179] on input "Người gửi" at bounding box center [373, 172] width 177 height 28
paste input "Á"
type input "BÁ"
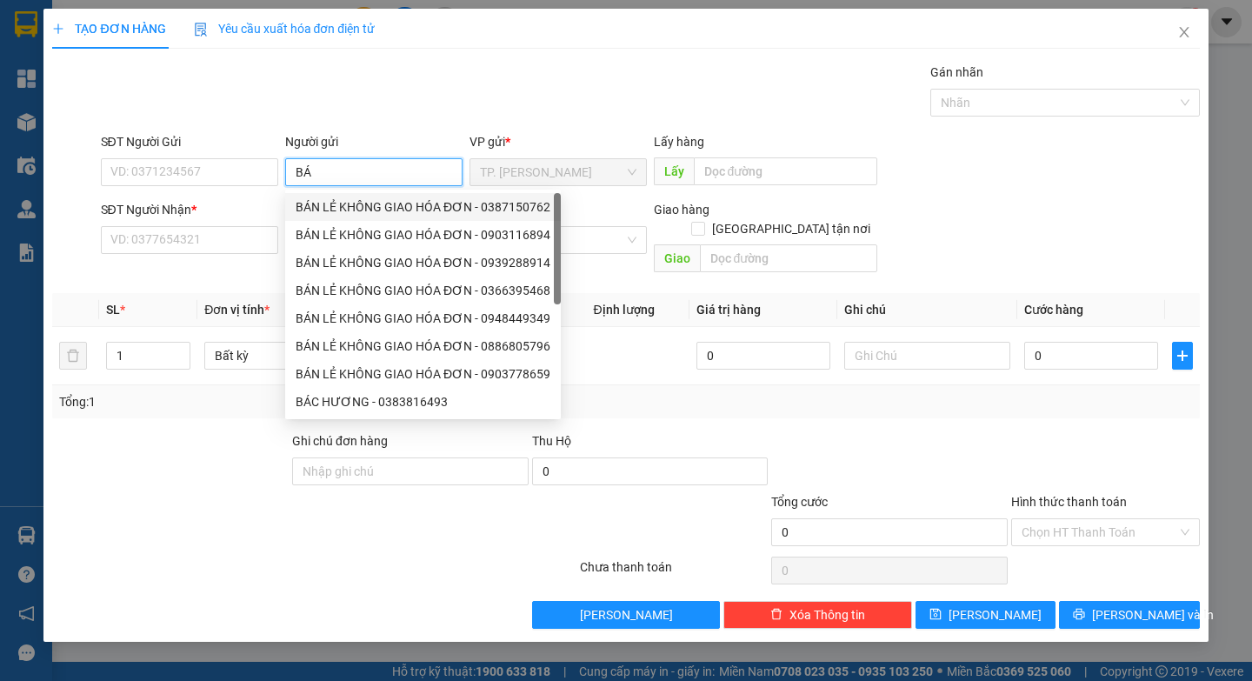
drag, startPoint x: 397, startPoint y: 215, endPoint x: 308, endPoint y: 197, distance: 90.4
click at [396, 215] on div "BÁN LẺ KHÔNG GIAO HÓA ĐƠN - 0387150762" at bounding box center [423, 206] width 255 height 19
type input "0387150762"
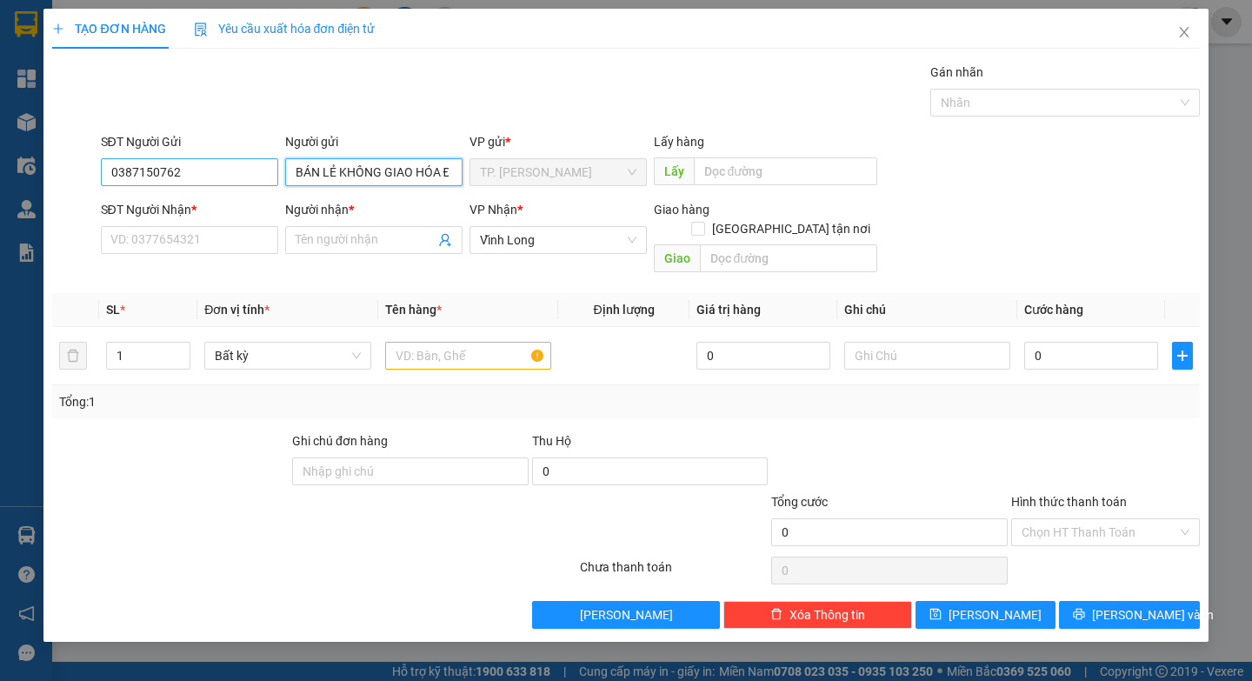
type input "BÁN LẺ KHÔNG GIAO HÓA ĐƠN"
drag, startPoint x: 257, startPoint y: 177, endPoint x: 10, endPoint y: 230, distance: 252.6
click at [0, 176] on div "TẠO ĐƠN HÀNG Yêu cầu xuất hóa đơn điện tử Transit Pickup Surcharge Ids Transit …" at bounding box center [626, 340] width 1252 height 681
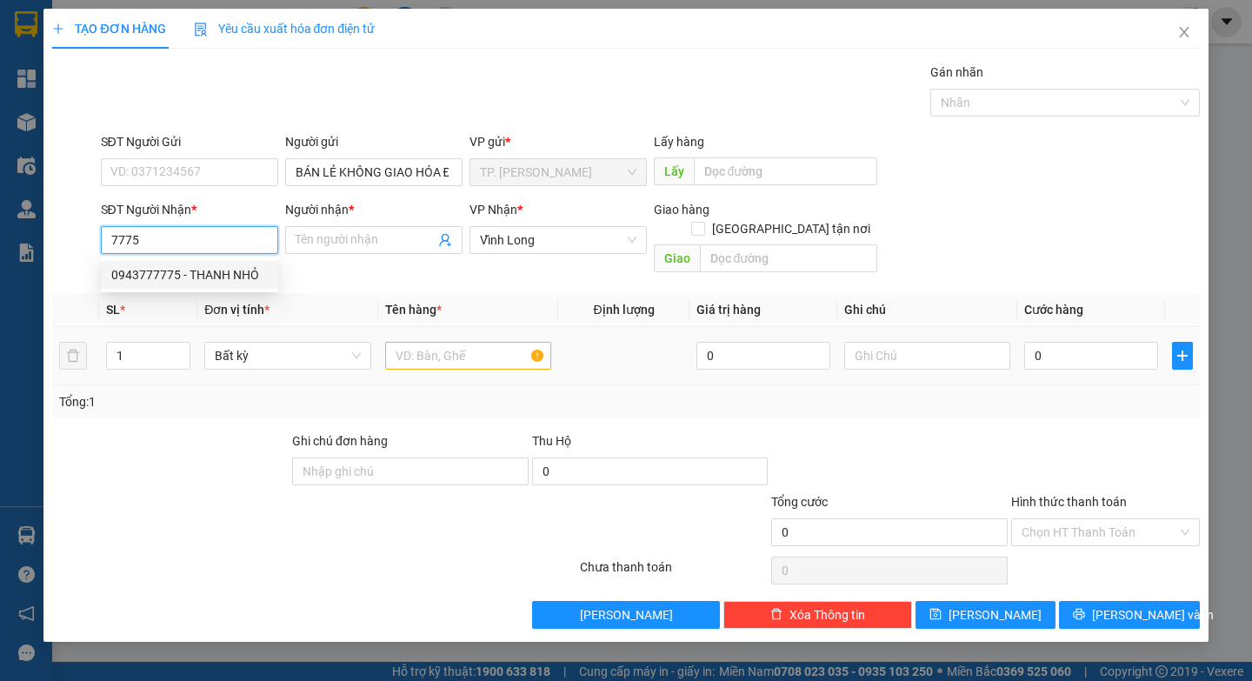
drag, startPoint x: 204, startPoint y: 275, endPoint x: 437, endPoint y: 329, distance: 240.1
click at [205, 276] on div "0943777775 - THANH NHỎ" at bounding box center [189, 274] width 157 height 19
type input "0943777775"
type input "THANH NHỎ"
type input "0943777775"
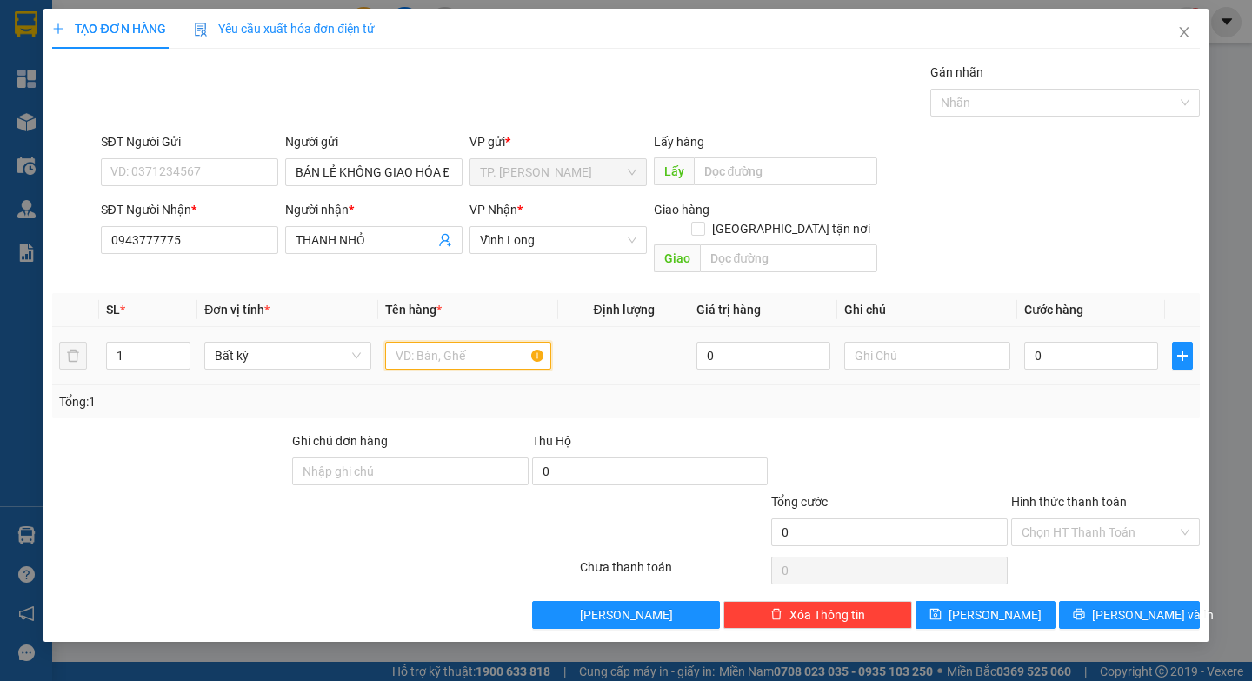
click at [437, 342] on input "text" at bounding box center [468, 356] width 166 height 28
paste input "ÓI"
paste input "À"
type input "GÓI KEO VÀNG"
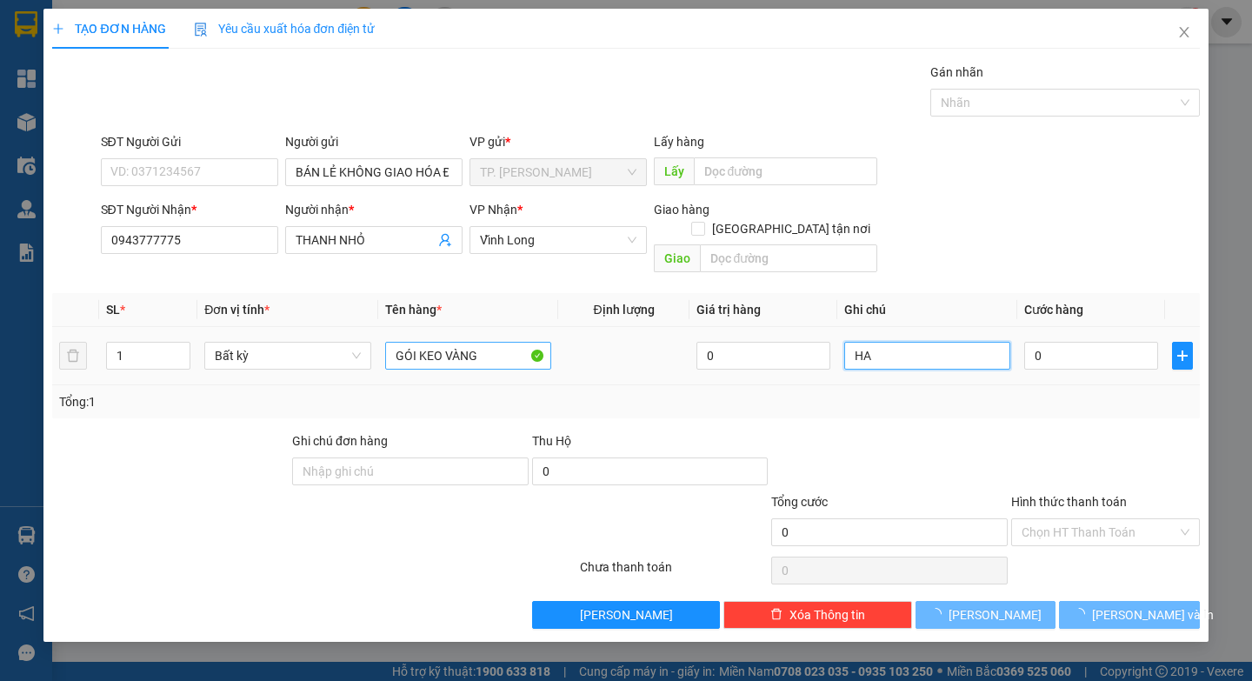
paste input "E"
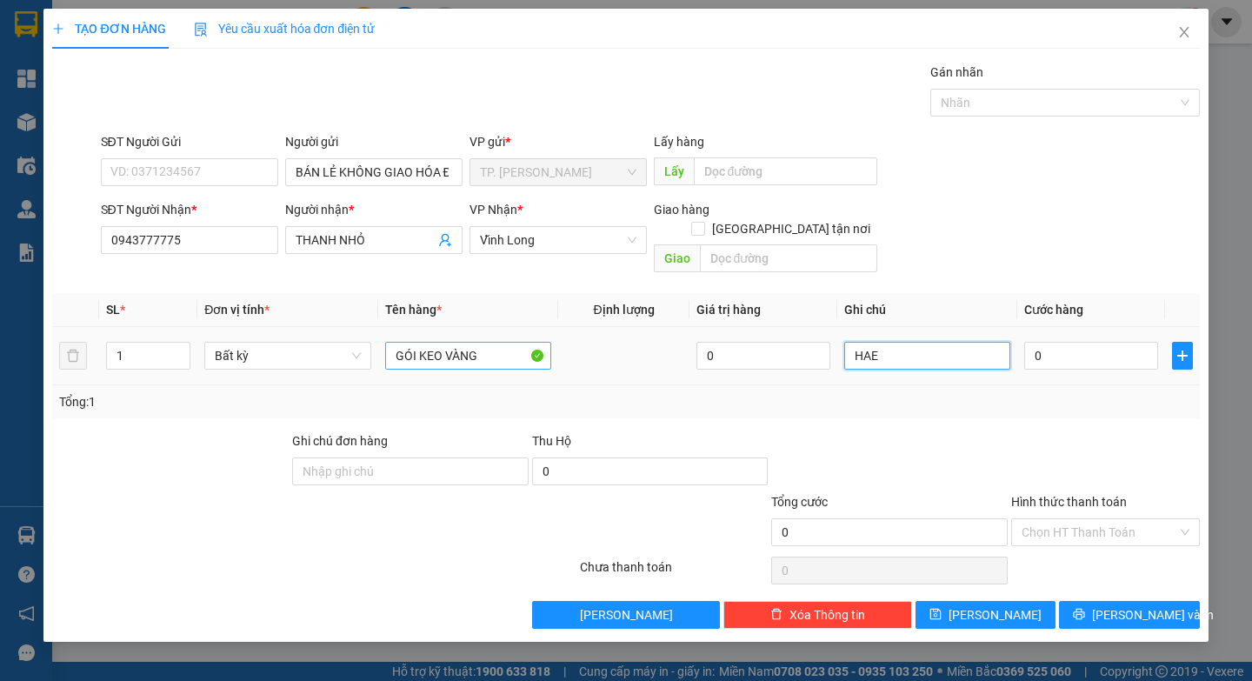
type input "HAE"
type input "3"
type input "30"
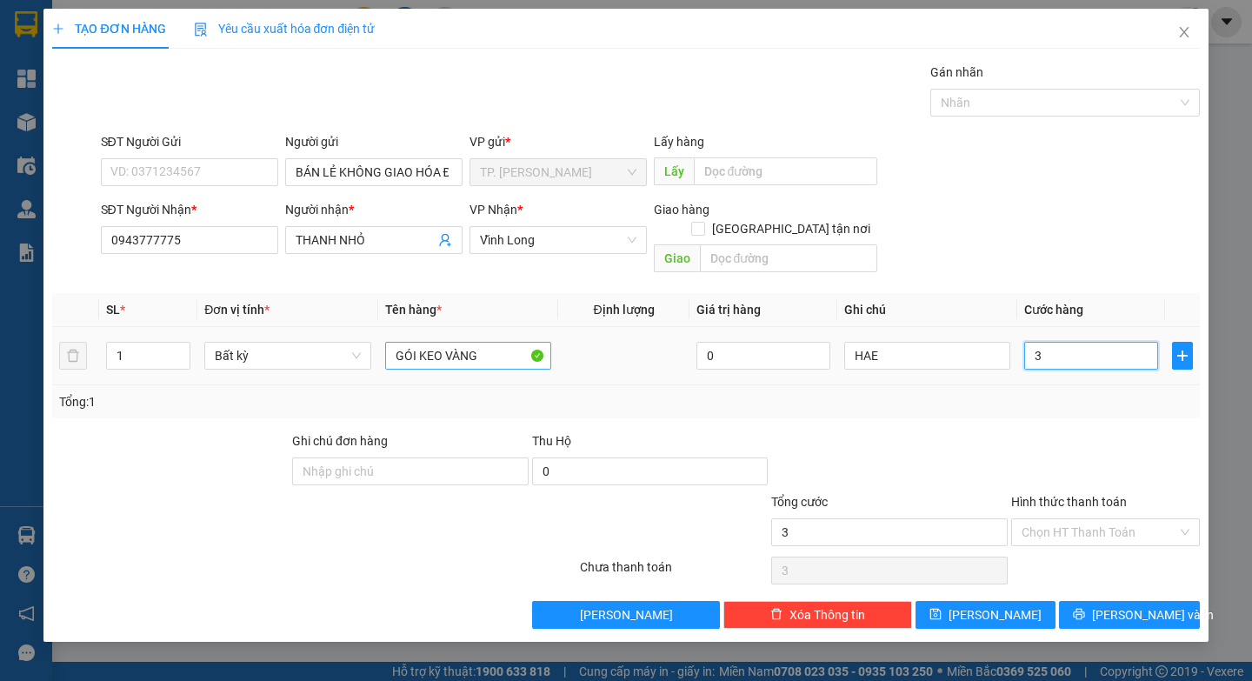
type input "30"
type input "30.000"
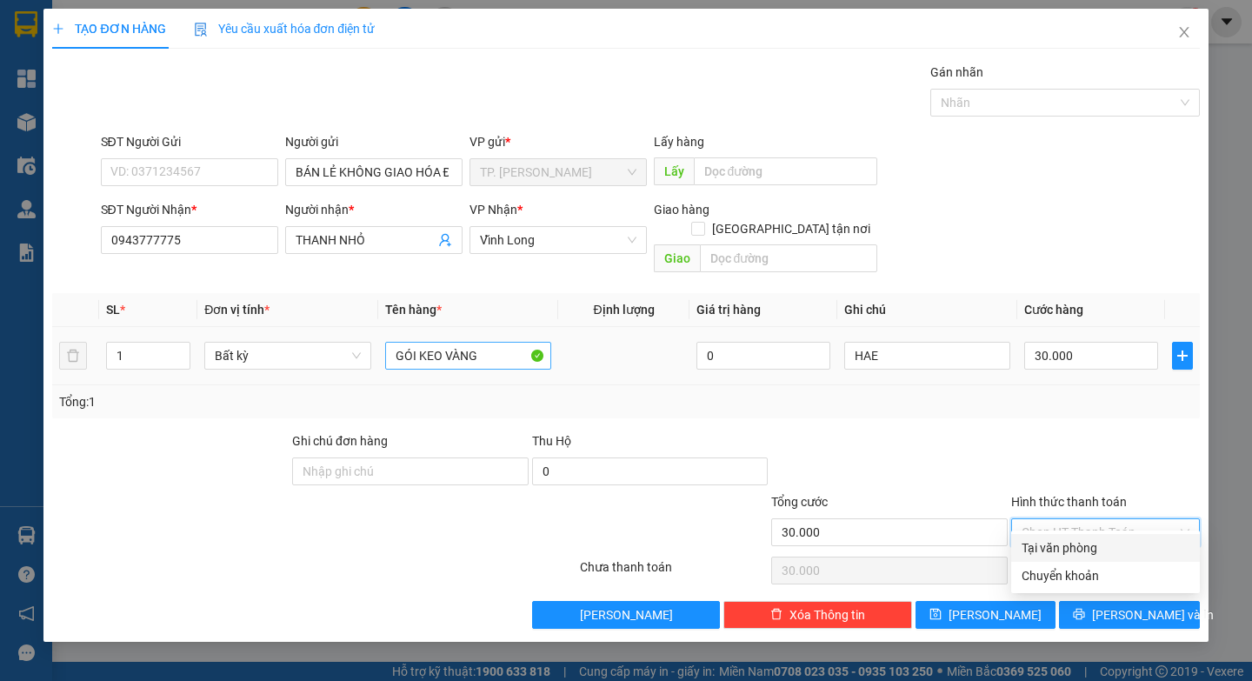
type input "0"
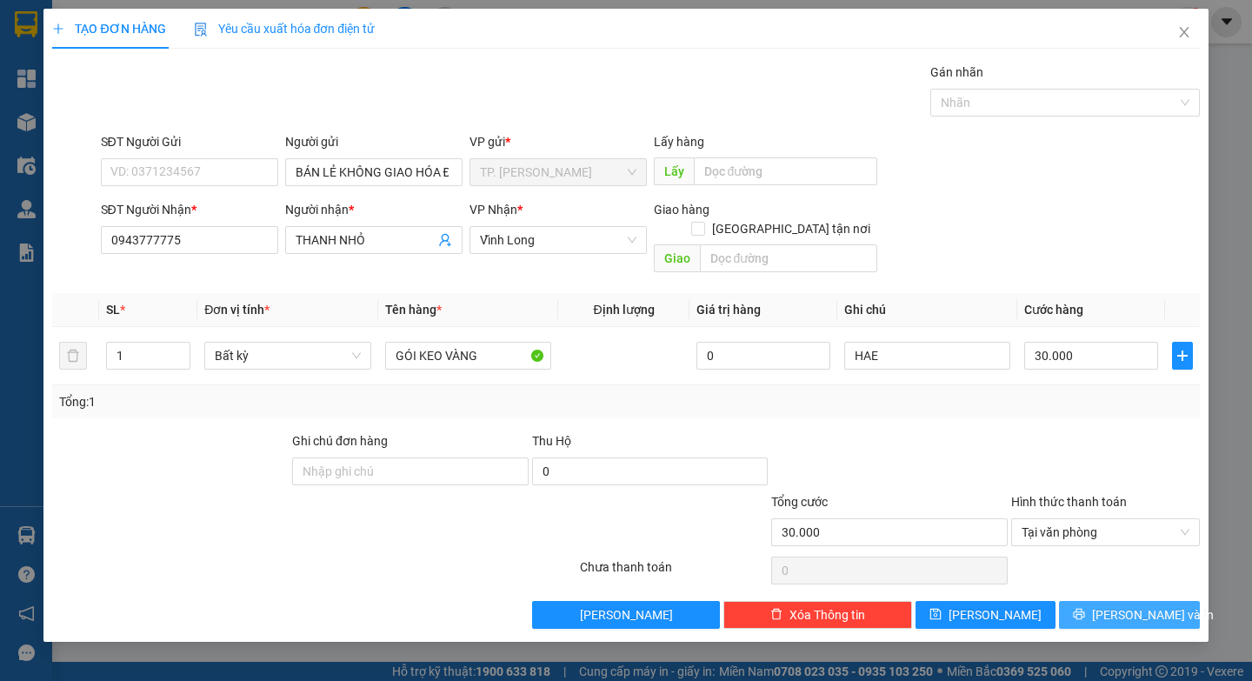
click at [1144, 605] on span "[PERSON_NAME] và In" at bounding box center [1153, 614] width 122 height 19
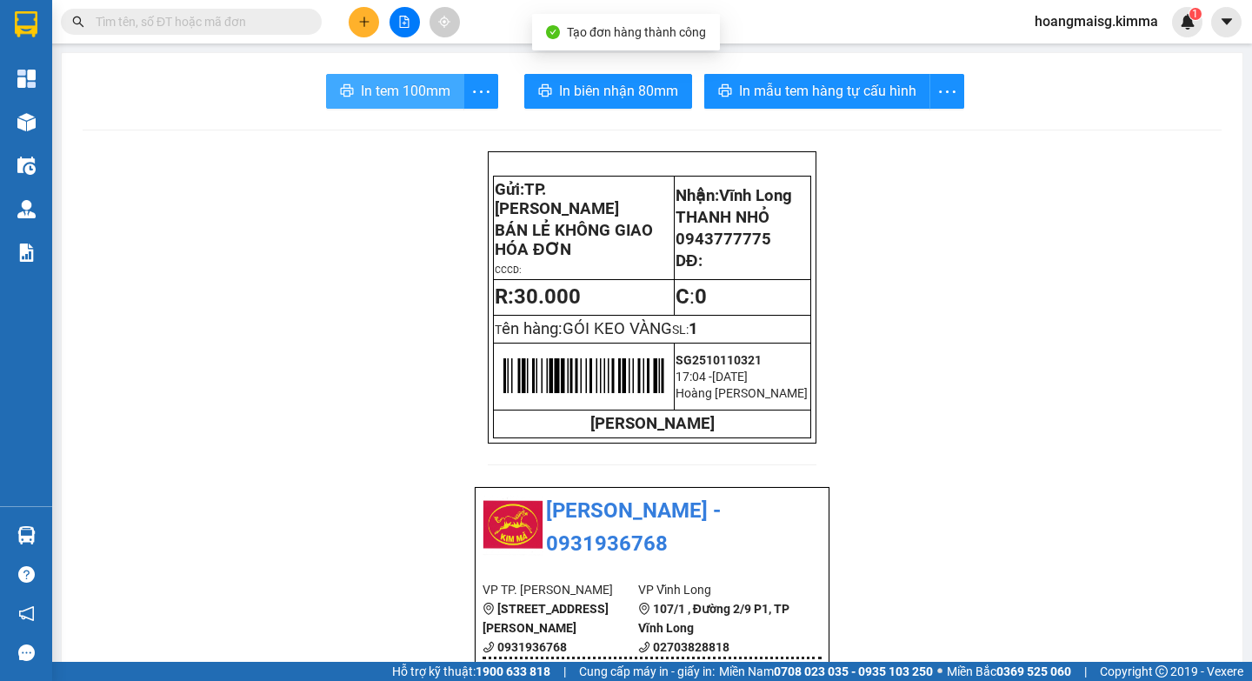
click at [364, 97] on span "In tem 100mm" at bounding box center [406, 91] width 90 height 22
click at [618, 92] on span "In biên nhận 80mm" at bounding box center [618, 91] width 119 height 22
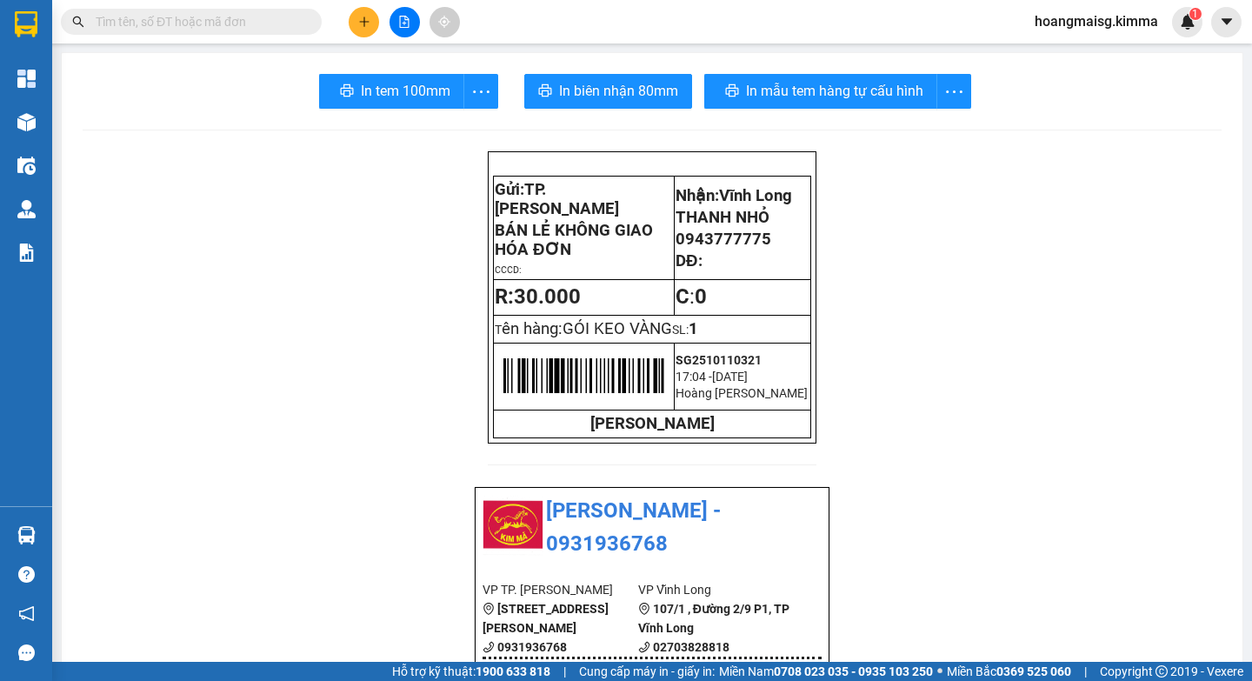
click at [618, 92] on span "In biên nhận 80mm" at bounding box center [618, 91] width 119 height 22
